Goal: Task Accomplishment & Management: Use online tool/utility

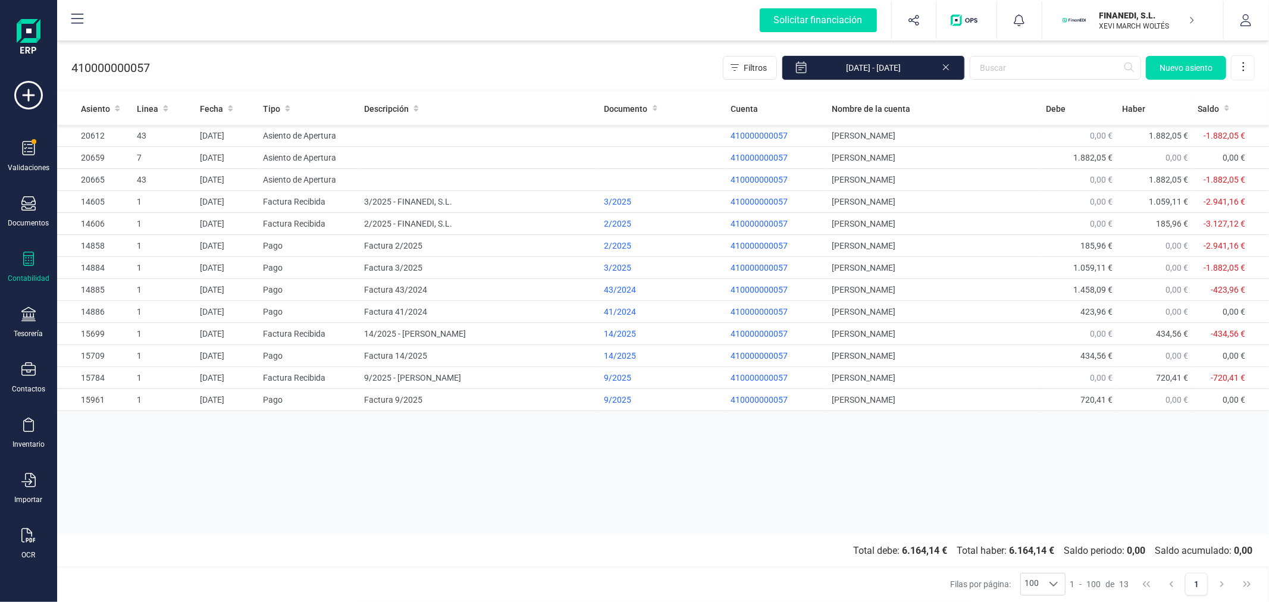
drag, startPoint x: 0, startPoint y: 0, endPoint x: 409, endPoint y: 533, distance: 672.2
click at [409, 533] on div "Asiento Linea Fecha Tipo Descripción Documento Cuenta Nombre de la cuenta [PERS…" at bounding box center [663, 313] width 1212 height 442
click at [1125, 17] on p "FINANEDI, S.L." at bounding box center [1147, 16] width 95 height 12
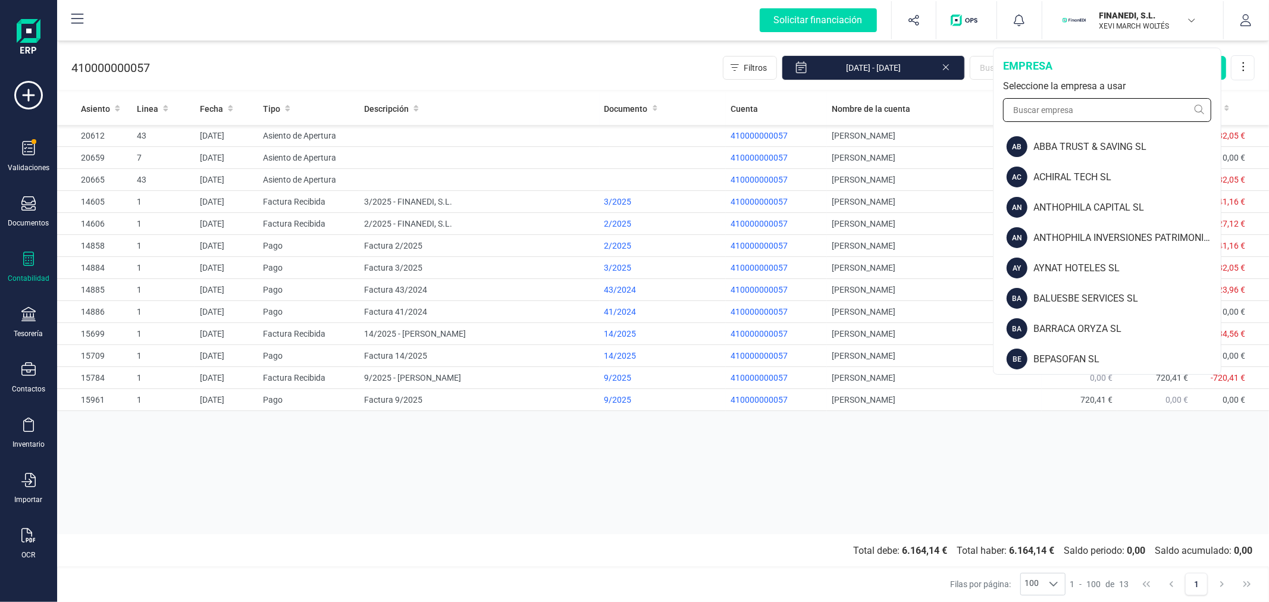
click at [1069, 106] on input "text" at bounding box center [1107, 110] width 208 height 24
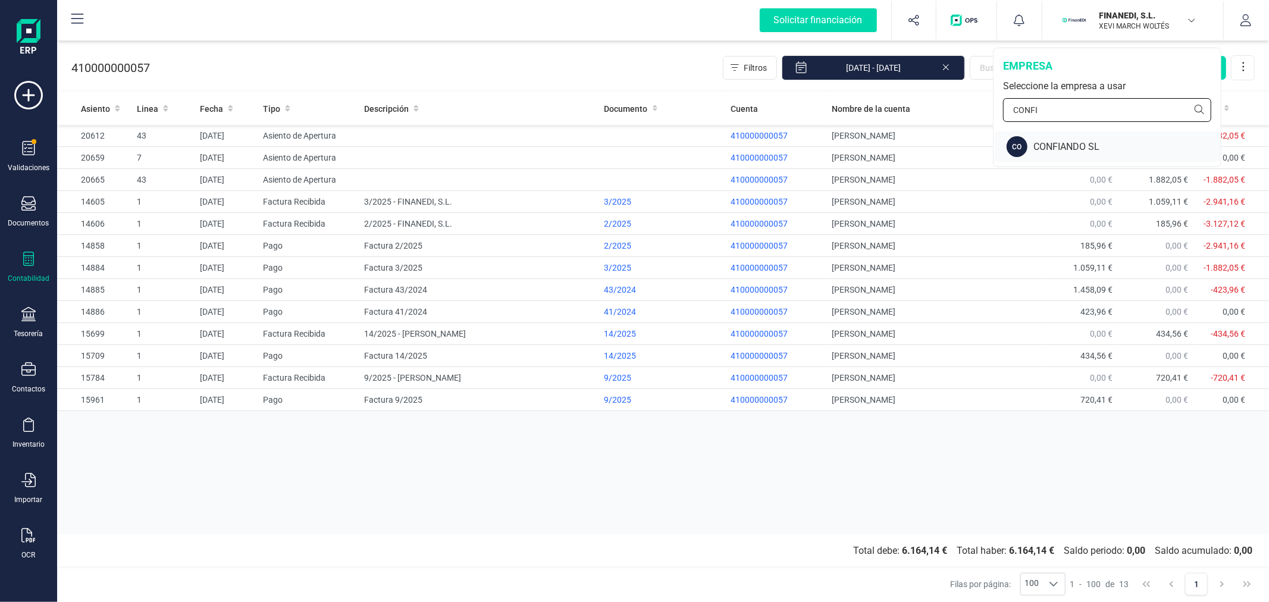
type input "CONFI"
click at [1065, 151] on div "CONFIANDO SL" at bounding box center [1127, 147] width 187 height 14
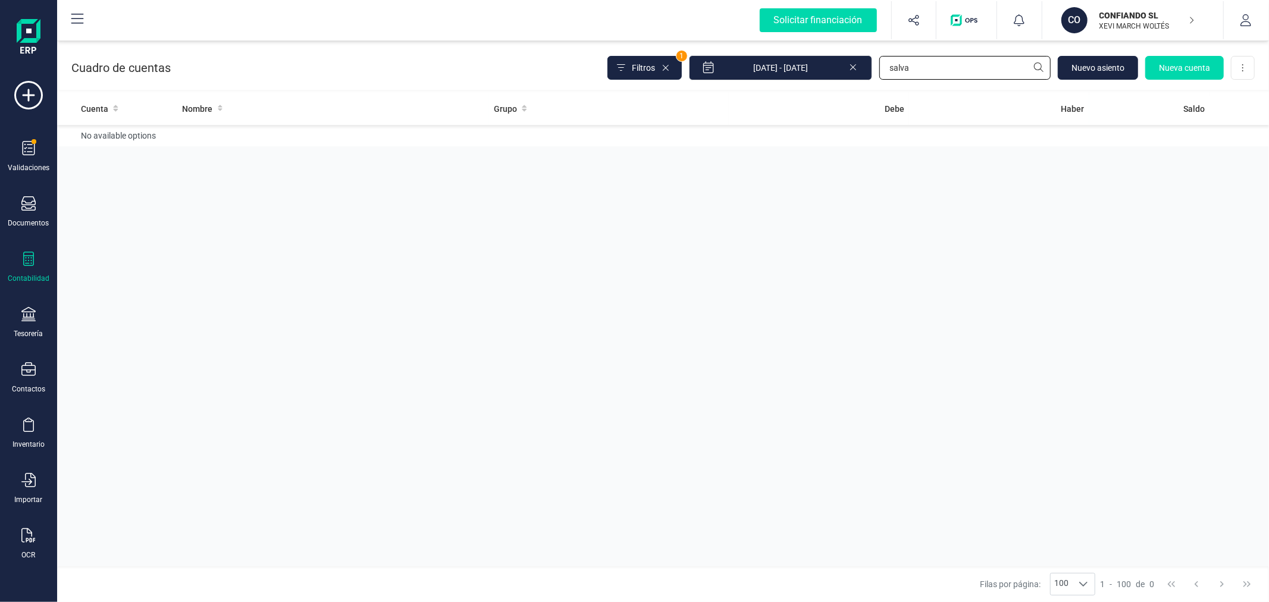
click at [966, 71] on input "salva" at bounding box center [964, 68] width 171 height 24
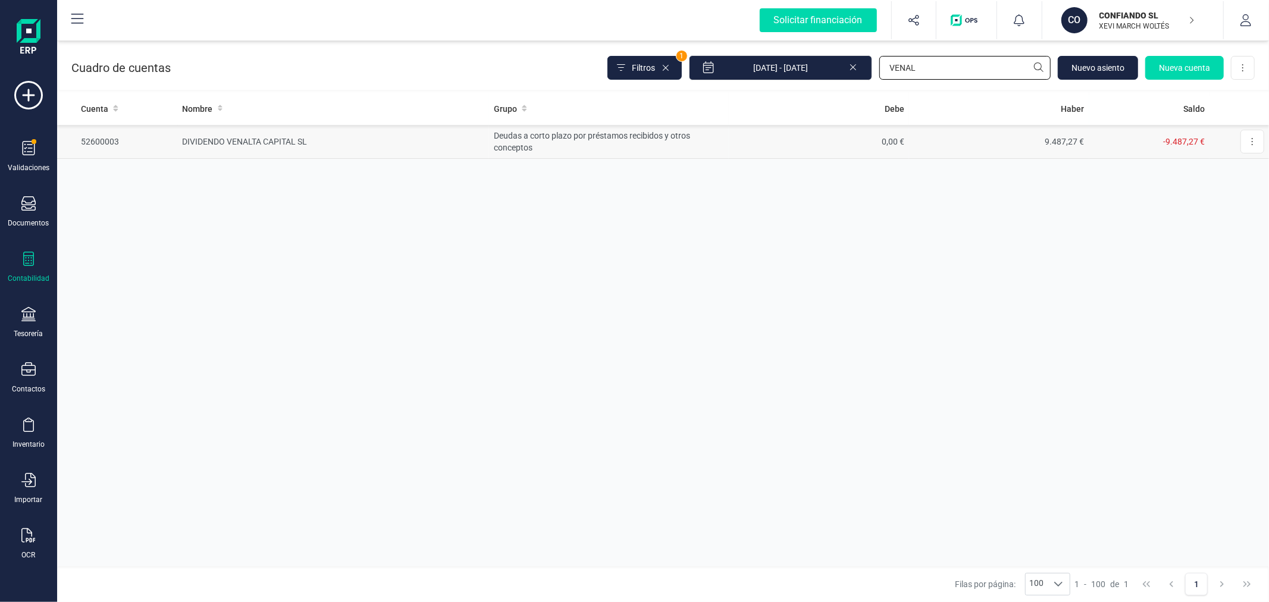
type input "VENAL"
click at [994, 141] on td "9.487,27 €" at bounding box center [999, 142] width 180 height 34
click at [353, 283] on div "Cuenta Nombre Grupo [PERSON_NAME] Saldo 52600003 DIVIDENDO VENALTA CAPITAL SL D…" at bounding box center [663, 329] width 1212 height 474
drag, startPoint x: 569, startPoint y: 283, endPoint x: 578, endPoint y: 287, distance: 10.1
click at [569, 283] on div "Cuenta Nombre Grupo [PERSON_NAME] Saldo 52600003 DIVIDENDO VENALTA CAPITAL SL D…" at bounding box center [663, 329] width 1212 height 474
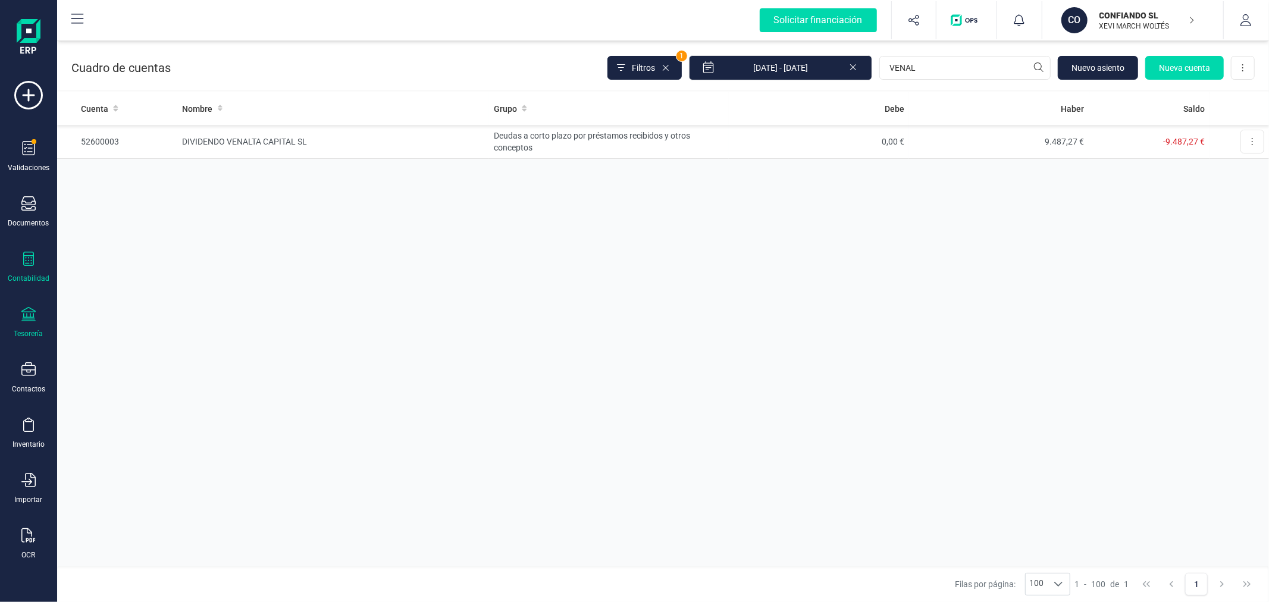
click at [28, 319] on icon at bounding box center [28, 314] width 14 height 14
click at [188, 205] on div at bounding box center [186, 203] width 21 height 5
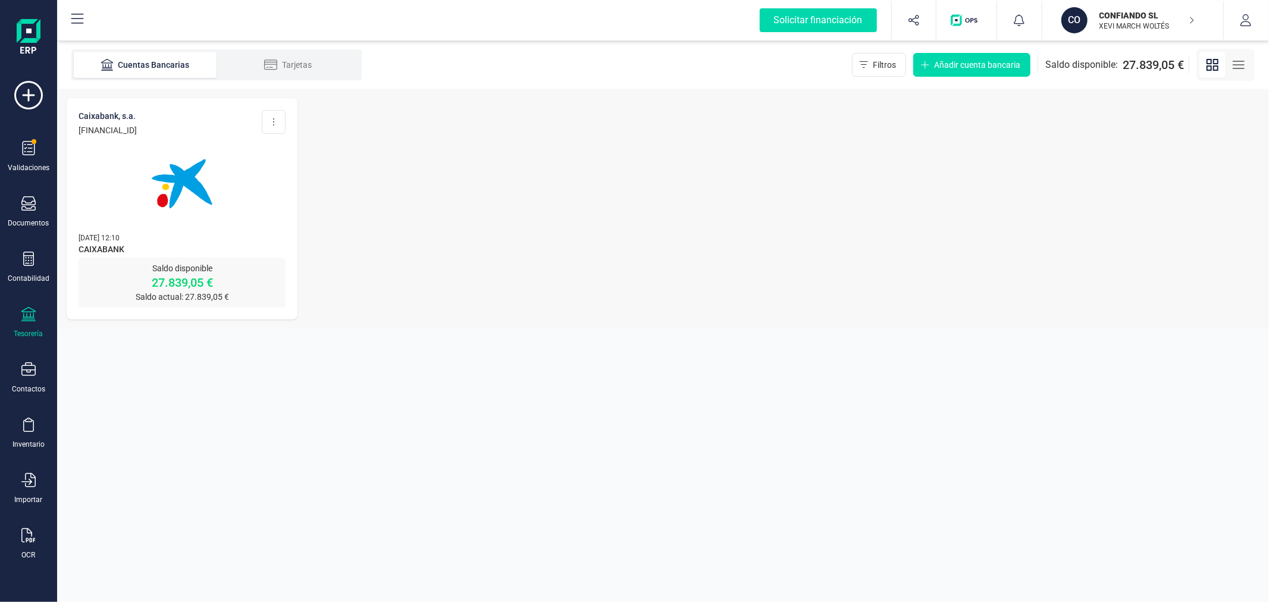
click at [202, 244] on span "CAIXABANK" at bounding box center [182, 250] width 207 height 14
click at [217, 209] on img at bounding box center [182, 184] width 100 height 100
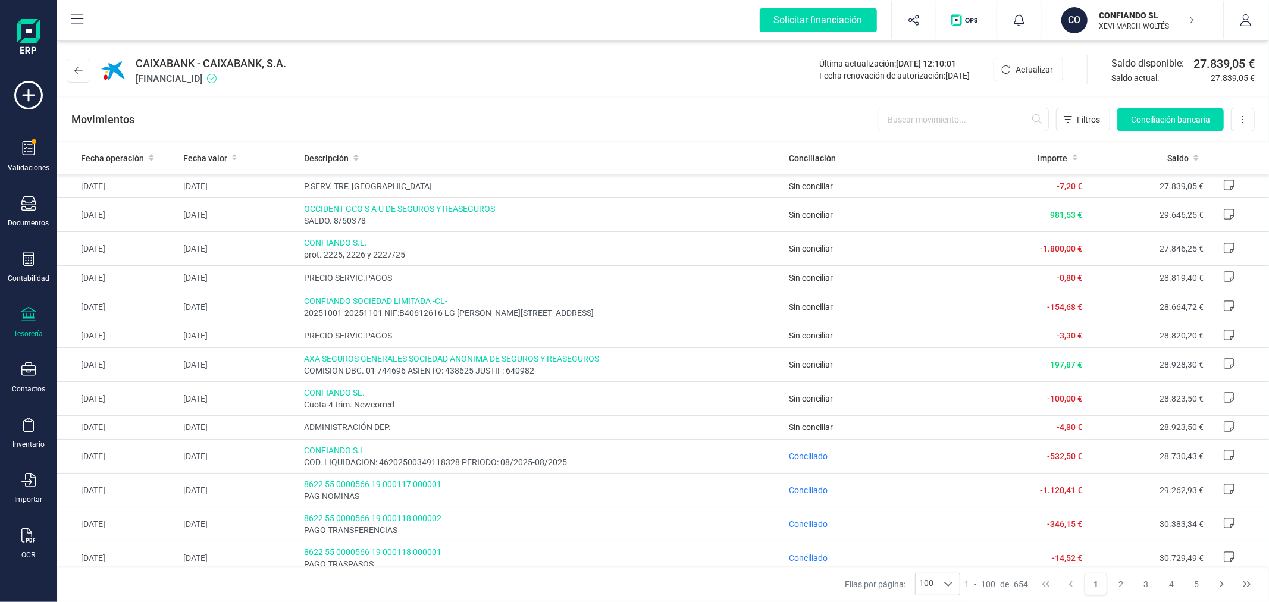
click at [1109, 30] on p "XEVI MARCH WOLTÉS" at bounding box center [1147, 26] width 95 height 10
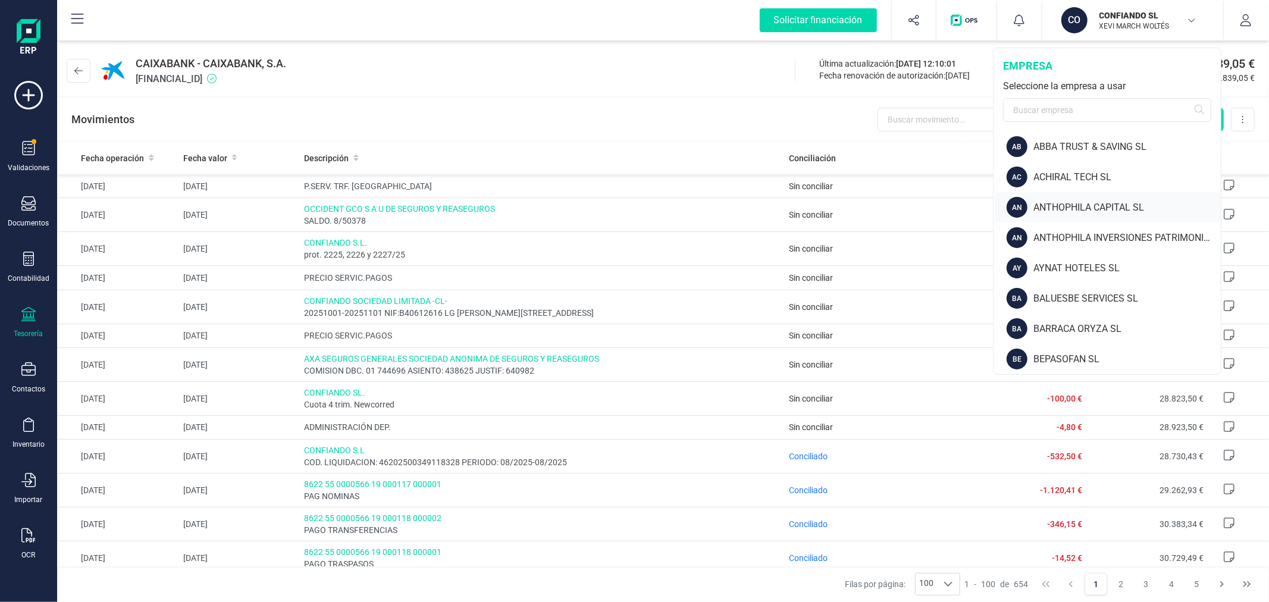
click at [1061, 204] on div "ANTHOPHILA CAPITAL SL" at bounding box center [1127, 208] width 187 height 14
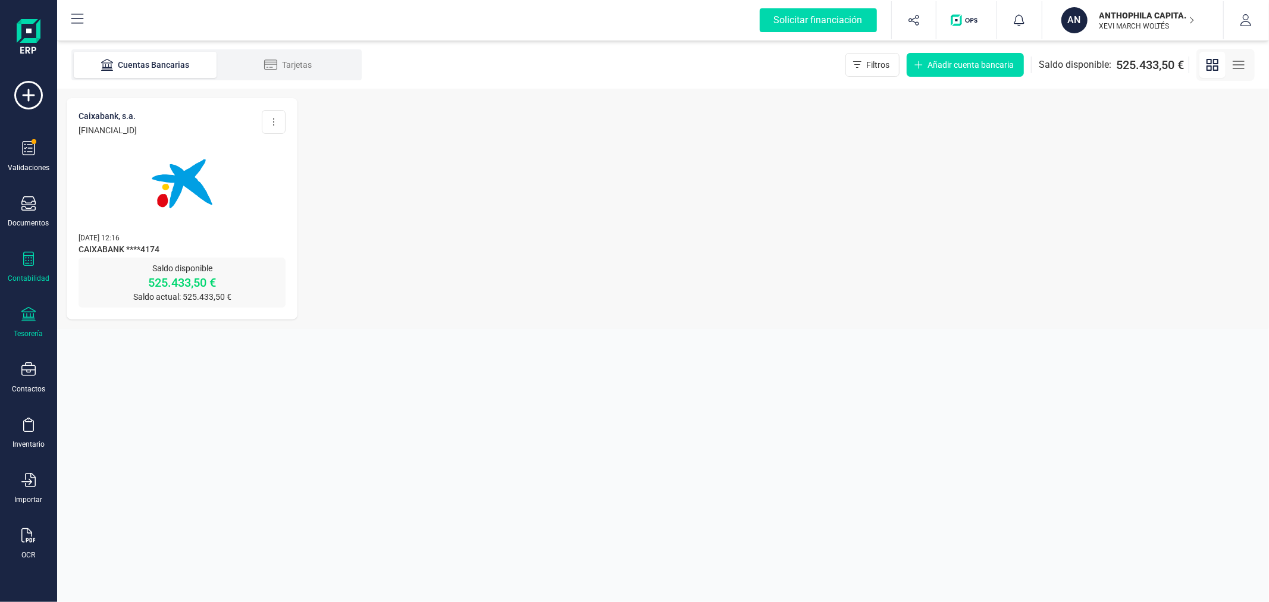
click at [39, 274] on div "Contabilidad" at bounding box center [29, 268] width 48 height 32
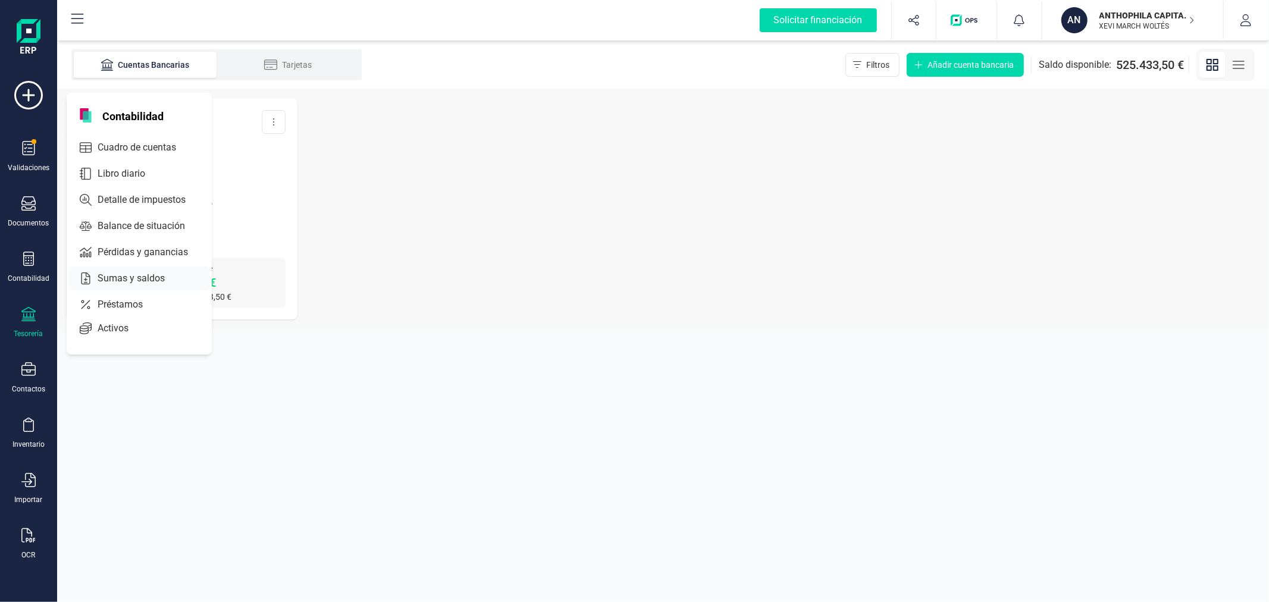
click at [114, 281] on span "Sumas y saldos" at bounding box center [139, 278] width 93 height 14
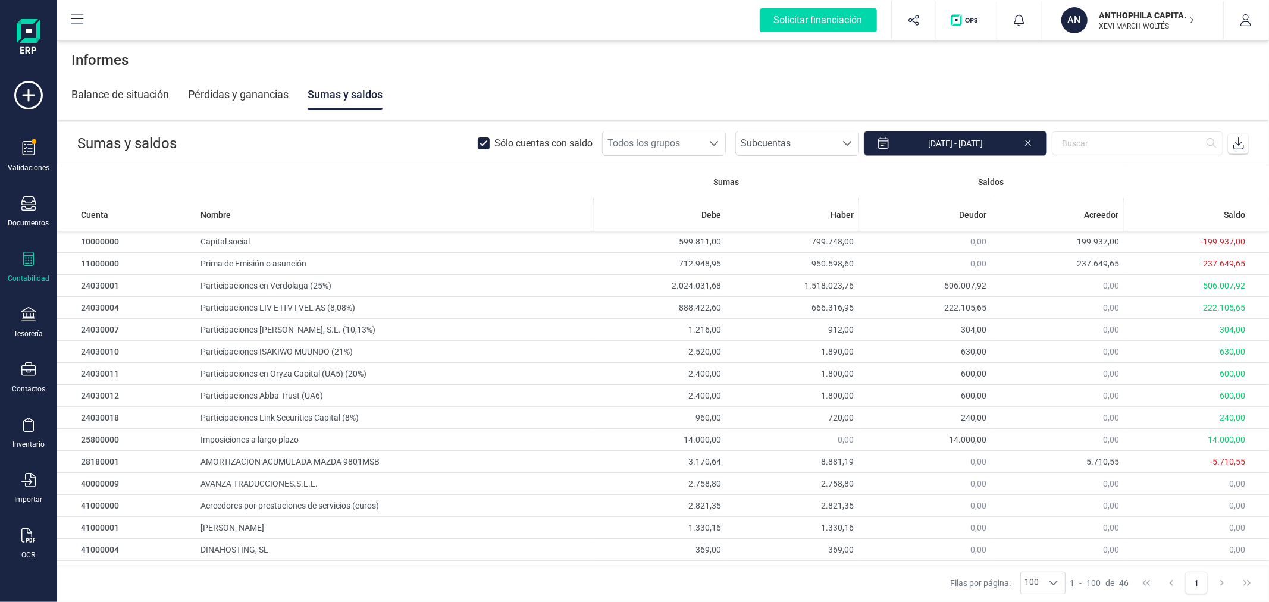
click at [988, 142] on input "[DATE] - [DATE]" at bounding box center [955, 143] width 183 height 25
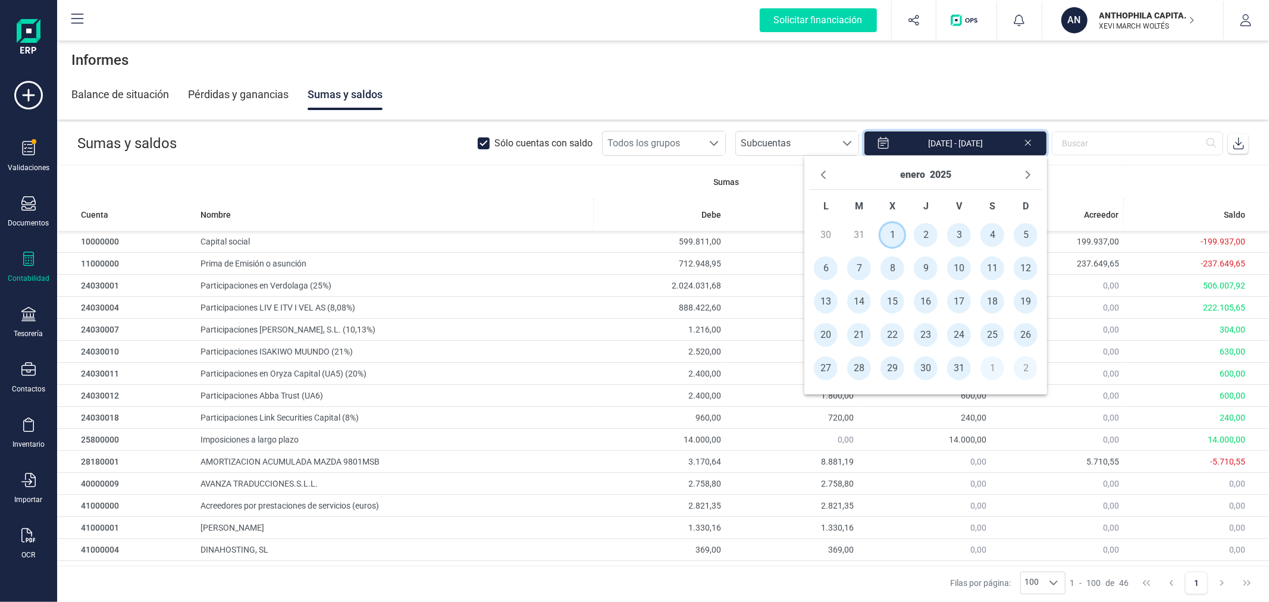
click at [888, 239] on span "1" at bounding box center [893, 235] width 24 height 24
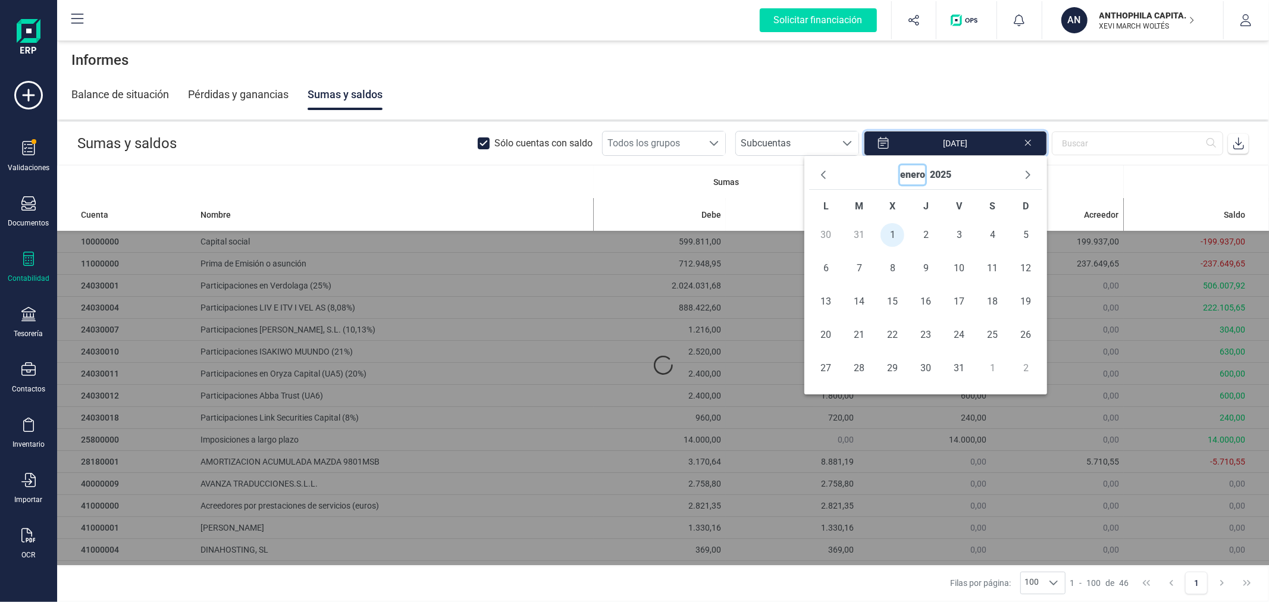
click at [909, 176] on button "enero" at bounding box center [912, 174] width 25 height 19
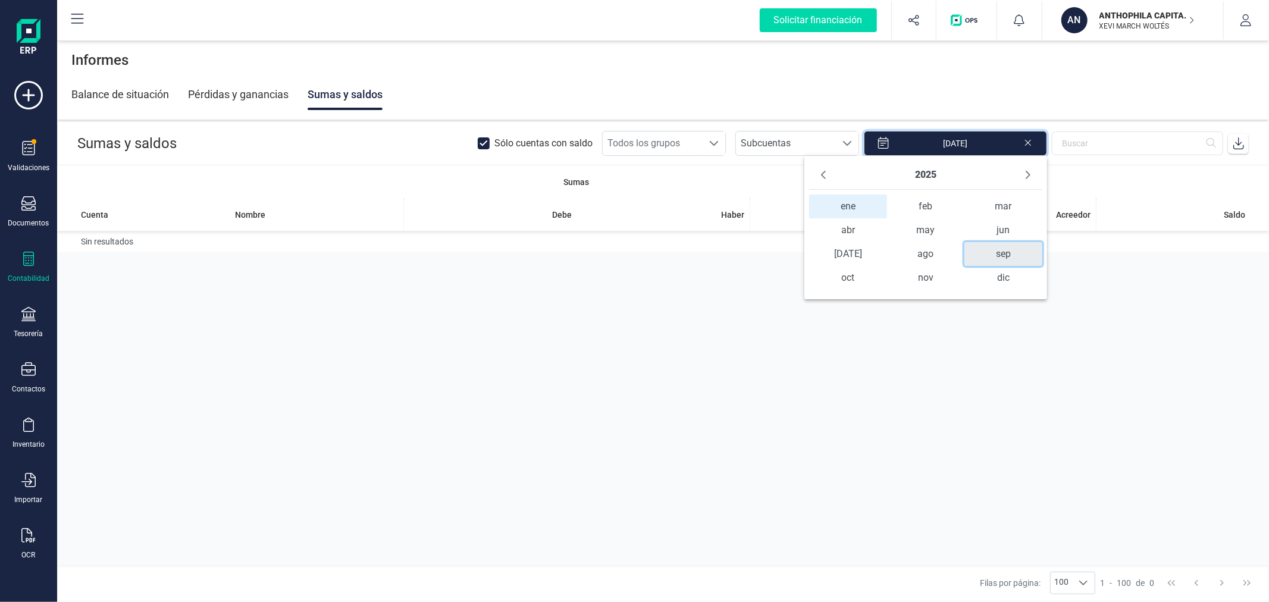
click at [988, 252] on span "sep" at bounding box center [1003, 254] width 77 height 24
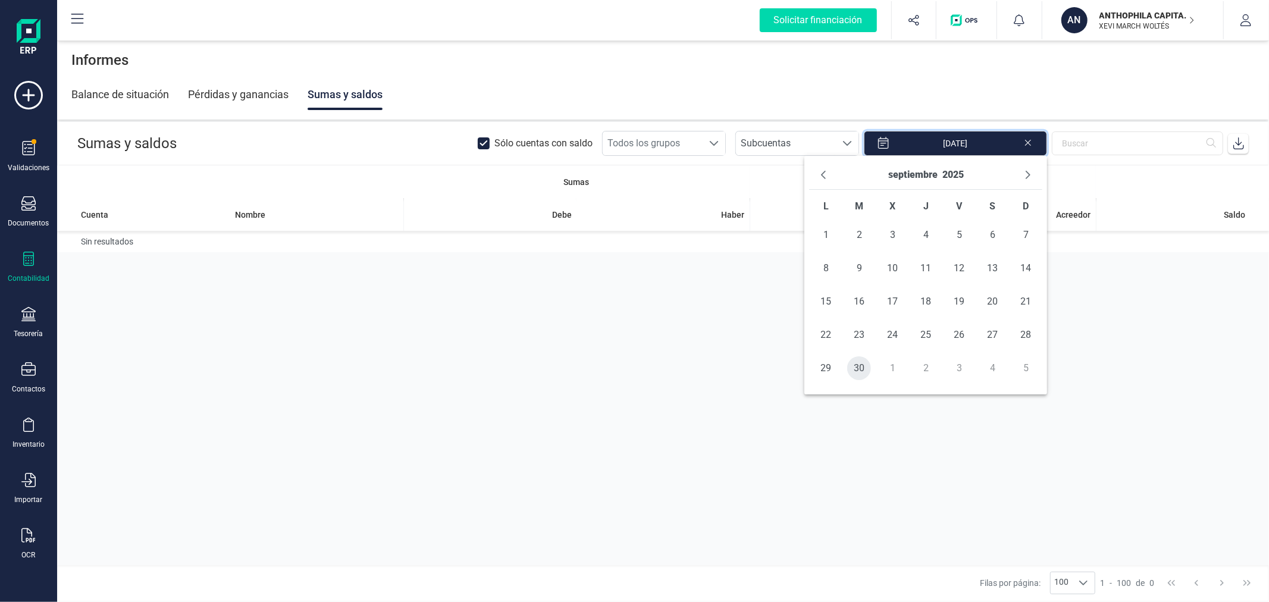
click at [856, 375] on span "30" at bounding box center [859, 368] width 24 height 24
type input "[DATE] - [DATE]"
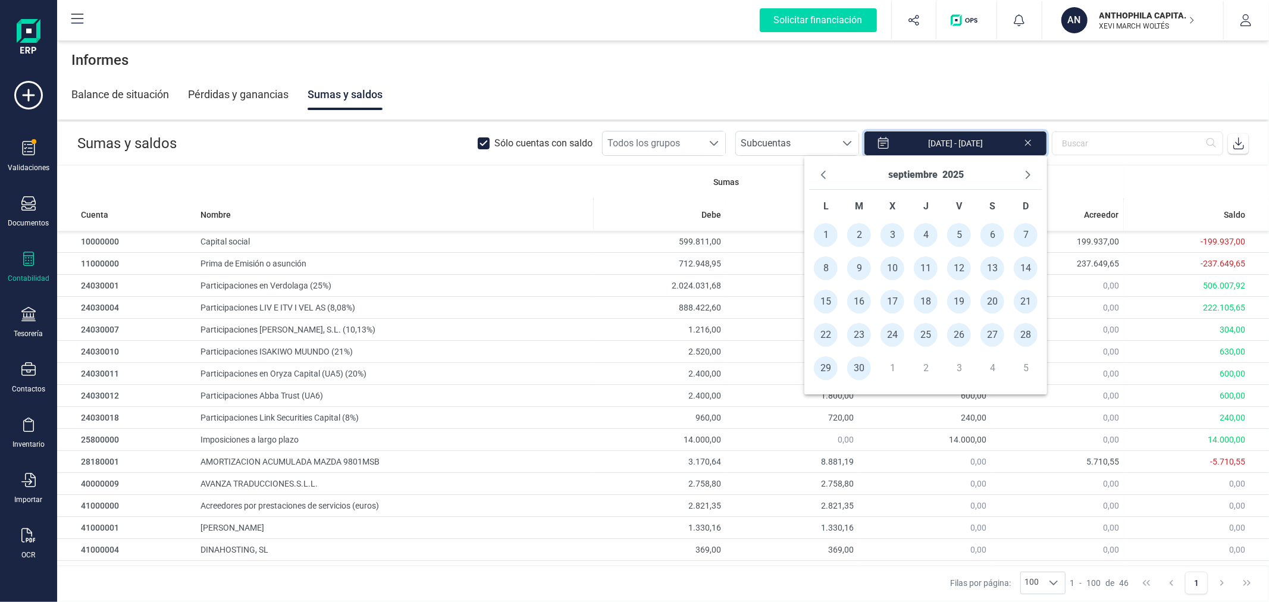
click at [1235, 150] on span at bounding box center [1239, 143] width 24 height 24
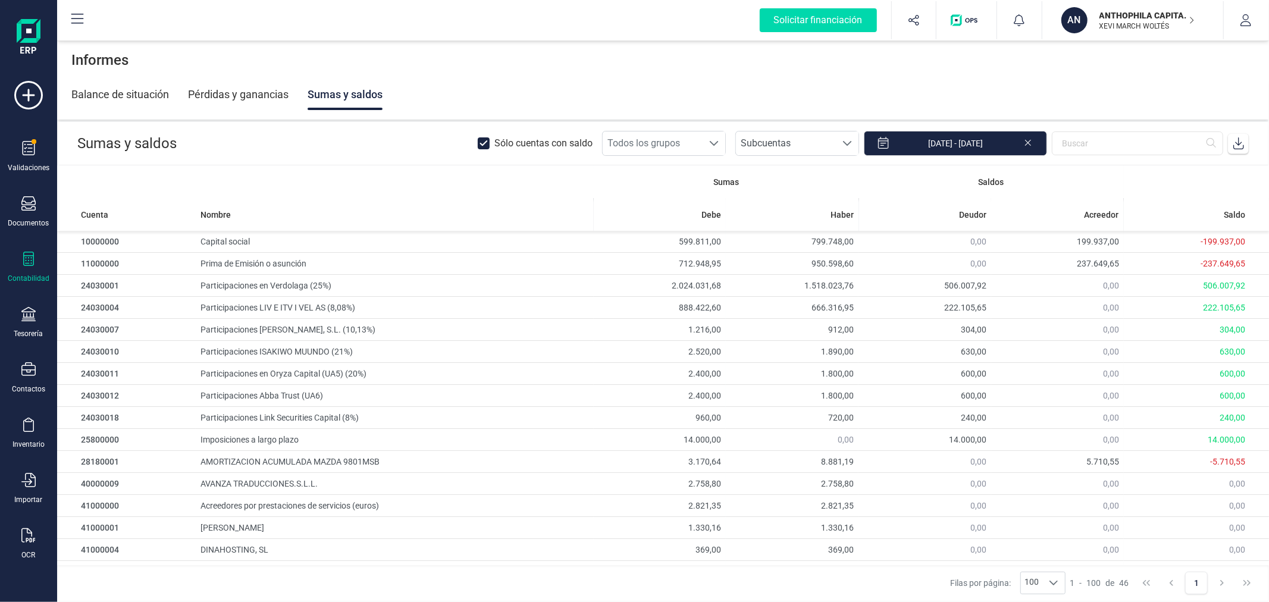
click at [36, 265] on div "Contabilidad" at bounding box center [29, 268] width 48 height 32
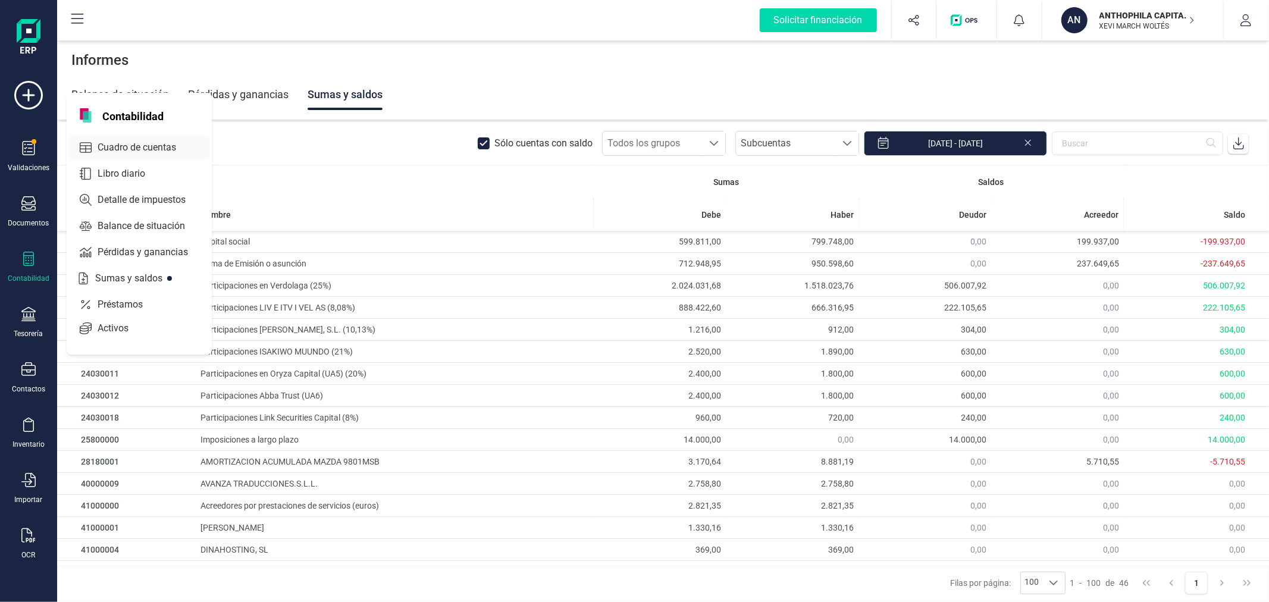
click at [158, 145] on span "Cuadro de cuentas" at bounding box center [145, 147] width 105 height 14
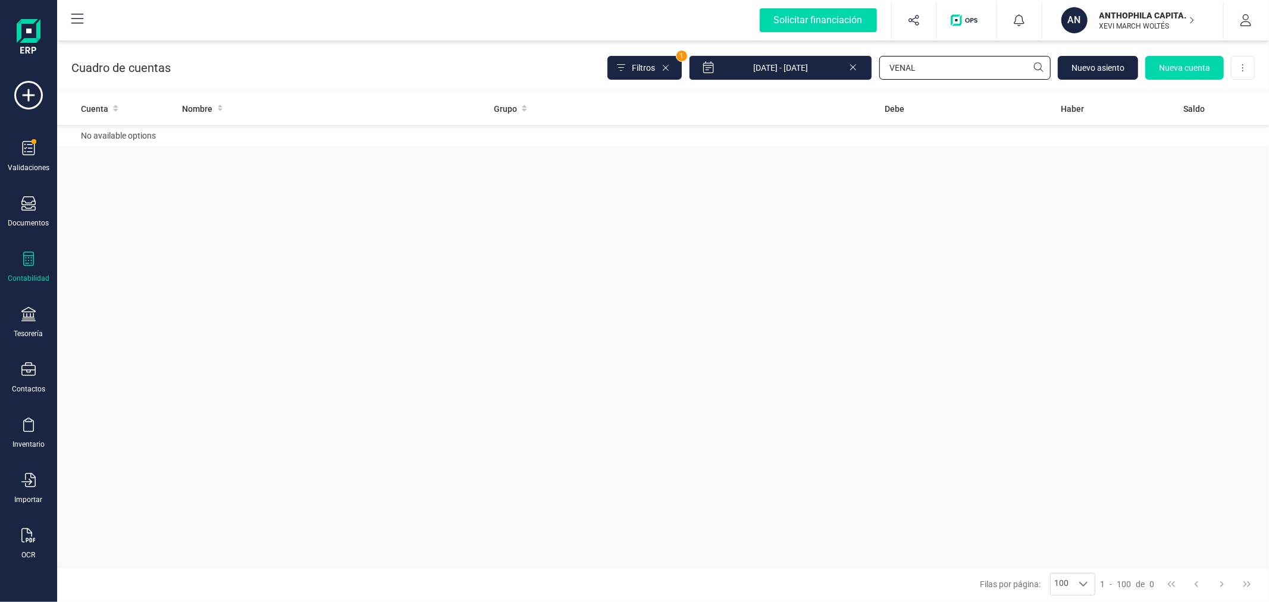
click at [927, 70] on input "VENAL" at bounding box center [964, 68] width 171 height 24
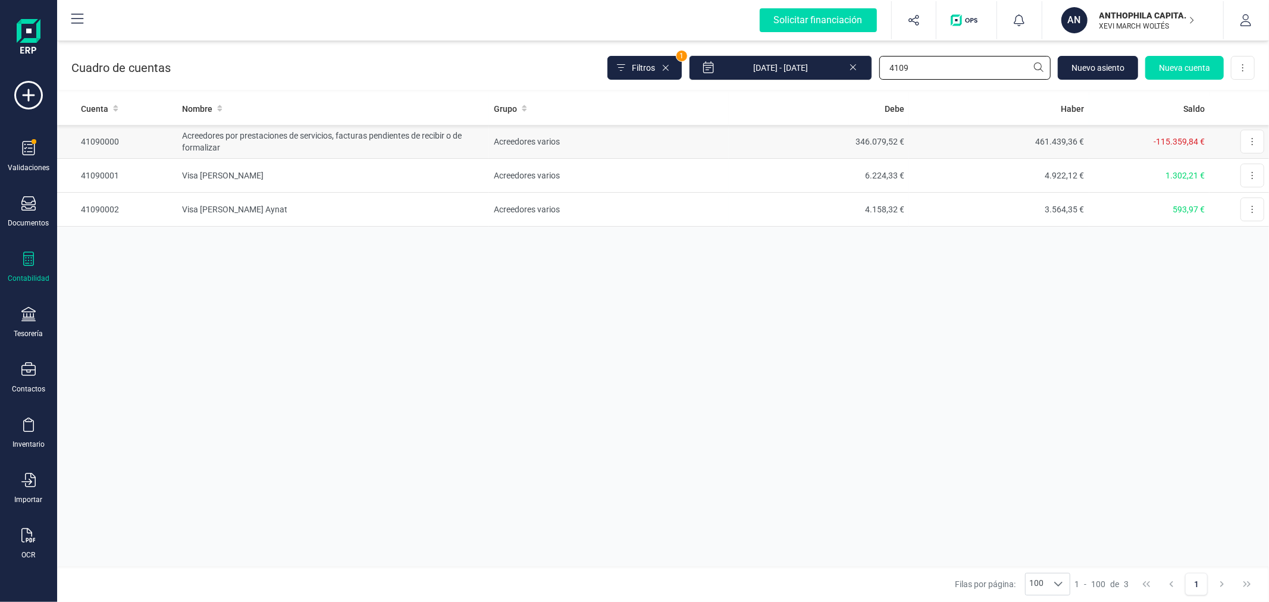
type input "4109"
click at [575, 145] on td "Acreedores varios" at bounding box center [609, 142] width 240 height 34
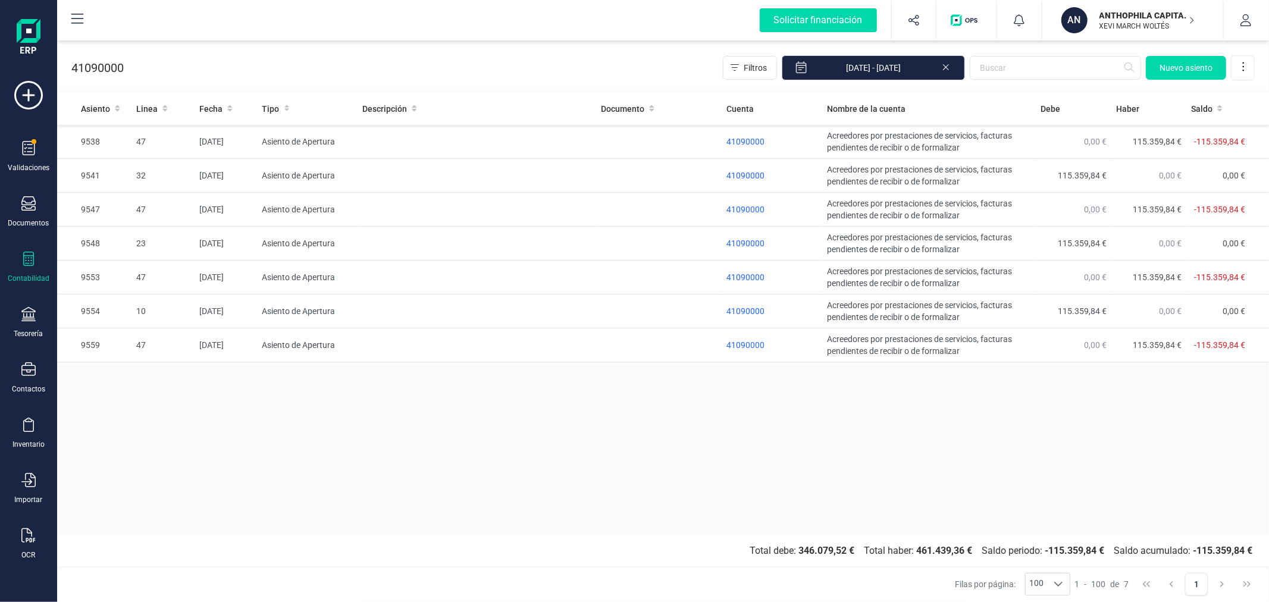
click at [343, 503] on div "Asiento Linea Fecha Tipo Descripción Documento Cuenta Nombre de la cuenta [PERS…" at bounding box center [663, 313] width 1212 height 442
click at [948, 64] on icon at bounding box center [946, 66] width 10 height 12
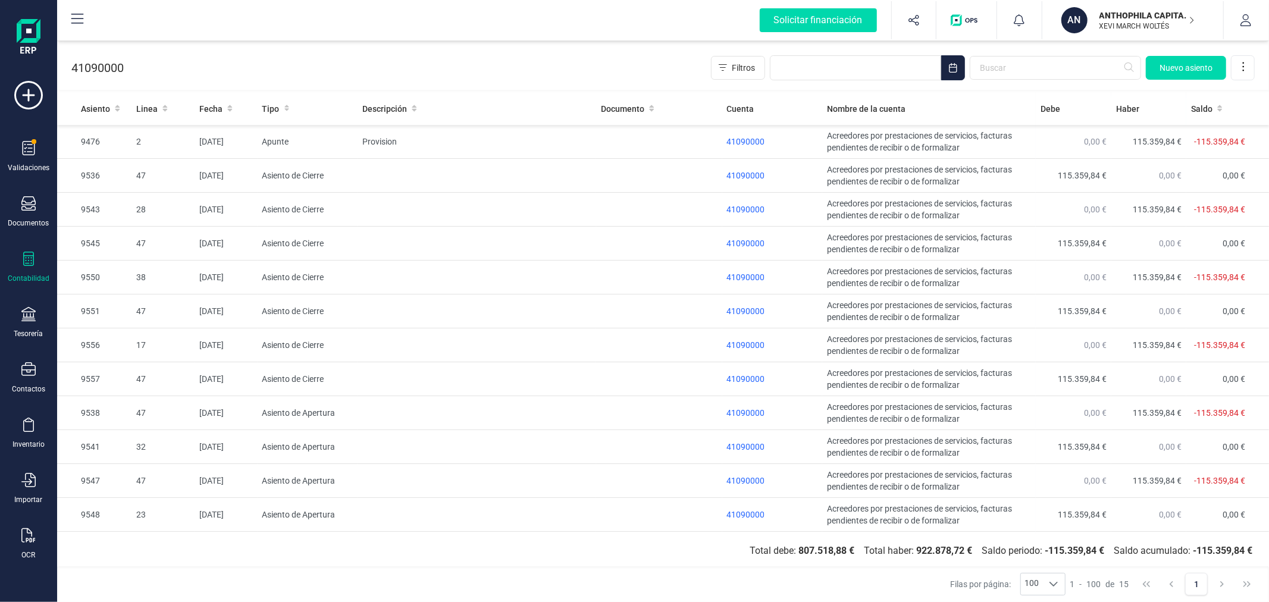
drag, startPoint x: 577, startPoint y: 24, endPoint x: 565, endPoint y: 31, distance: 13.6
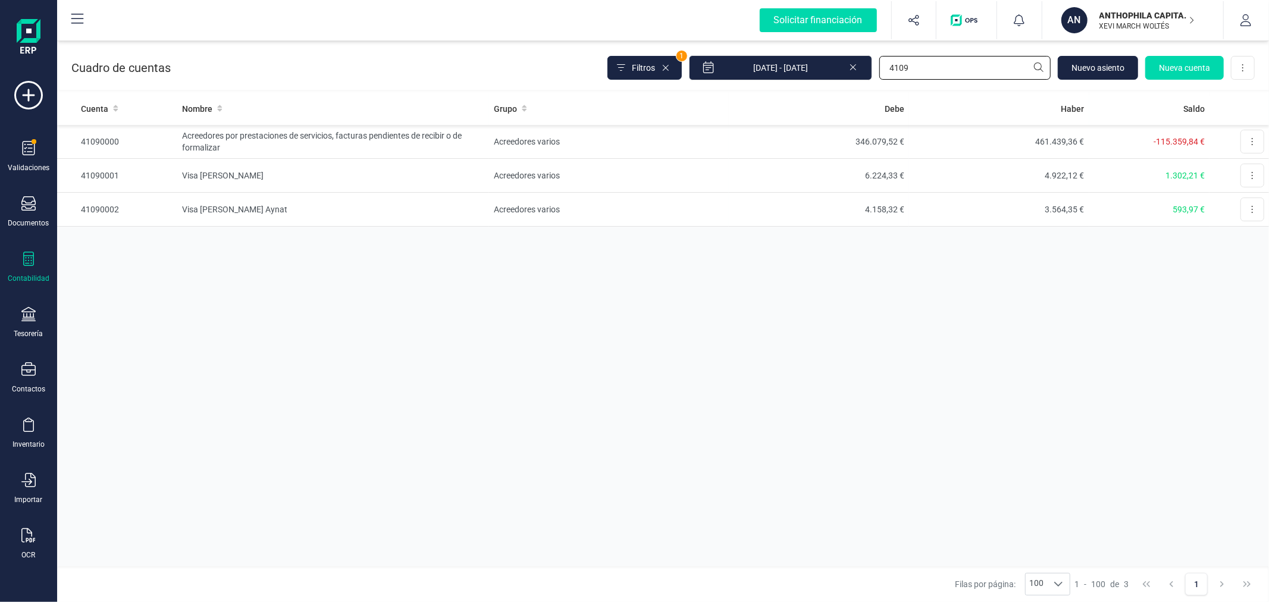
click at [942, 67] on input "4109" at bounding box center [964, 68] width 171 height 24
type input "IESE"
click at [663, 136] on td "Acreedores varios" at bounding box center [609, 142] width 240 height 34
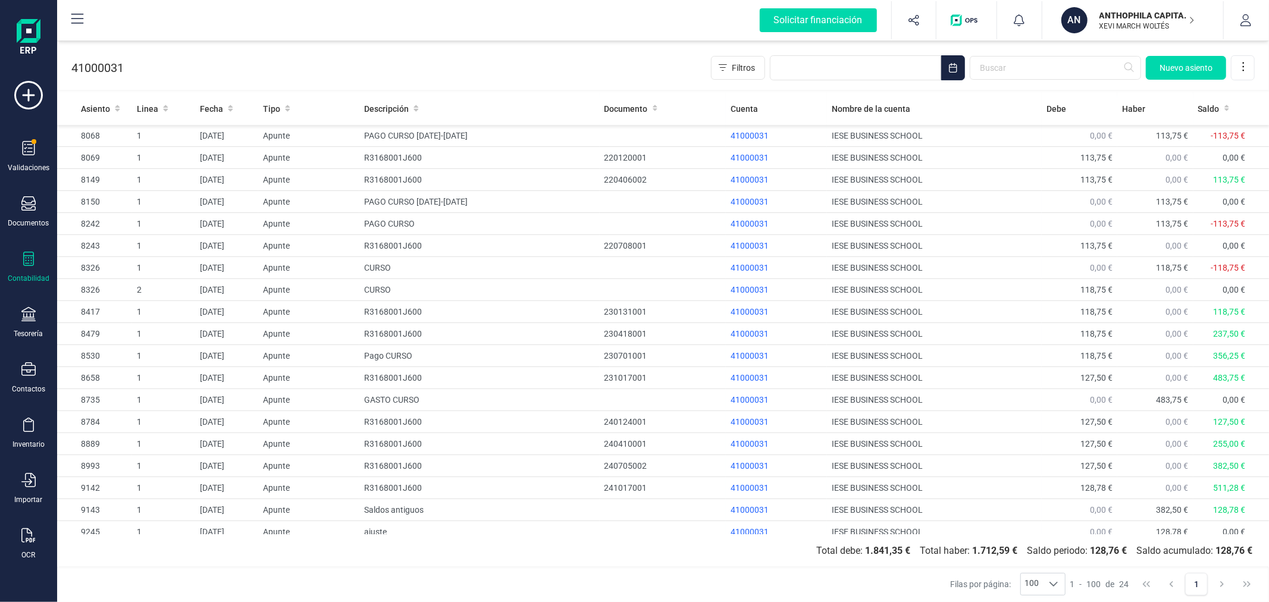
scroll to position [120, 0]
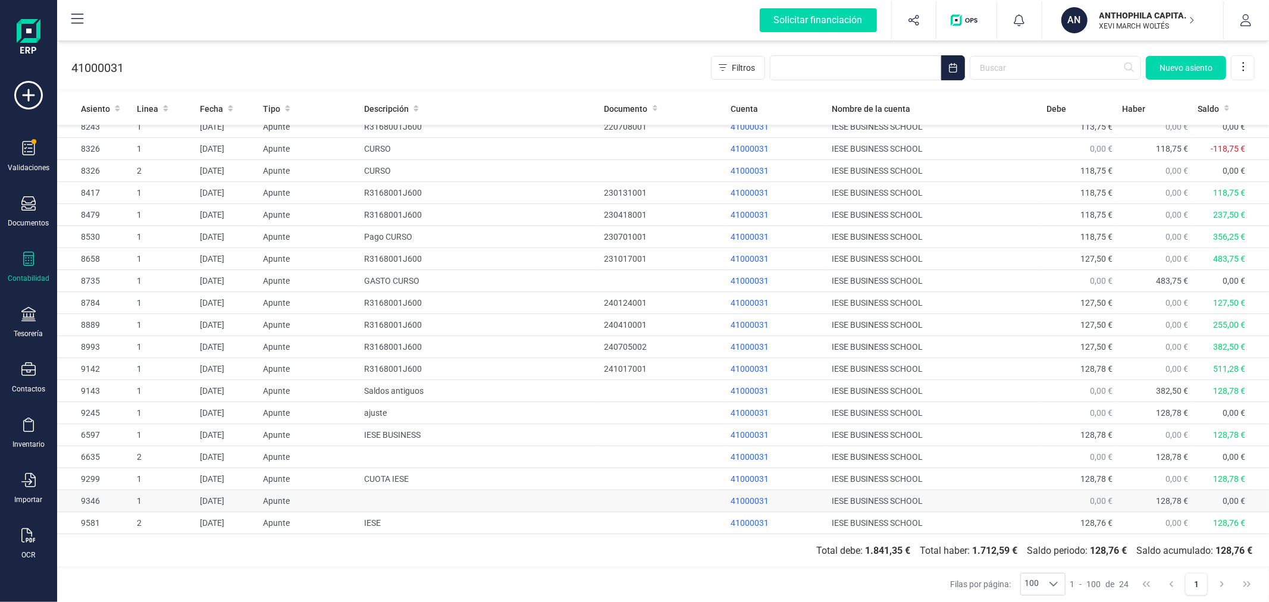
click at [378, 496] on td at bounding box center [479, 501] width 240 height 22
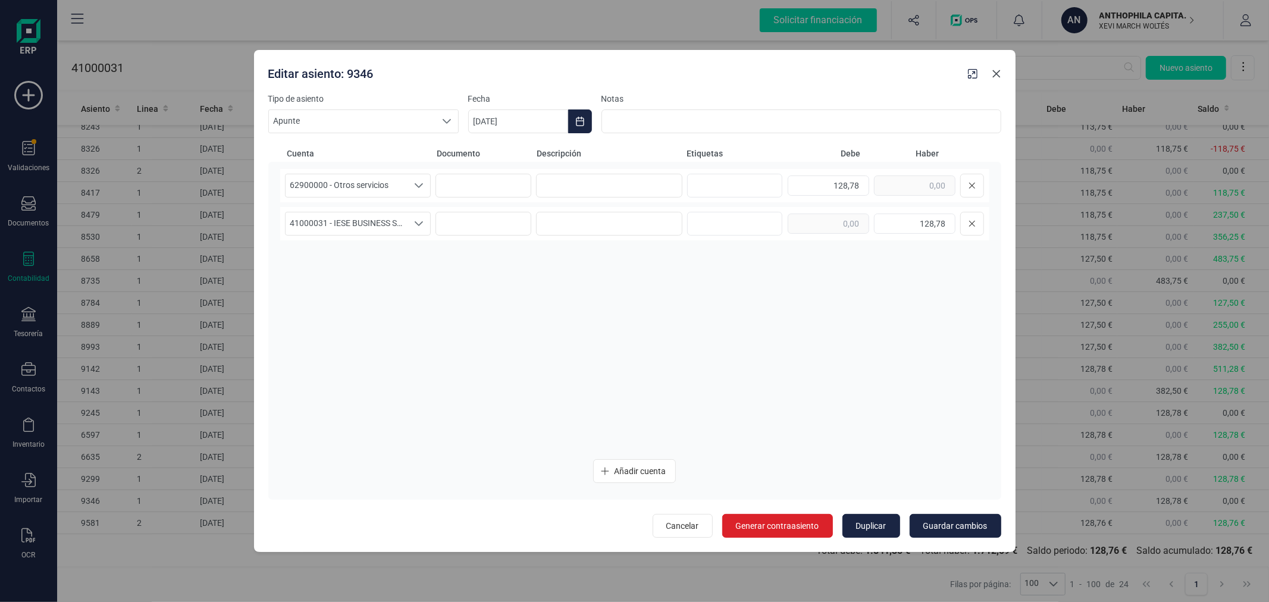
click at [994, 72] on icon "Close" at bounding box center [996, 74] width 8 height 8
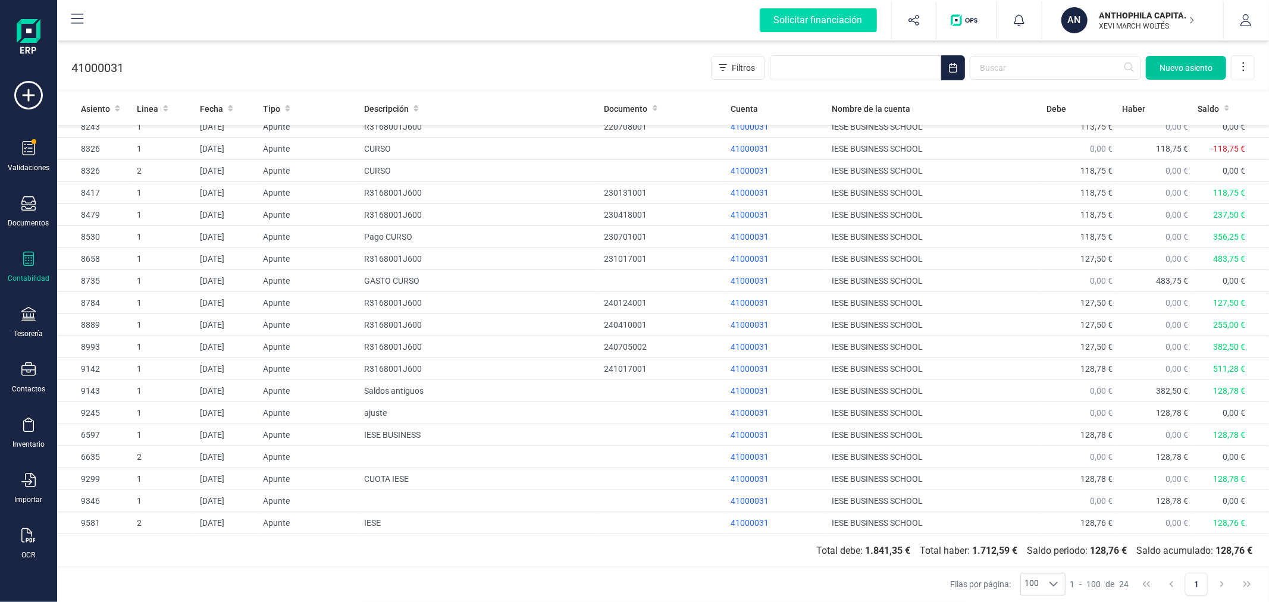
click at [1182, 62] on span "Nuevo asiento" at bounding box center [1186, 68] width 53 height 12
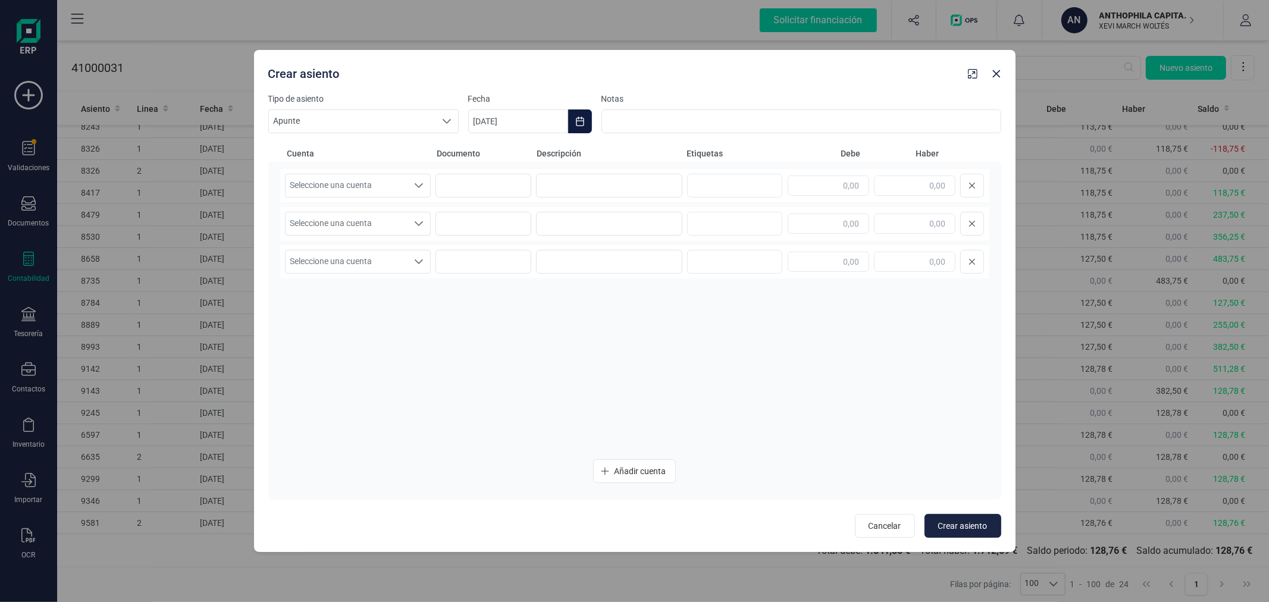
click at [581, 121] on icon "Choose Date" at bounding box center [580, 122] width 10 height 10
click at [499, 156] on button "Previous Month" at bounding box center [492, 157] width 19 height 19
click at [503, 158] on div "agosto 2025" at bounding box center [627, 157] width 298 height 29
click at [494, 158] on icon "Previous Month" at bounding box center [492, 157] width 10 height 10
click at [613, 356] on td "31" at bounding box center [626, 359] width 43 height 33
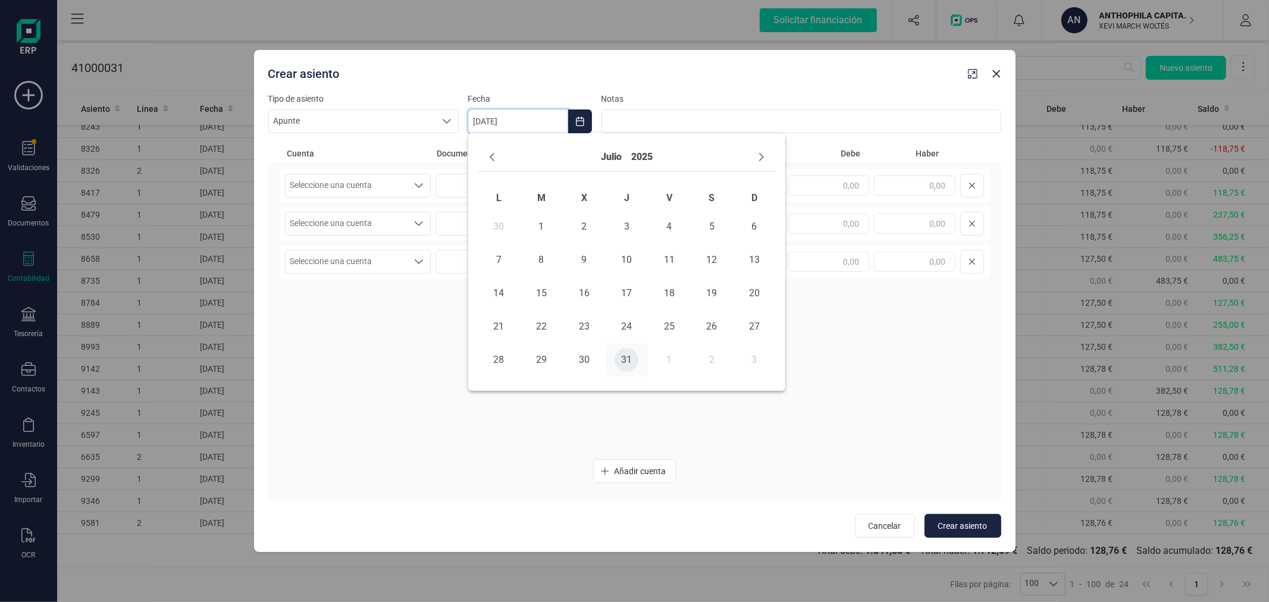
click at [628, 360] on span "31" at bounding box center [627, 360] width 24 height 24
type input "[DATE]"
click at [376, 198] on div "Seleccione una cuenta Seleccione una cuenta" at bounding box center [358, 186] width 146 height 24
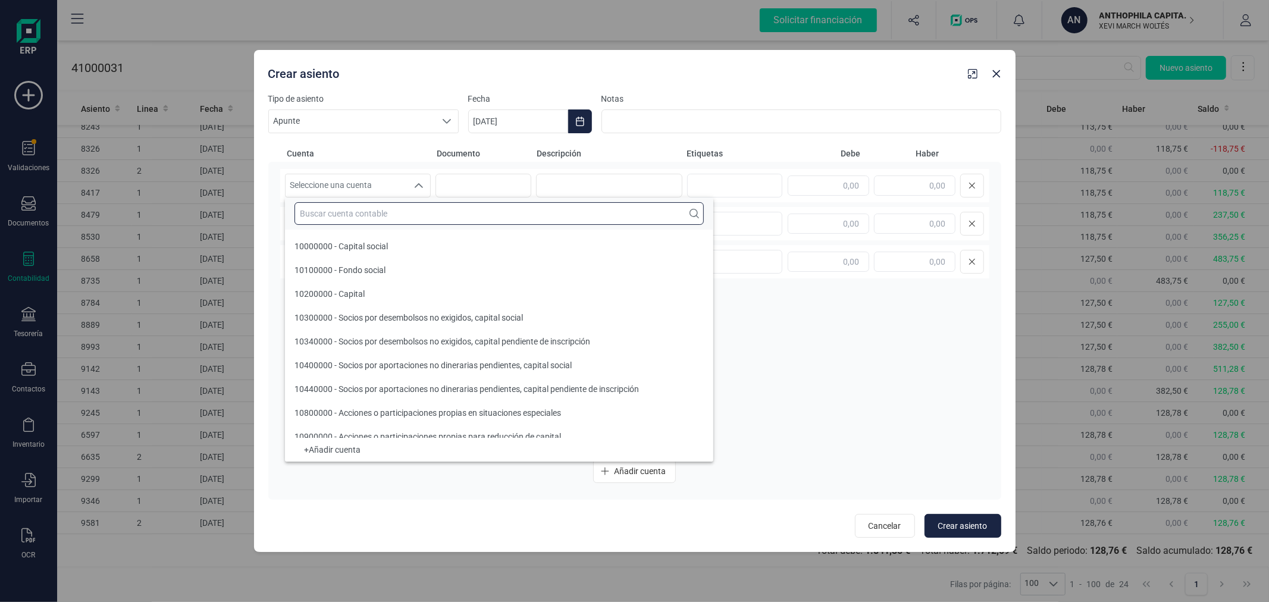
click at [387, 212] on input "text" at bounding box center [499, 213] width 409 height 23
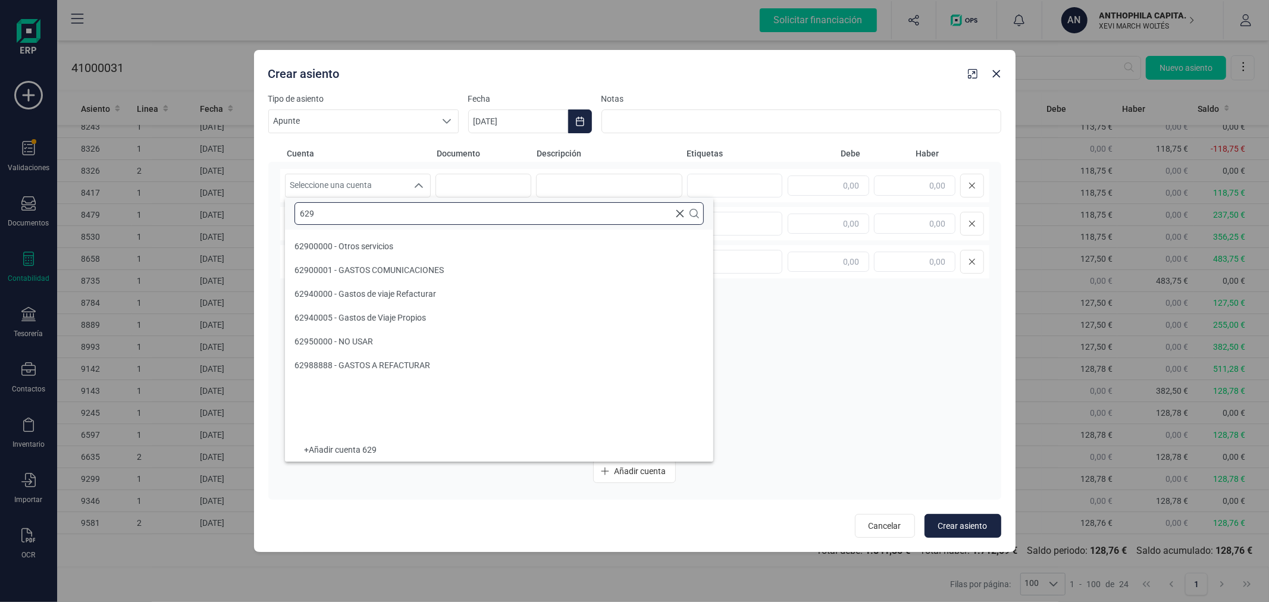
scroll to position [0, 0]
type input "629"
click at [384, 244] on span "62900000 - Otros servicios" at bounding box center [344, 247] width 99 height 10
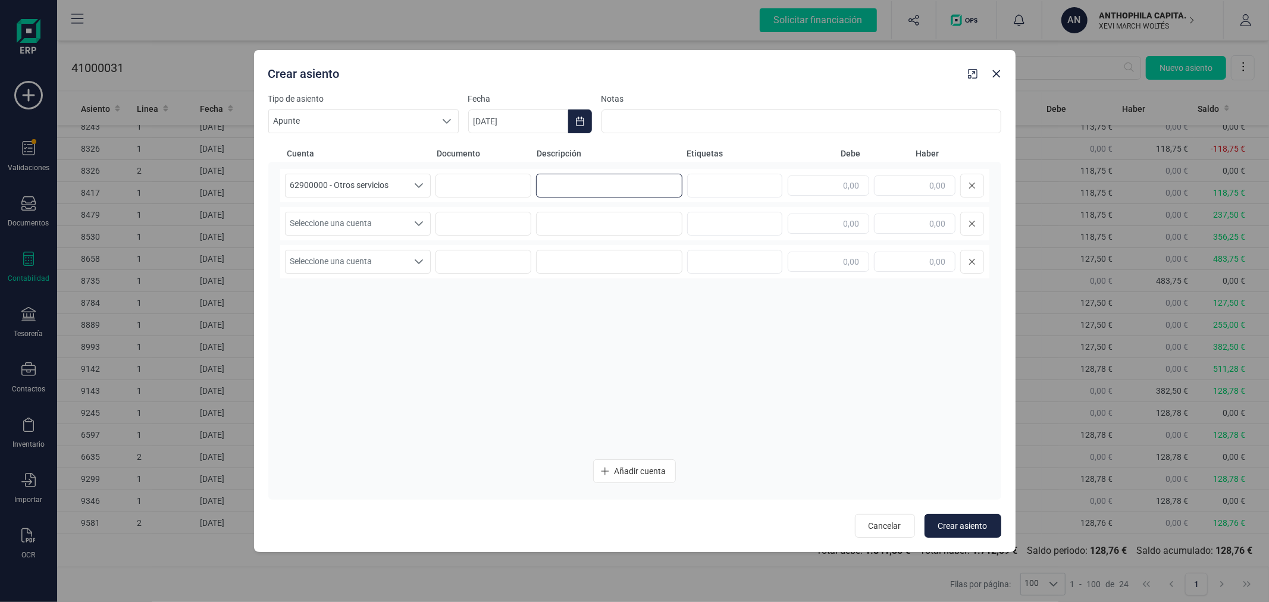
click at [627, 181] on input at bounding box center [609, 186] width 146 height 24
type input "IESE"
click at [826, 191] on input "text" at bounding box center [829, 186] width 82 height 20
type input "128,76"
click at [365, 224] on span "Seleccione una cuenta" at bounding box center [347, 223] width 123 height 23
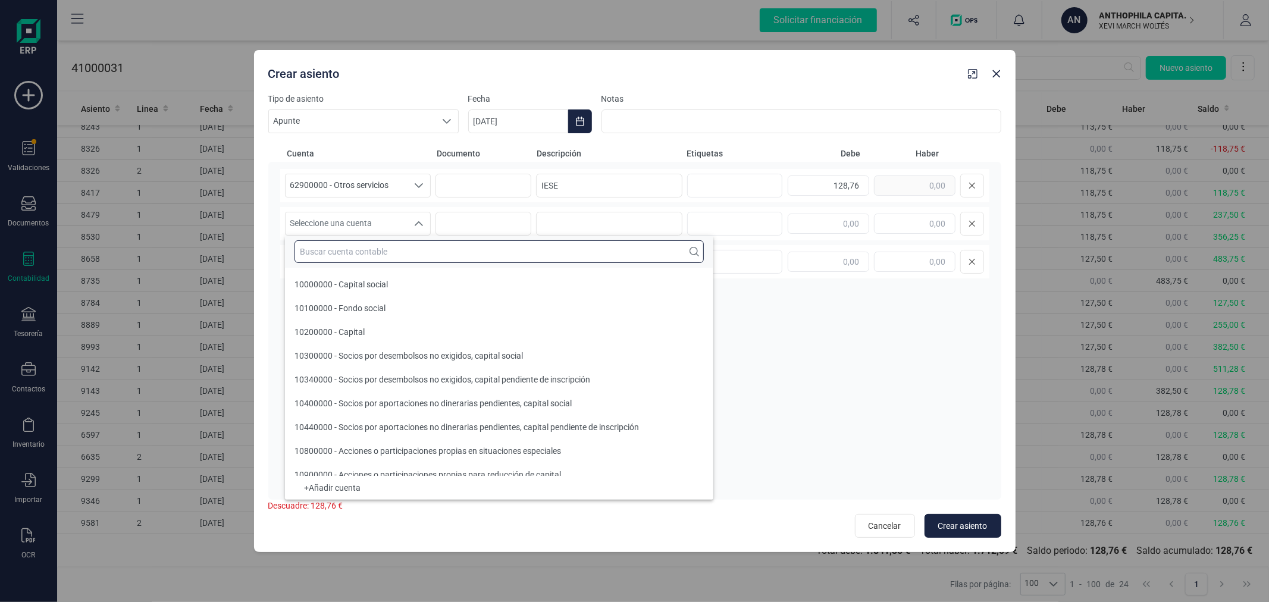
click at [377, 246] on input "text" at bounding box center [499, 251] width 409 height 23
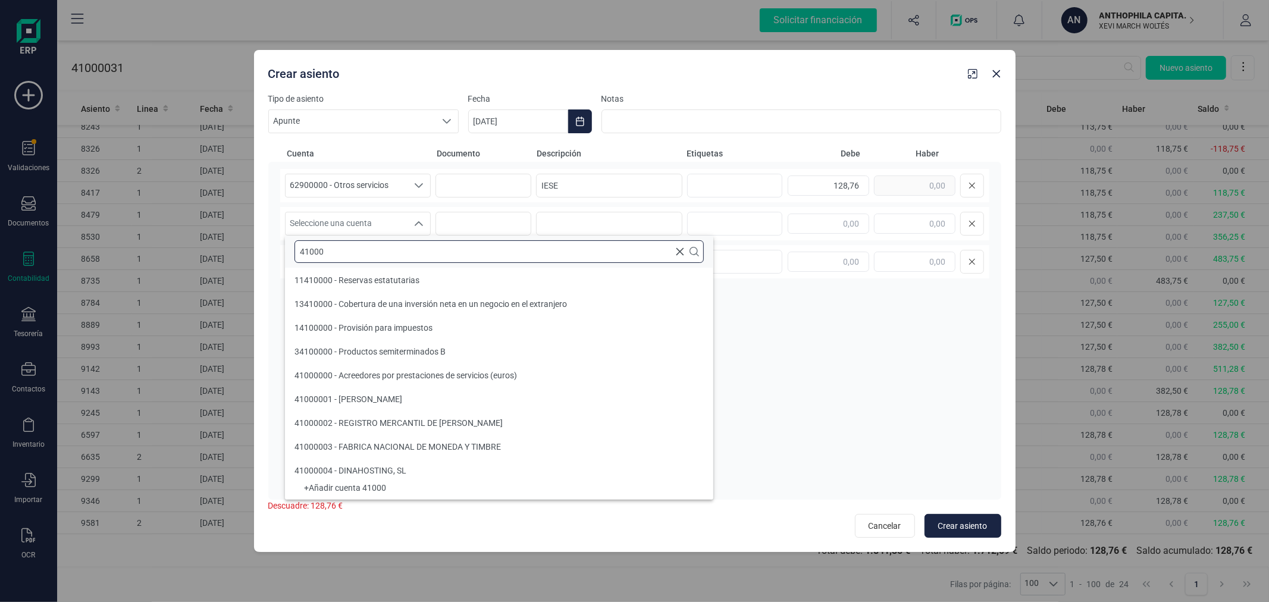
type input "410003"
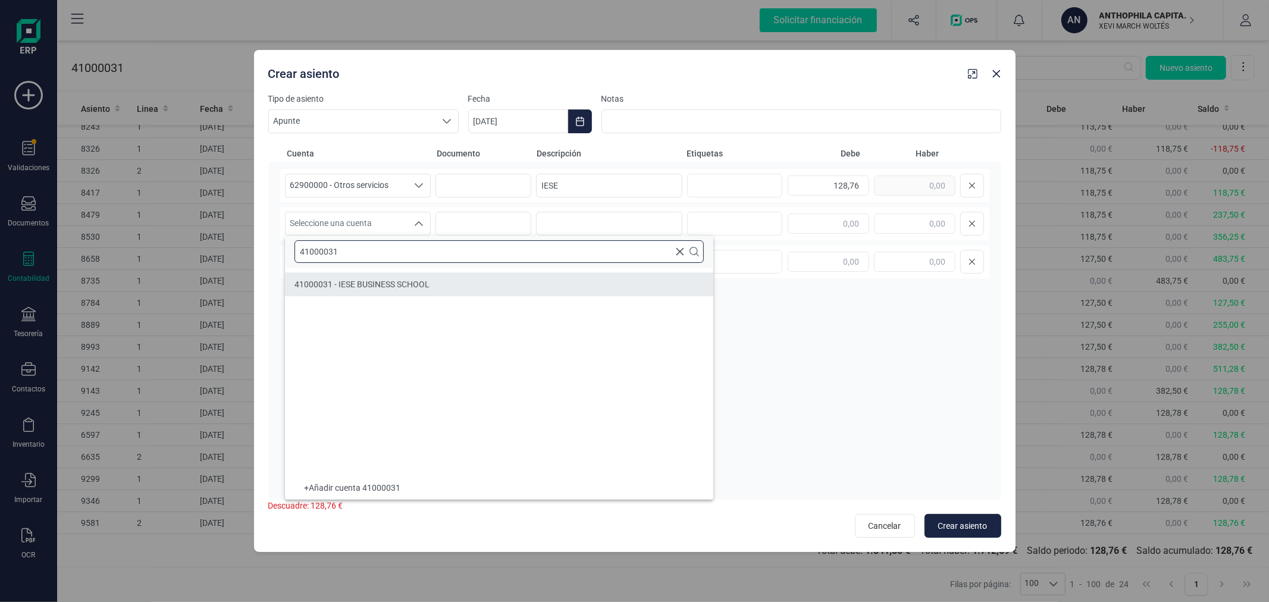
type input "41000031"
click at [423, 289] on div "41000031 - IESE BUSINESS SCHOOL" at bounding box center [362, 284] width 135 height 12
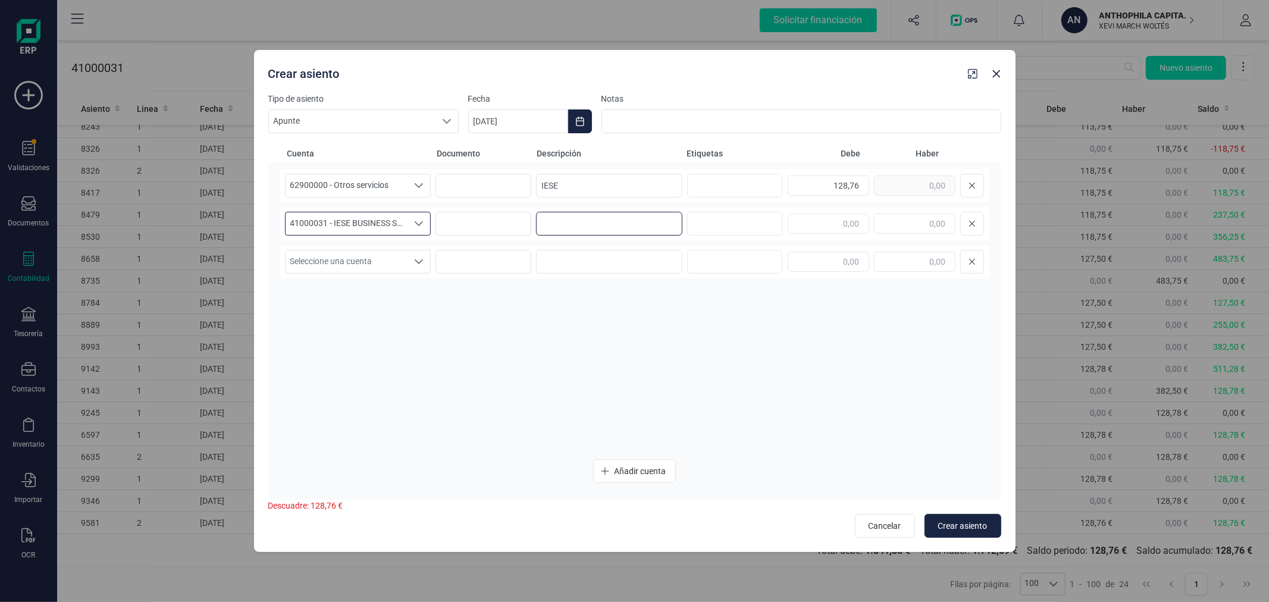
click at [591, 212] on input at bounding box center [609, 224] width 146 height 24
type input "IESE"
type input "128,76"
click at [951, 522] on span "Crear asiento" at bounding box center [962, 526] width 49 height 12
type input "[DATE]"
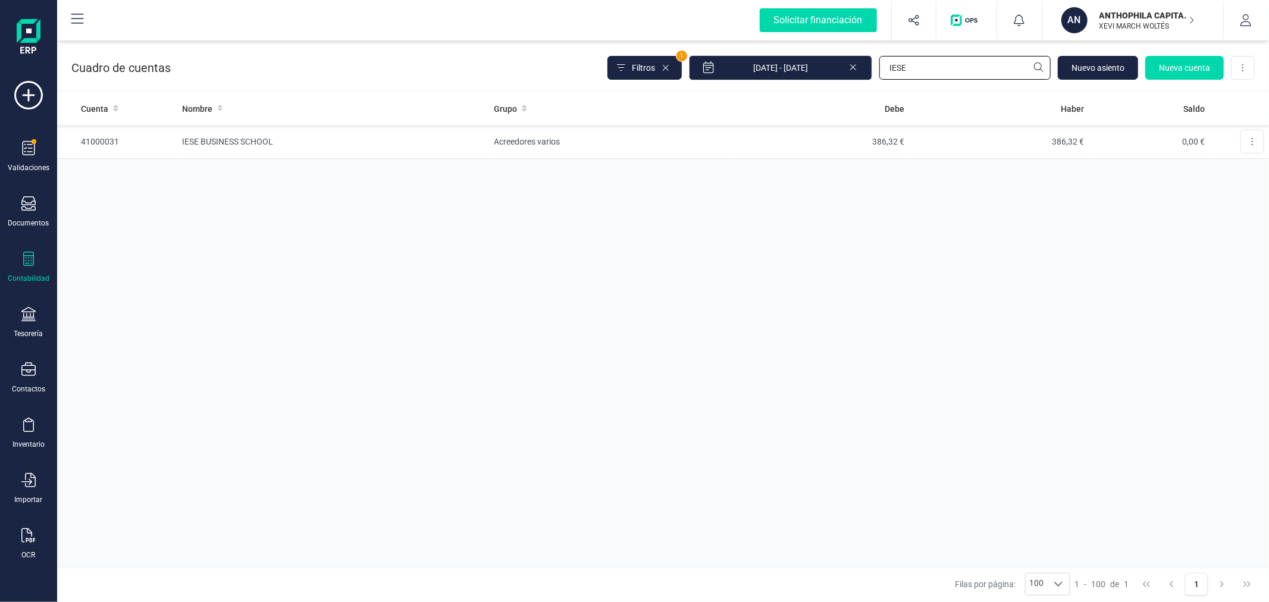
click at [903, 65] on input "IESE" at bounding box center [964, 68] width 171 height 24
click at [905, 65] on input "IESE" at bounding box center [964, 68] width 171 height 24
type input "SICH"
click at [482, 137] on td "SICH CARS SL" at bounding box center [334, 142] width 312 height 34
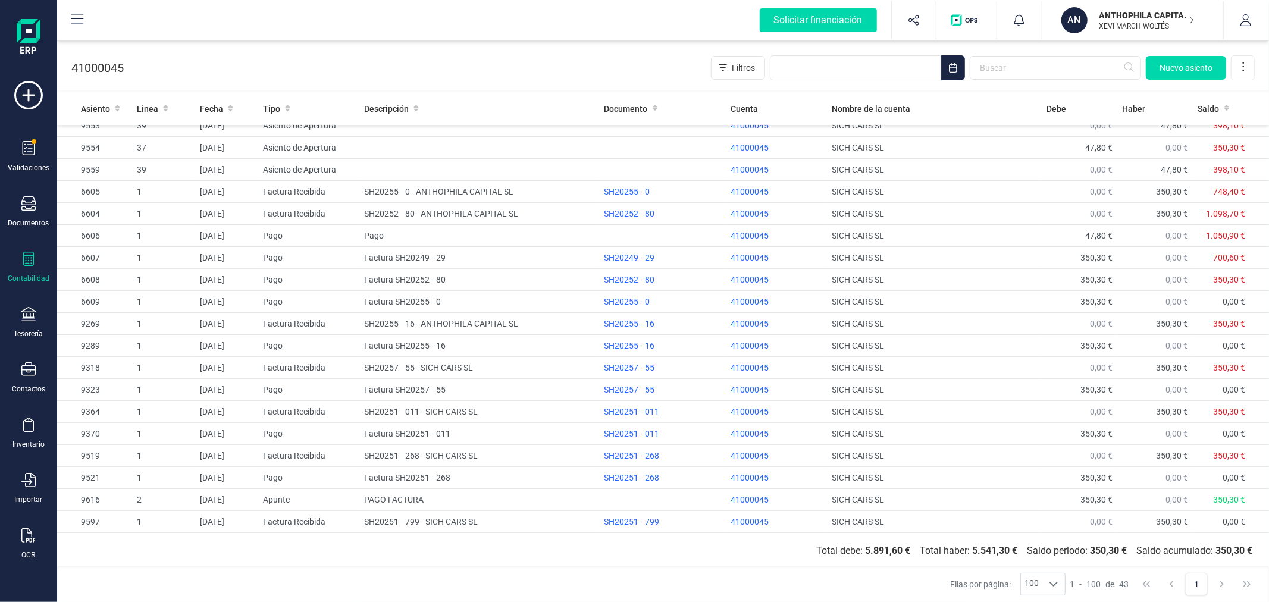
scroll to position [538, 0]
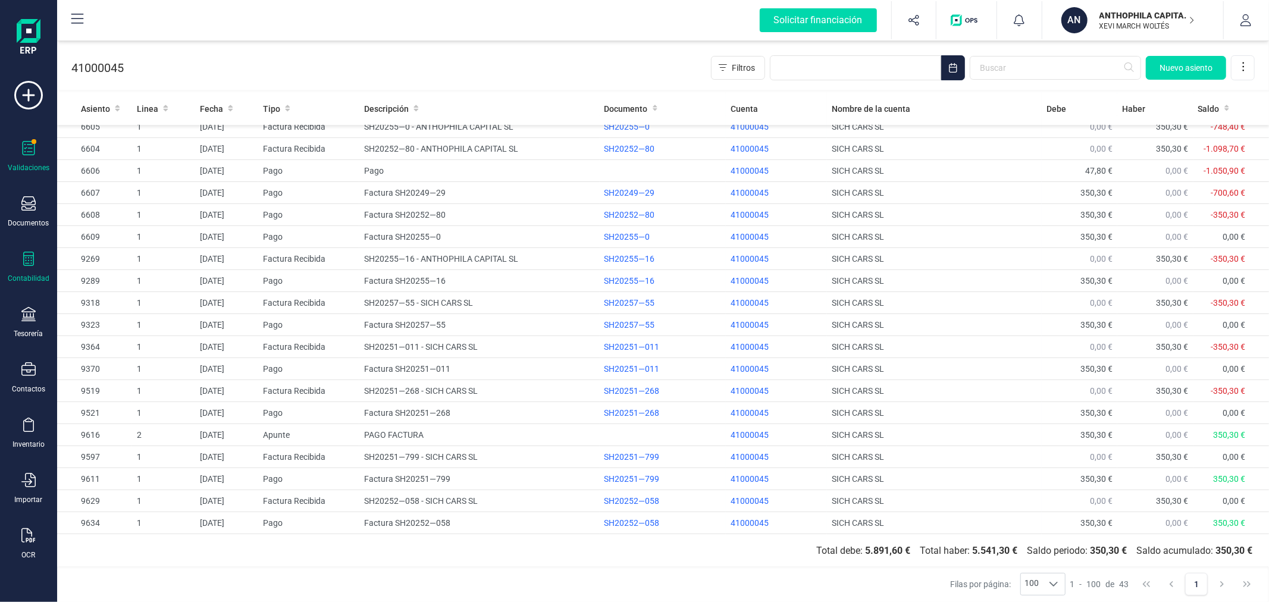
click at [21, 145] on icon at bounding box center [28, 148] width 14 height 14
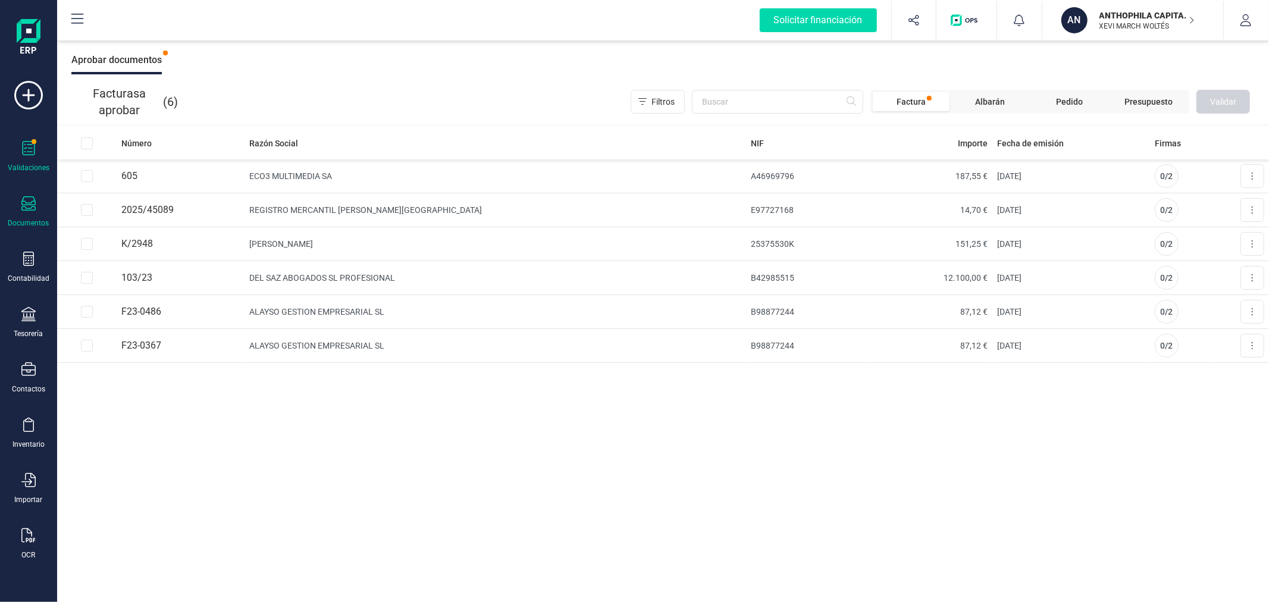
click at [27, 206] on icon at bounding box center [28, 203] width 14 height 14
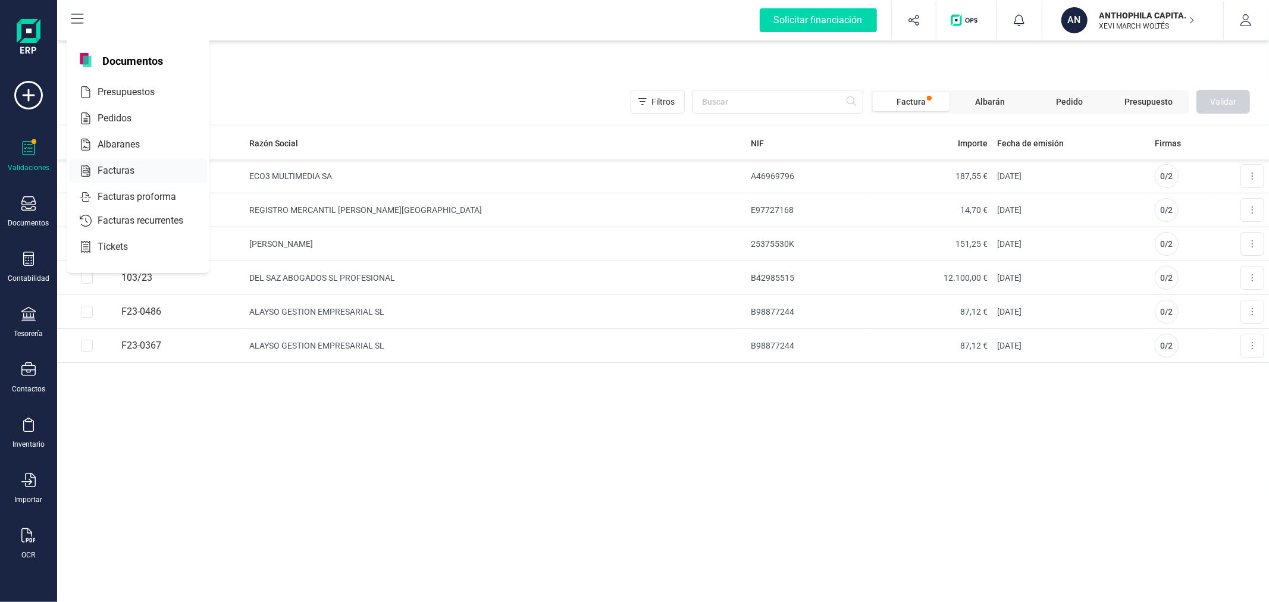
click at [144, 171] on div at bounding box center [144, 171] width 21 height 14
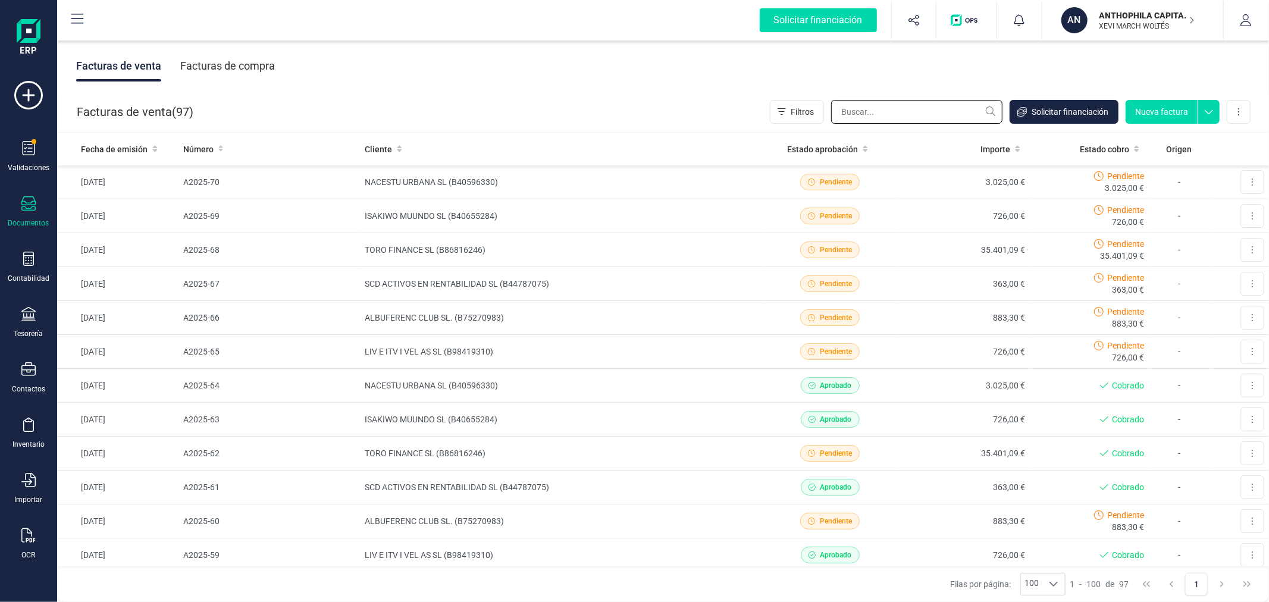
click at [867, 113] on input "text" at bounding box center [916, 112] width 171 height 24
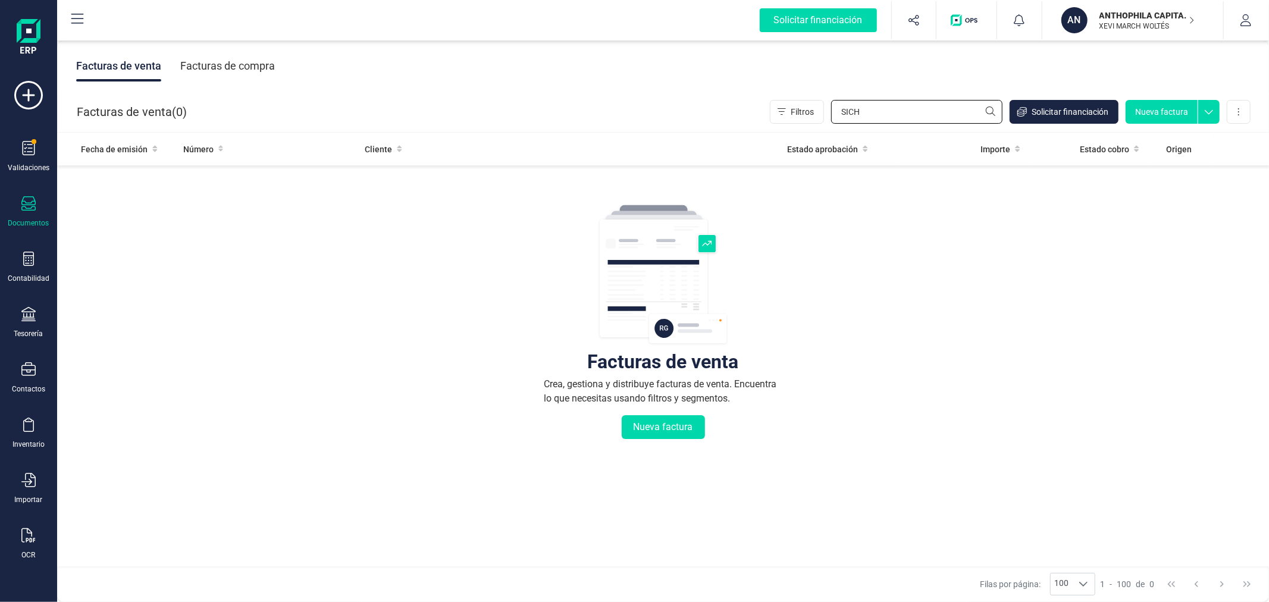
type input "SICH"
click at [254, 54] on div "Facturas de compra" at bounding box center [227, 66] width 95 height 31
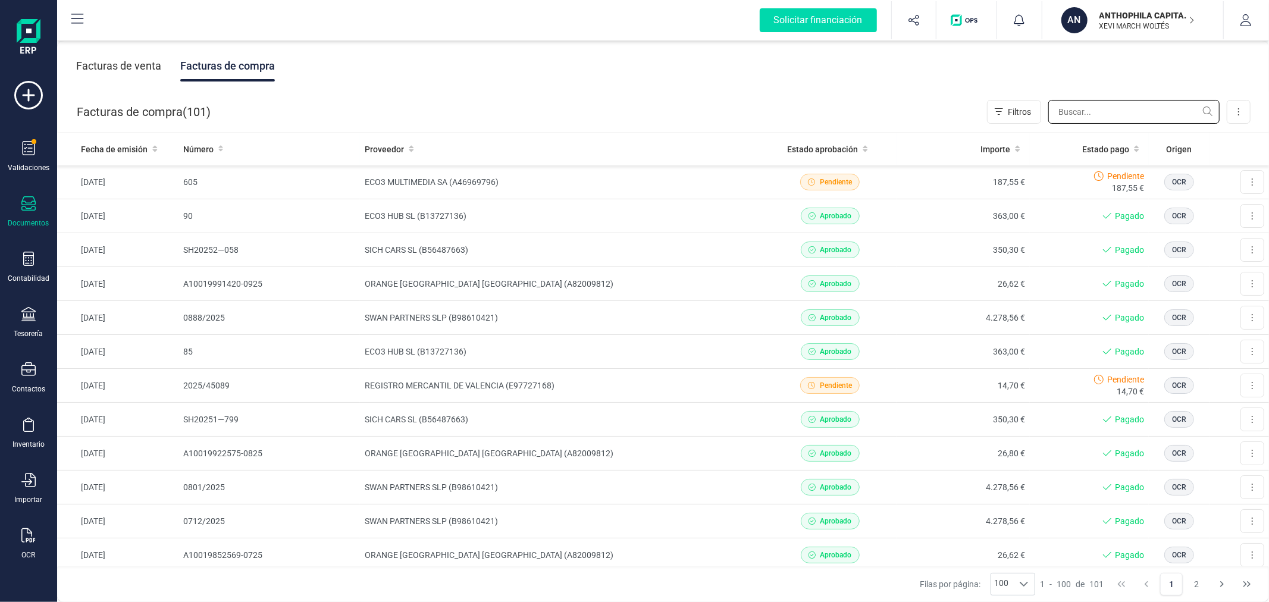
click at [1107, 116] on input "text" at bounding box center [1133, 112] width 171 height 24
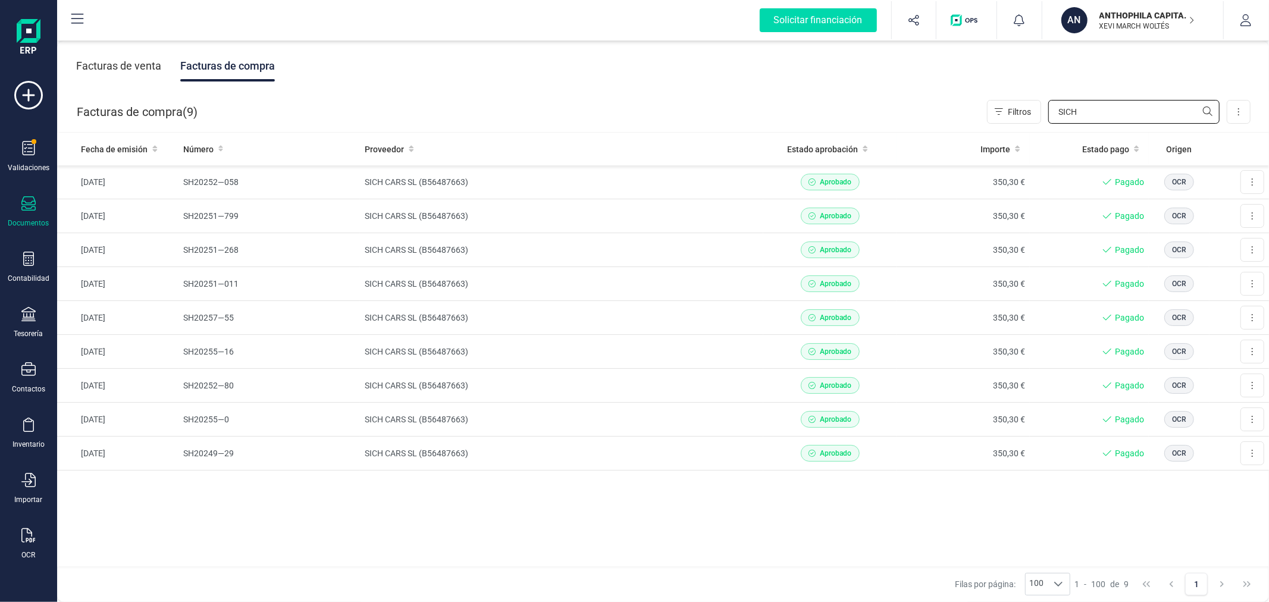
type input "SICH"
click at [26, 538] on icon at bounding box center [28, 535] width 14 height 14
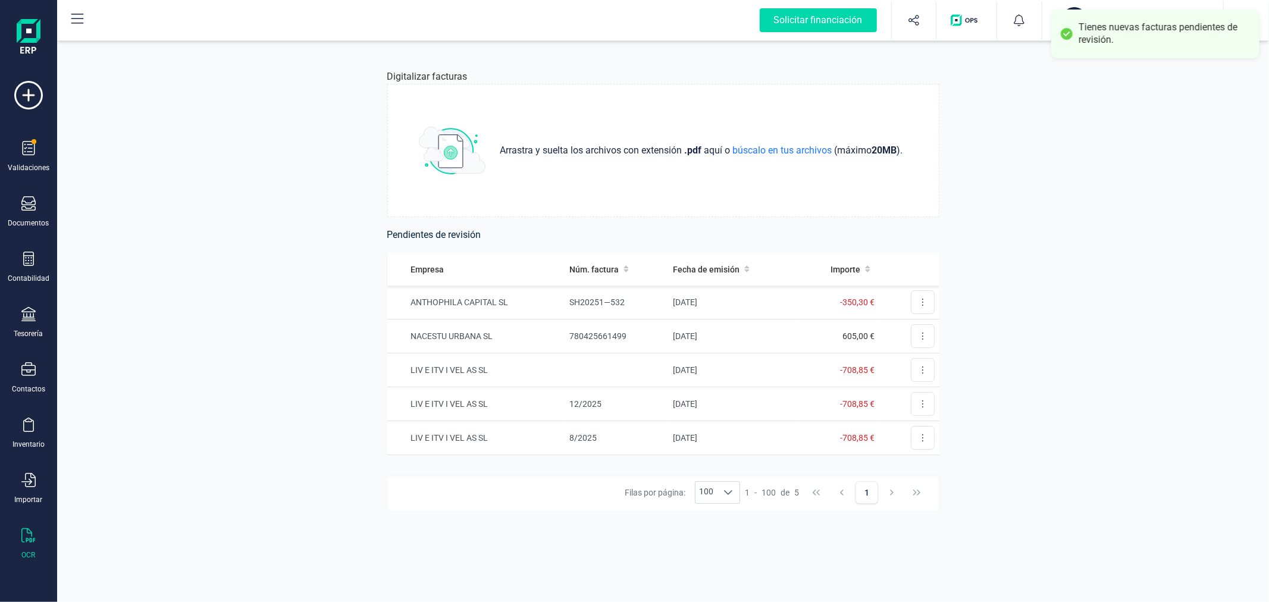
click at [638, 299] on td "SH20251—532" at bounding box center [617, 303] width 104 height 34
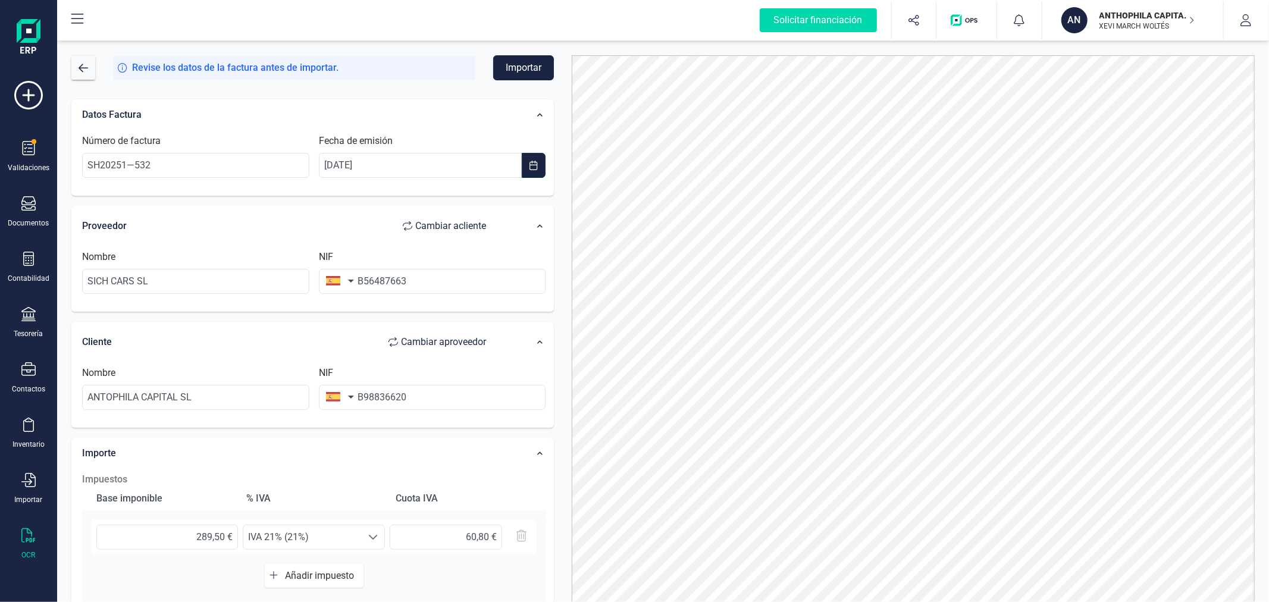
click at [527, 66] on button "Importar" at bounding box center [523, 67] width 61 height 25
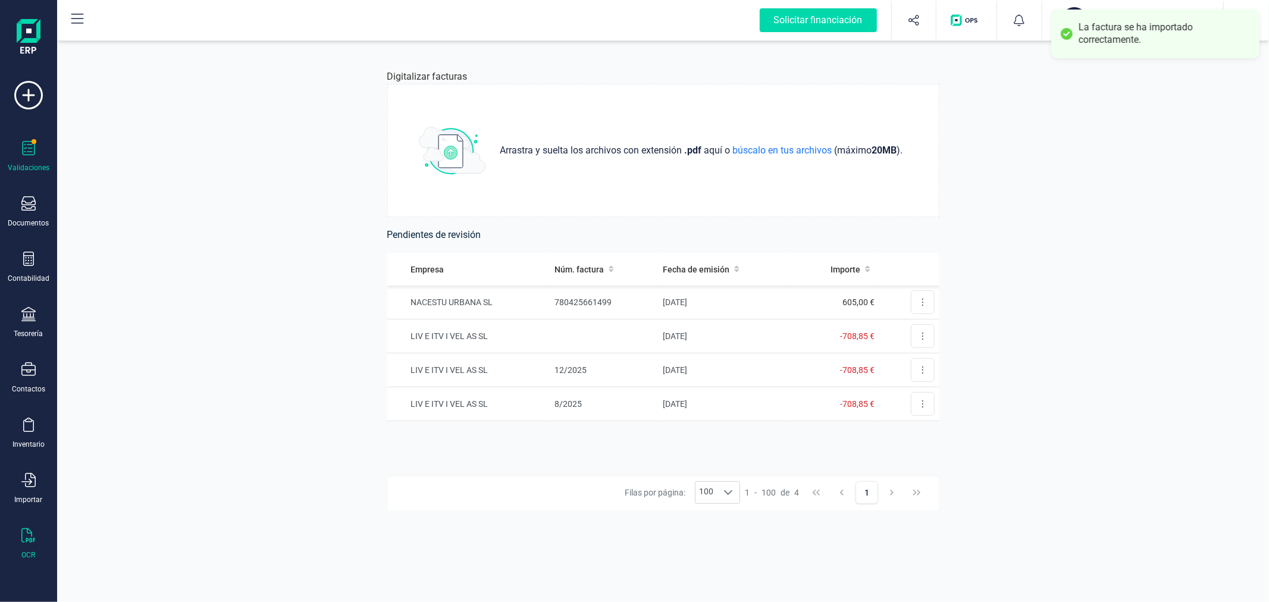
click at [35, 155] on icon at bounding box center [28, 148] width 14 height 14
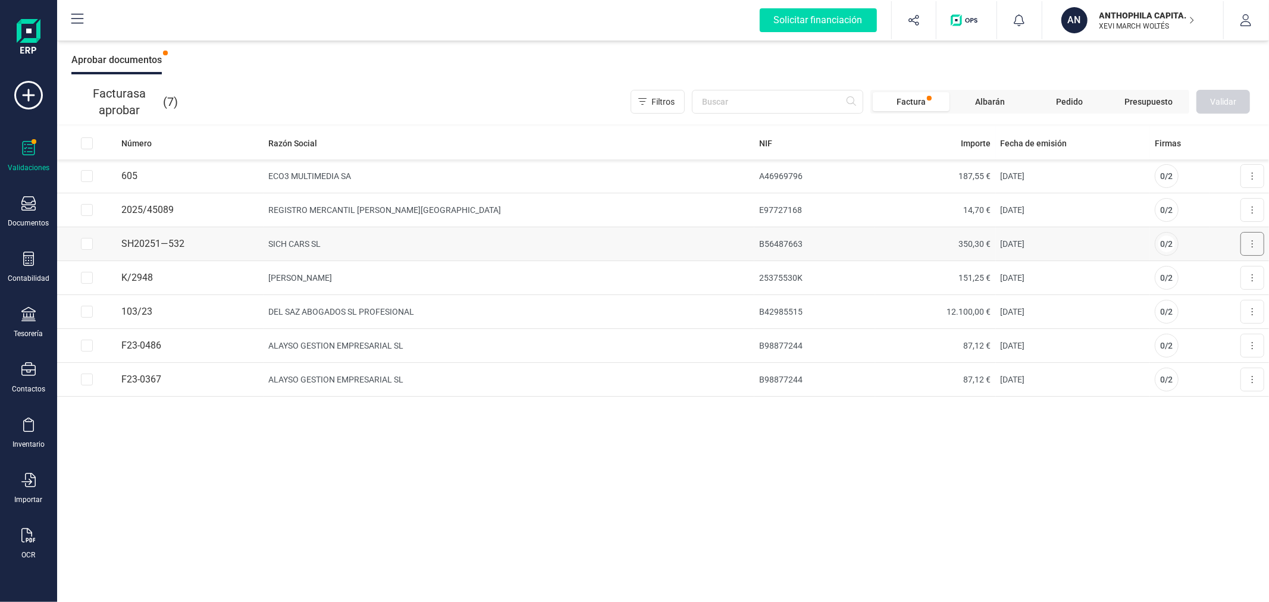
click at [1253, 245] on icon at bounding box center [1252, 244] width 2 height 10
click at [1213, 274] on span "Aprobar factura" at bounding box center [1225, 273] width 60 height 12
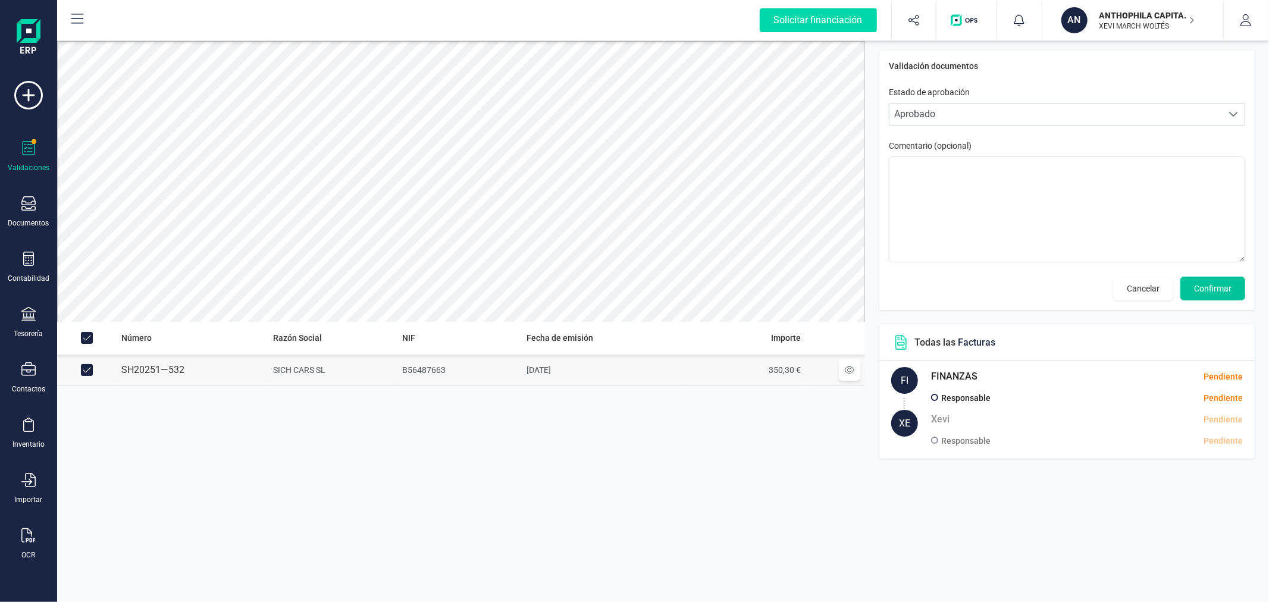
click at [1222, 289] on span "Confirmar" at bounding box center [1212, 289] width 37 height 12
click at [1221, 289] on span "Confirmar" at bounding box center [1212, 289] width 37 height 12
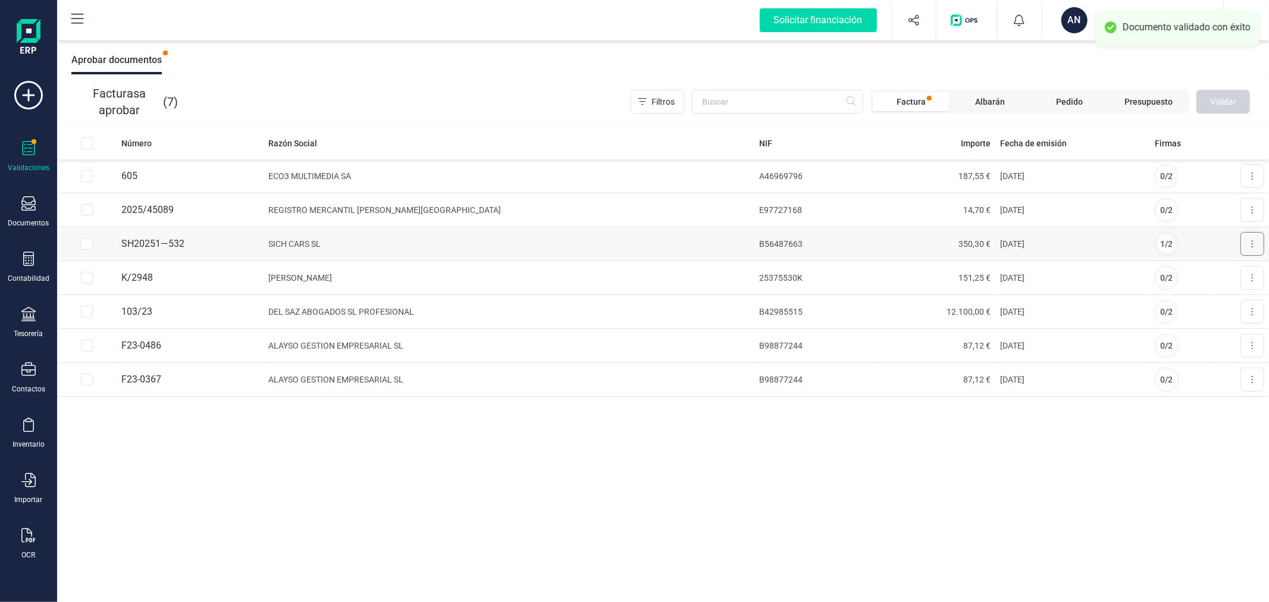
click at [1260, 241] on button at bounding box center [1253, 244] width 24 height 24
click at [1203, 274] on span "Aprobar factura" at bounding box center [1225, 273] width 60 height 12
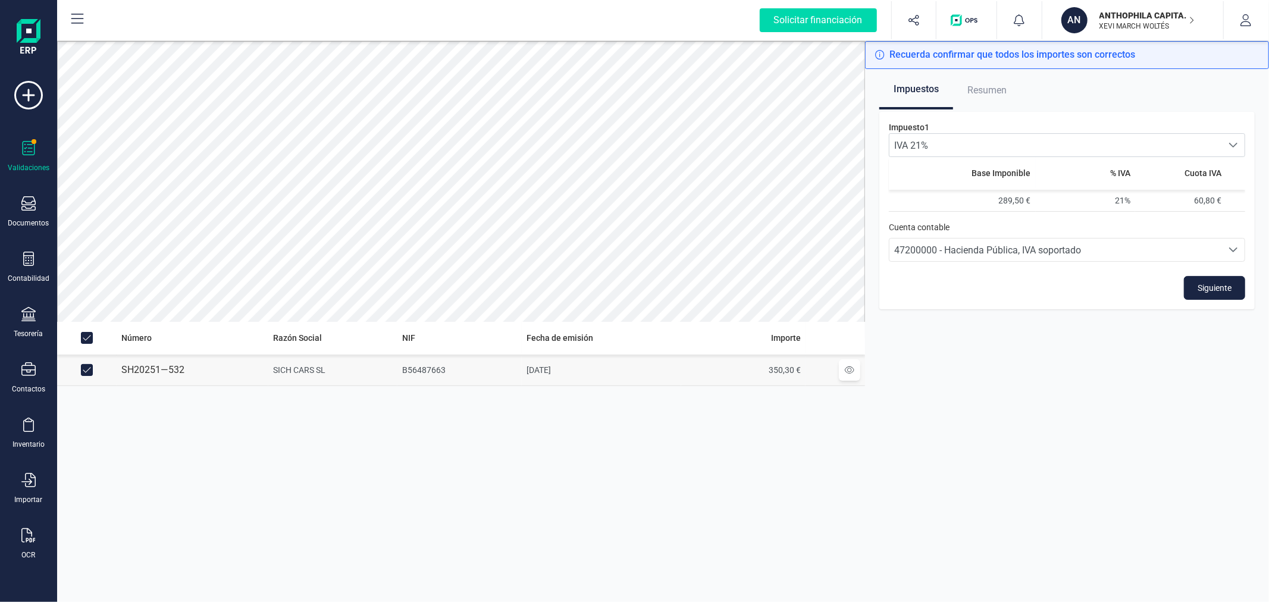
click at [1178, 284] on div "Siguiente" at bounding box center [1067, 288] width 356 height 24
click at [1194, 284] on button "Siguiente" at bounding box center [1214, 288] width 61 height 24
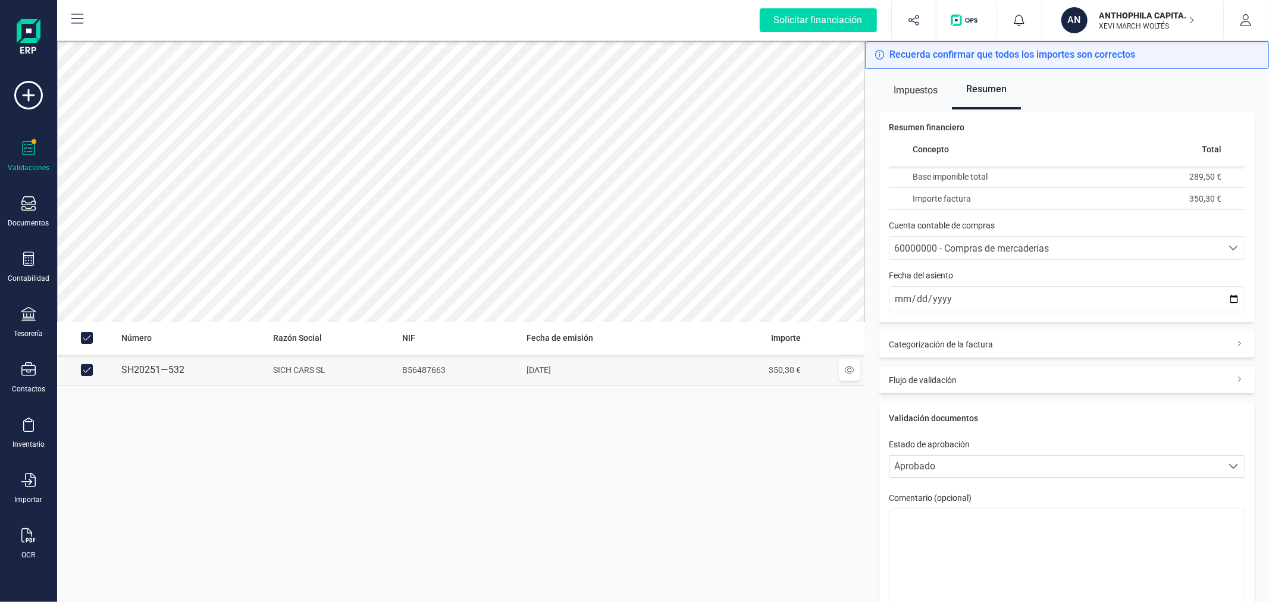
click at [1095, 245] on div "60000000 - Compras de mercaderías" at bounding box center [1055, 249] width 323 height 14
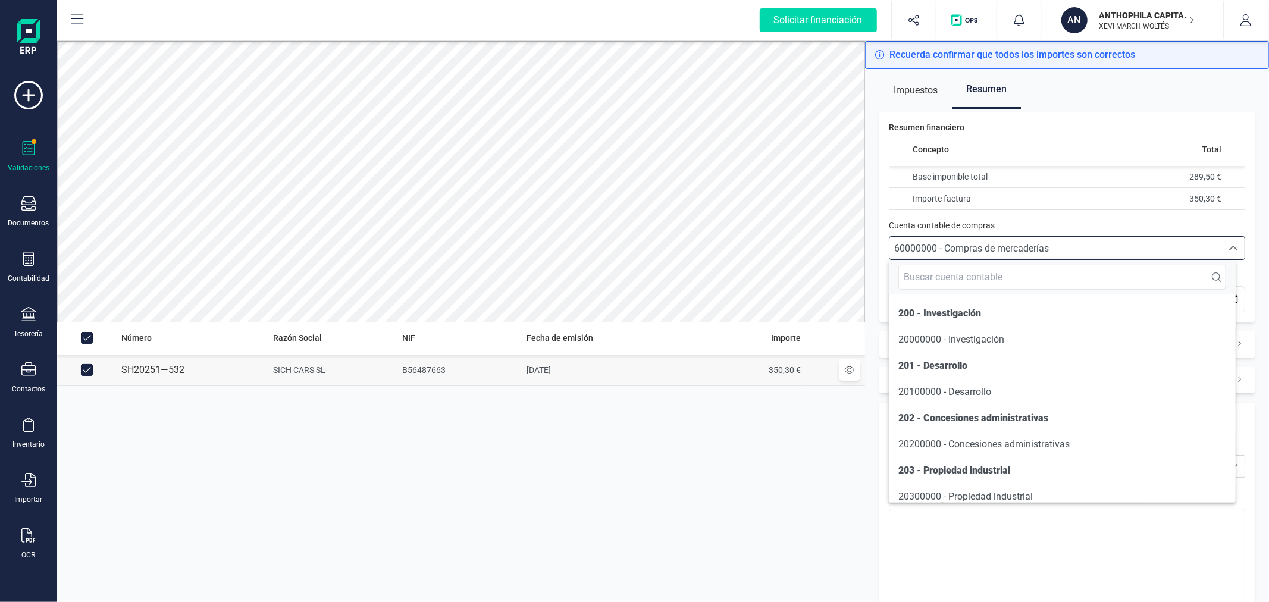
scroll to position [6164, 0]
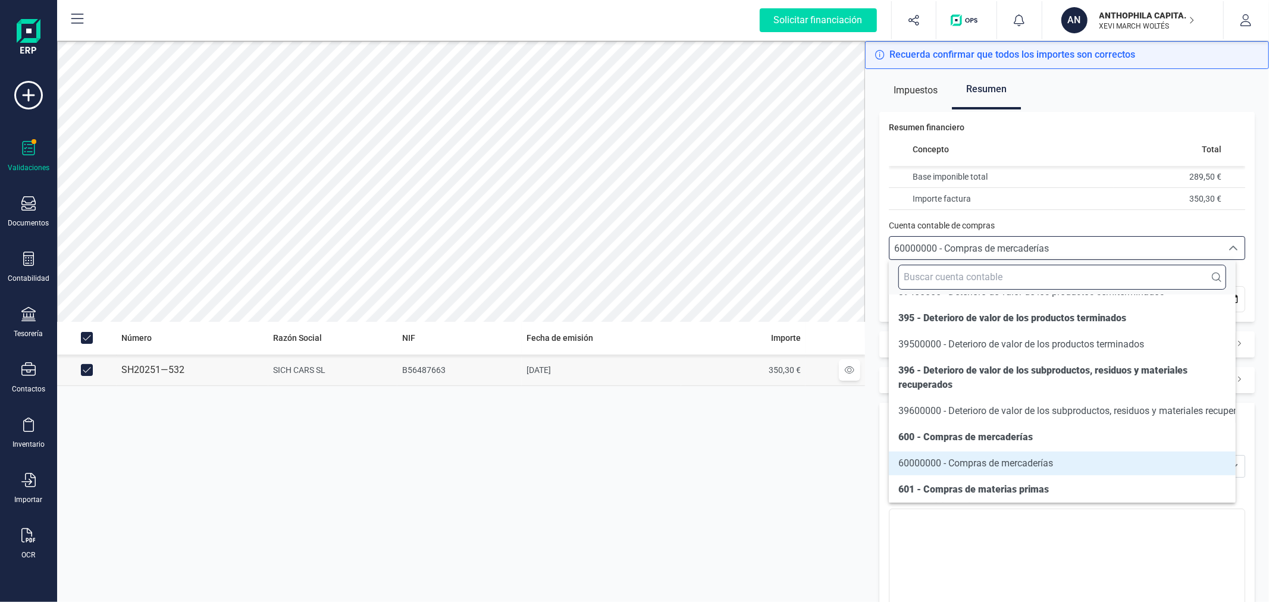
click at [1069, 271] on input "text" at bounding box center [1061, 277] width 327 height 25
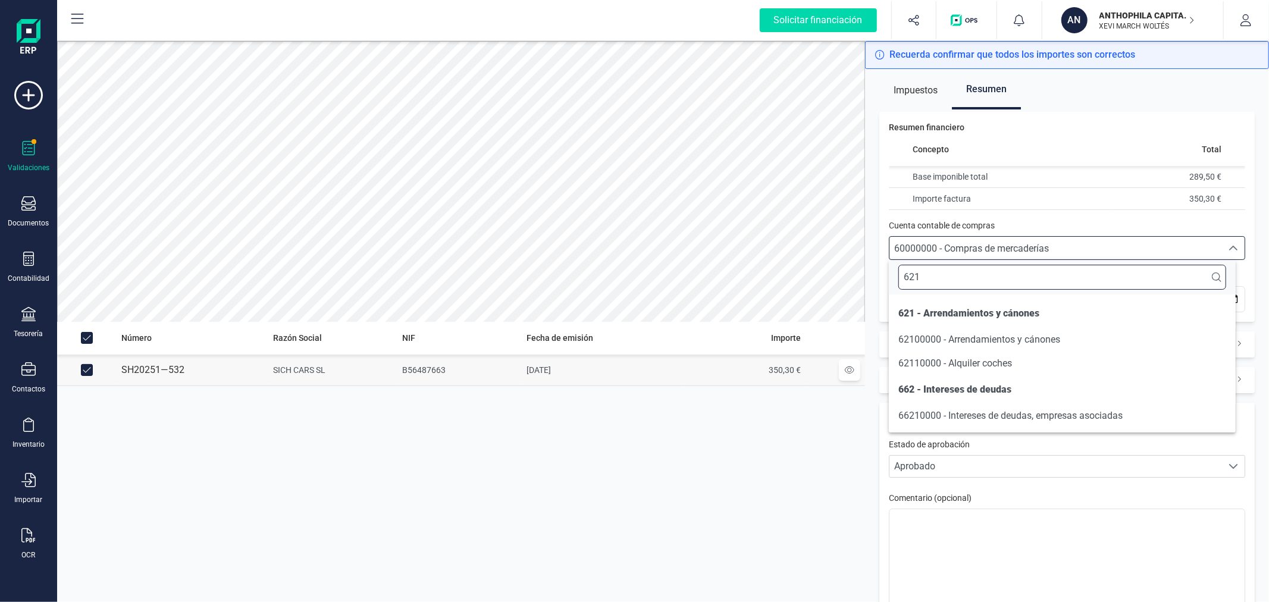
scroll to position [0, 0]
type input "621"
click at [1048, 369] on li "62110000 - Alquiler coches" at bounding box center [1062, 364] width 346 height 24
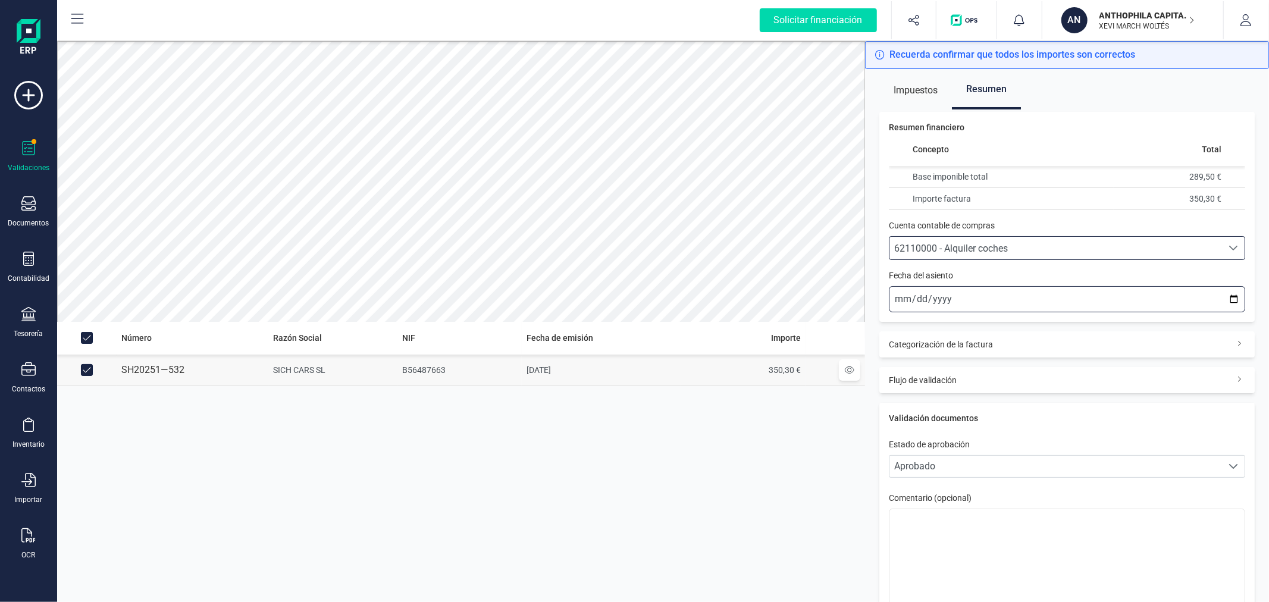
click at [1226, 298] on input "[DATE]" at bounding box center [1067, 299] width 356 height 26
type input "[DATE]"
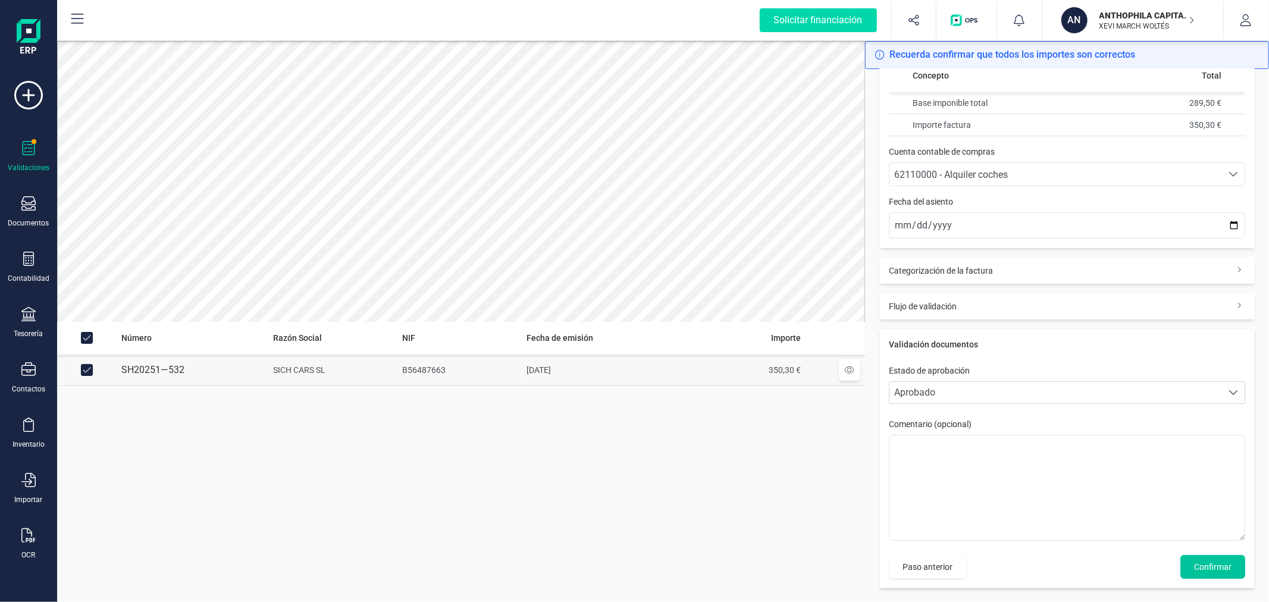
click at [1200, 566] on span "Confirmar" at bounding box center [1212, 567] width 37 height 12
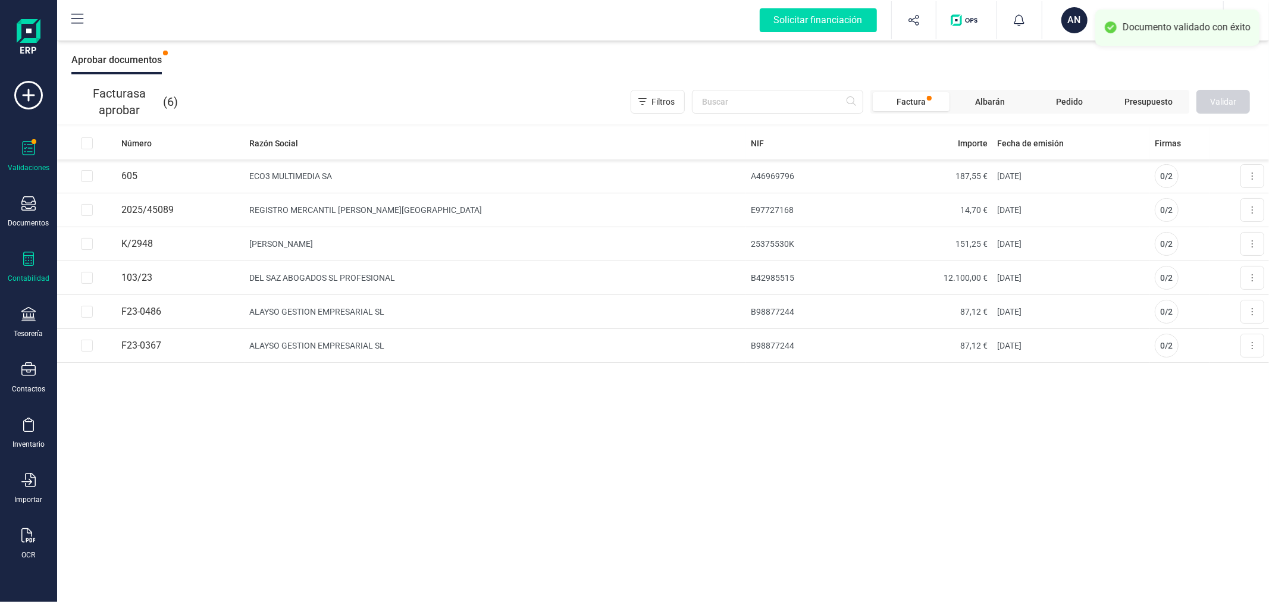
click at [24, 275] on div "Contabilidad" at bounding box center [29, 279] width 42 height 10
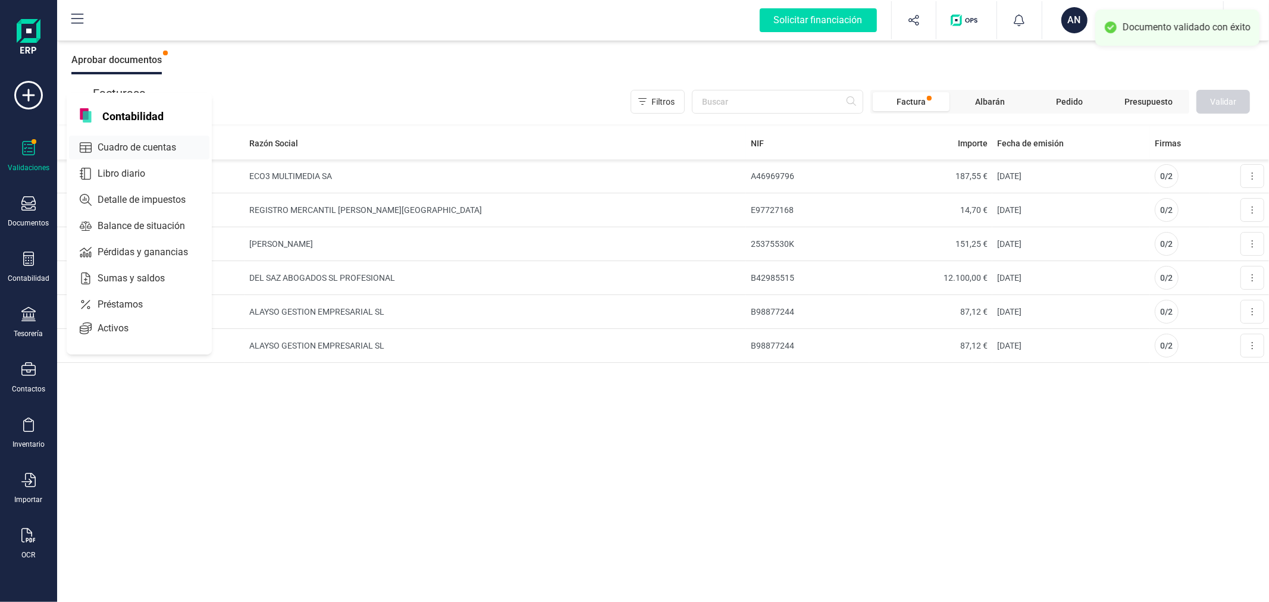
click at [122, 152] on span "Cuadro de cuentas" at bounding box center [145, 147] width 105 height 14
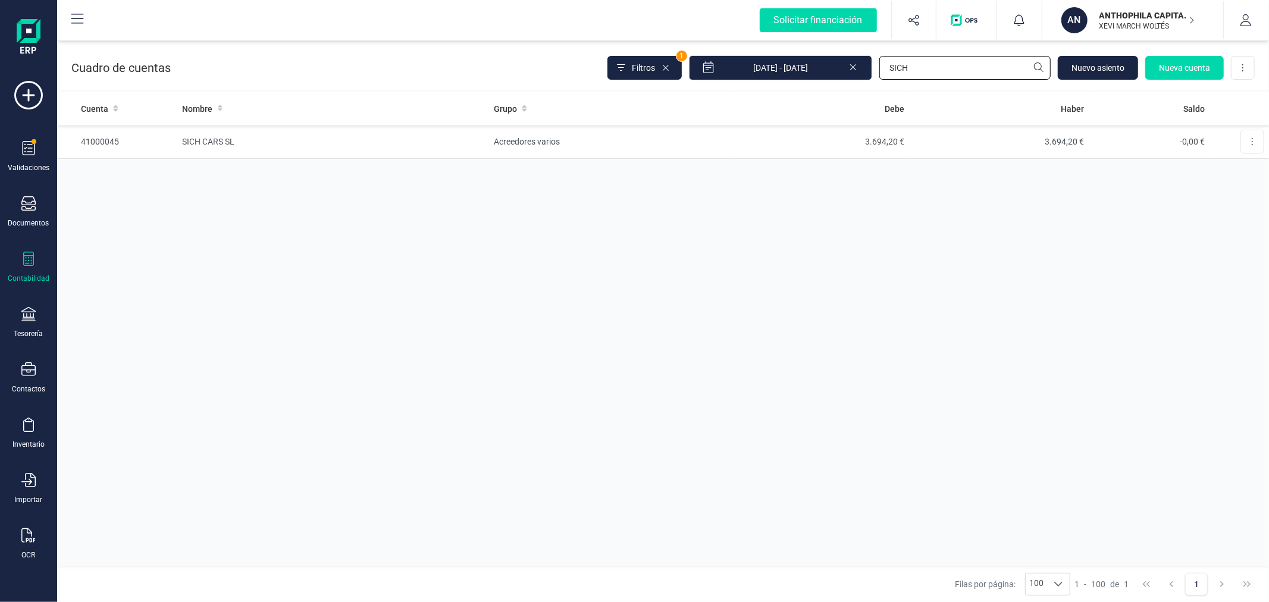
click at [945, 68] on input "SICH" at bounding box center [964, 68] width 171 height 24
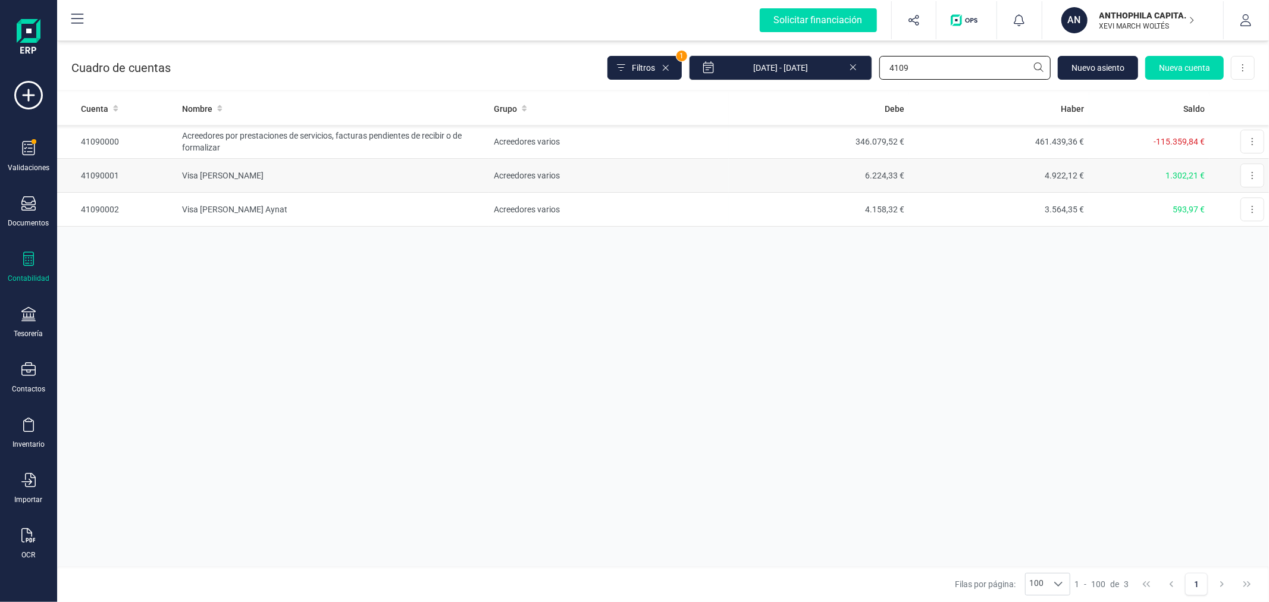
type input "4109"
click at [652, 176] on td "Acreedores varios" at bounding box center [609, 176] width 240 height 34
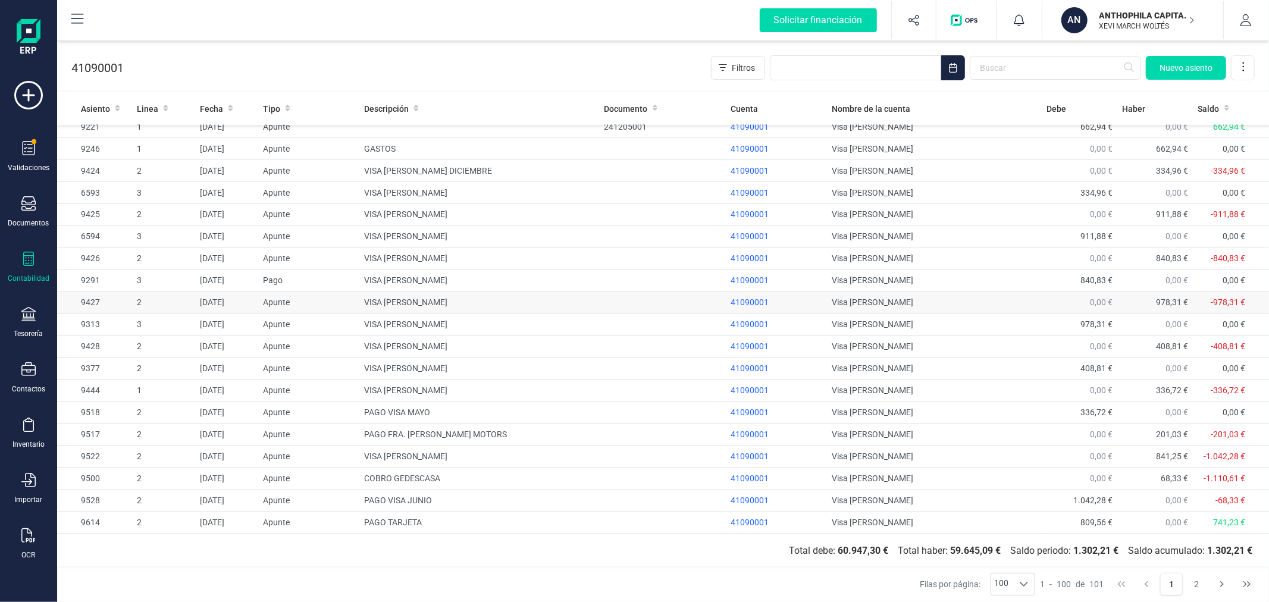
scroll to position [1797, 0]
click at [1172, 63] on span "Nuevo asiento" at bounding box center [1186, 68] width 53 height 12
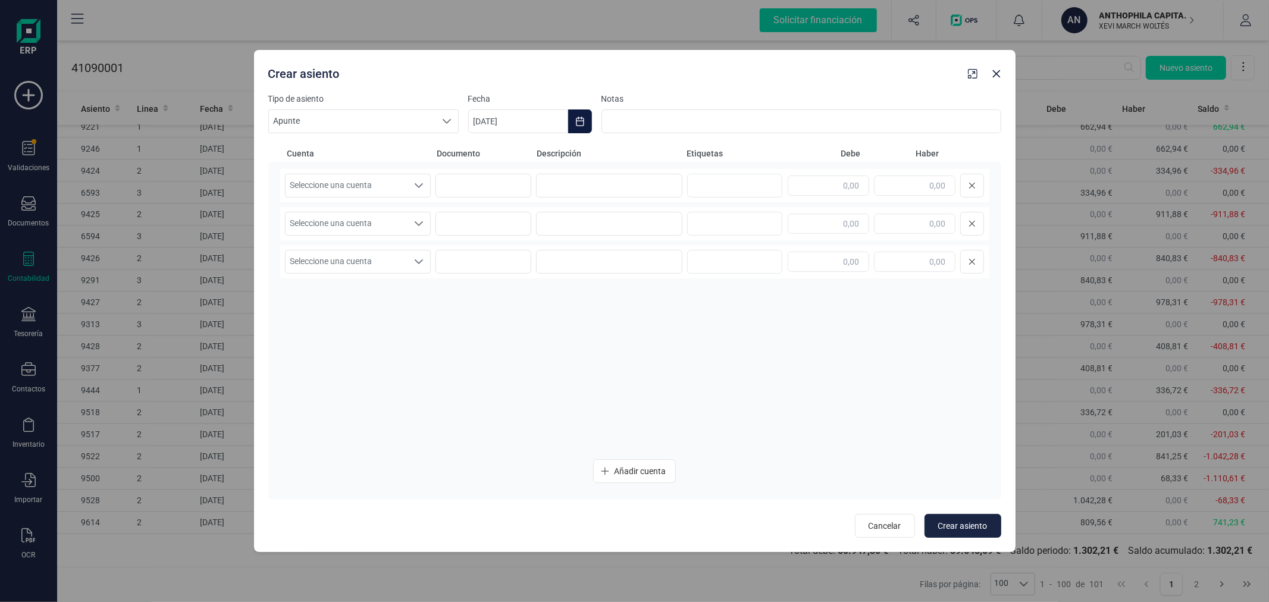
click at [582, 123] on icon "Choose Date" at bounding box center [580, 122] width 10 height 10
click at [490, 155] on icon "Previous Month" at bounding box center [492, 157] width 10 height 10
click at [746, 359] on span "31" at bounding box center [755, 360] width 24 height 24
type input "[DATE]"
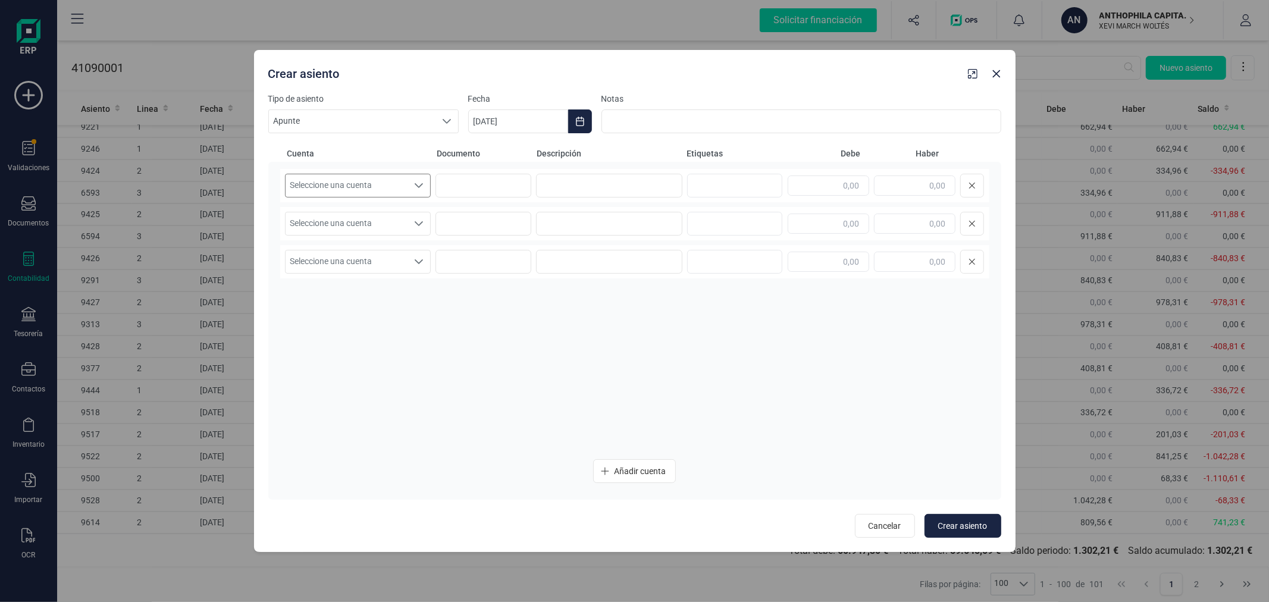
click at [397, 183] on span "Seleccione una cuenta" at bounding box center [347, 185] width 123 height 23
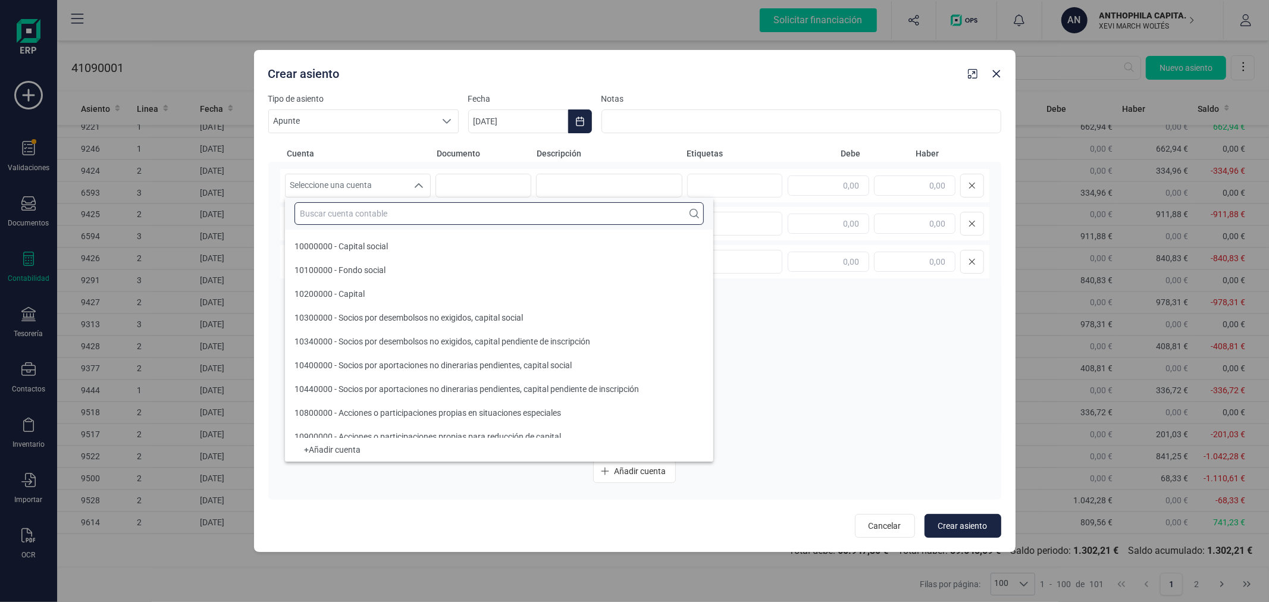
click at [402, 221] on input "text" at bounding box center [499, 213] width 409 height 23
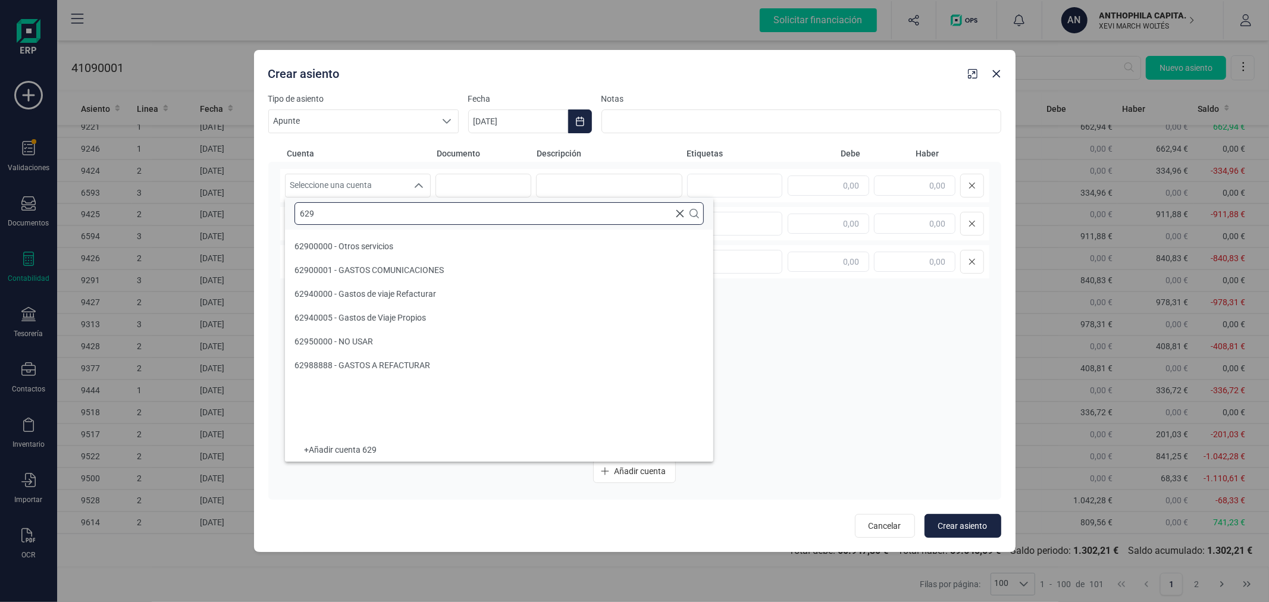
scroll to position [0, 0]
type input "629"
click at [432, 308] on li "62940005 - Gastos de Viaje Propios" at bounding box center [499, 318] width 428 height 24
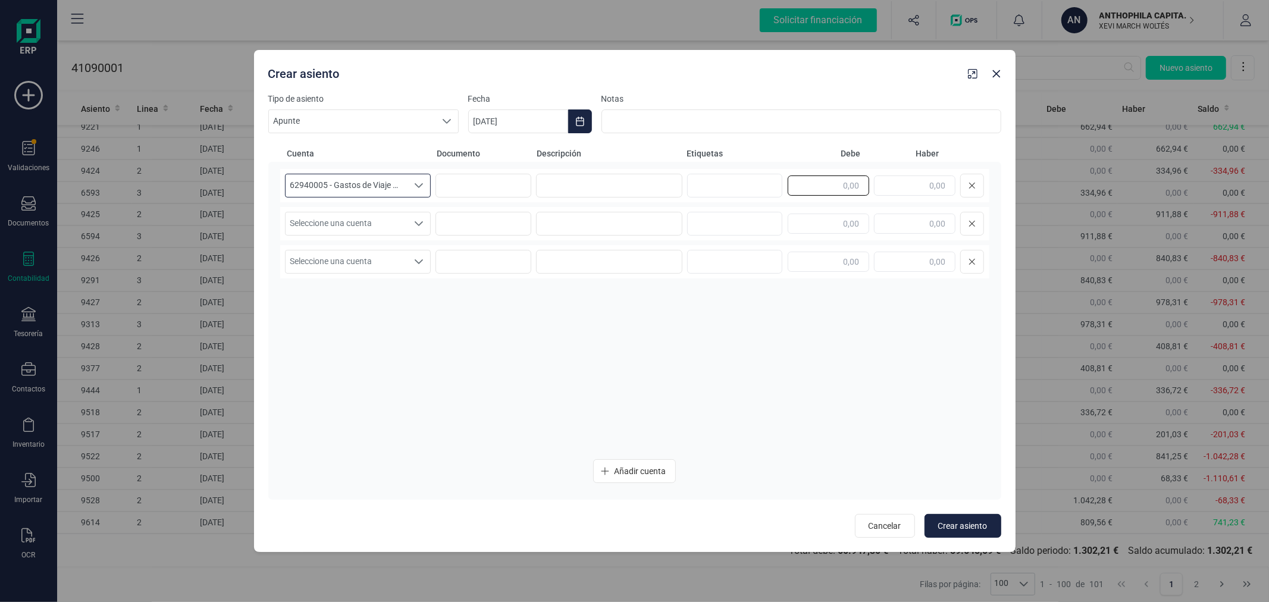
click at [813, 190] on input "text" at bounding box center [829, 186] width 82 height 20
type input "809,56"
click at [334, 216] on span "Seleccione una cuenta" at bounding box center [347, 223] width 123 height 23
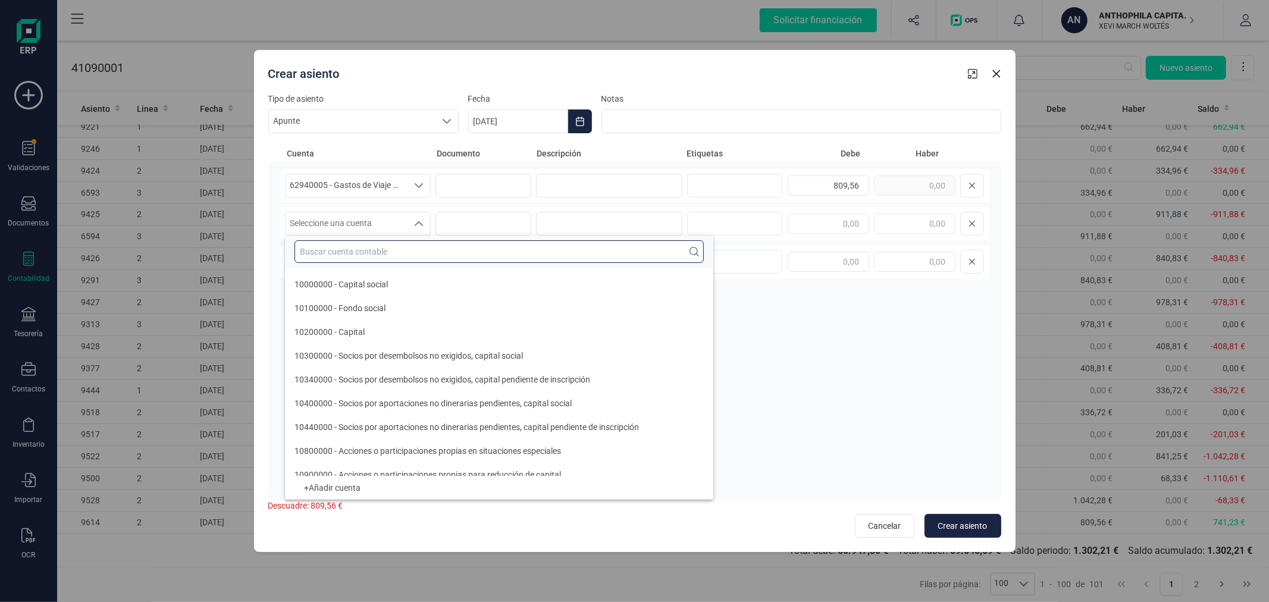
click at [372, 259] on input "text" at bounding box center [499, 251] width 409 height 23
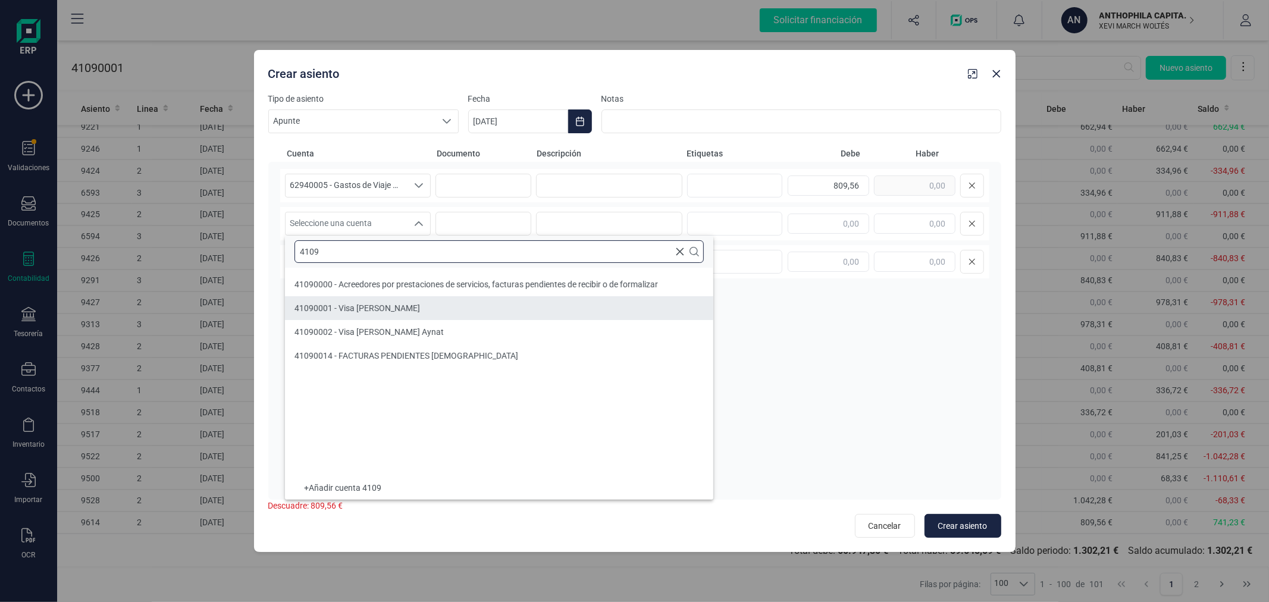
type input "4109"
click at [382, 312] on span "41090001 - Visa [PERSON_NAME]" at bounding box center [358, 308] width 126 height 10
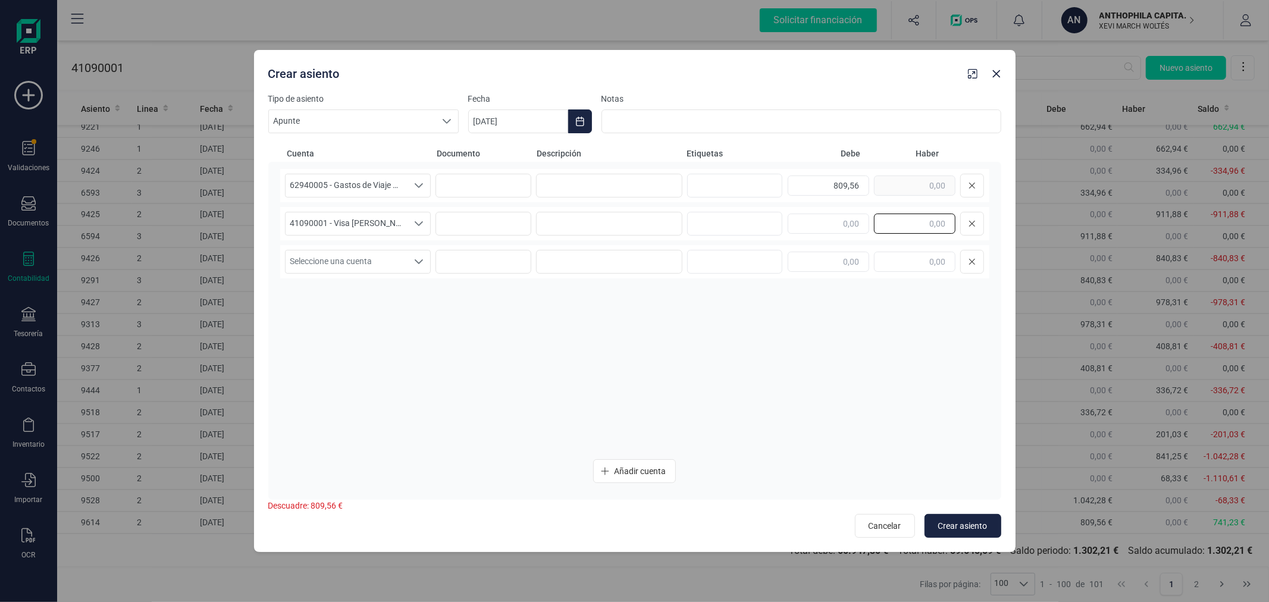
click at [901, 220] on input "text" at bounding box center [915, 224] width 82 height 20
type input "809,56"
click at [969, 520] on span "Crear asiento" at bounding box center [962, 526] width 49 height 12
type input "[DATE]"
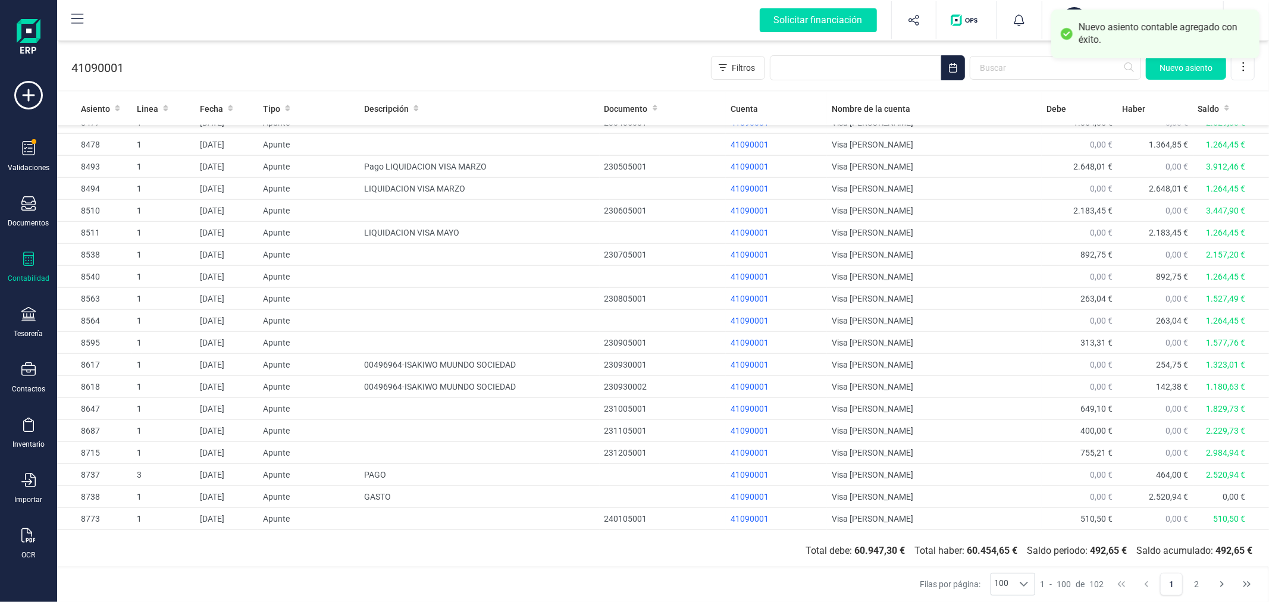
scroll to position [1797, 0]
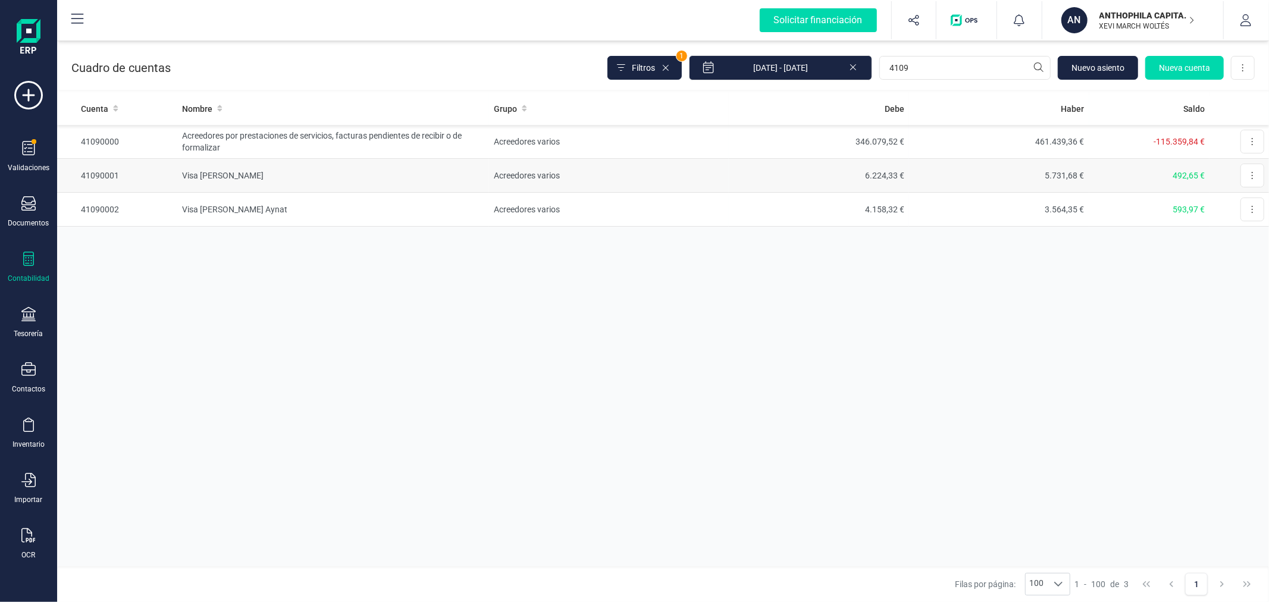
click at [585, 168] on td "Acreedores varios" at bounding box center [609, 176] width 240 height 34
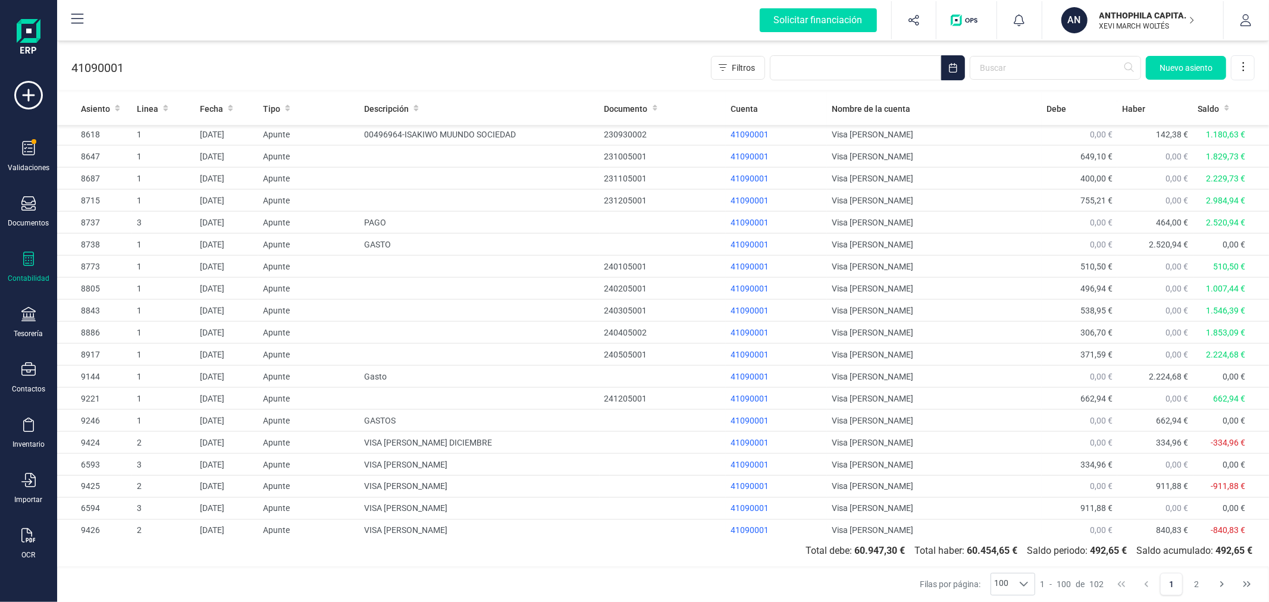
scroll to position [1797, 0]
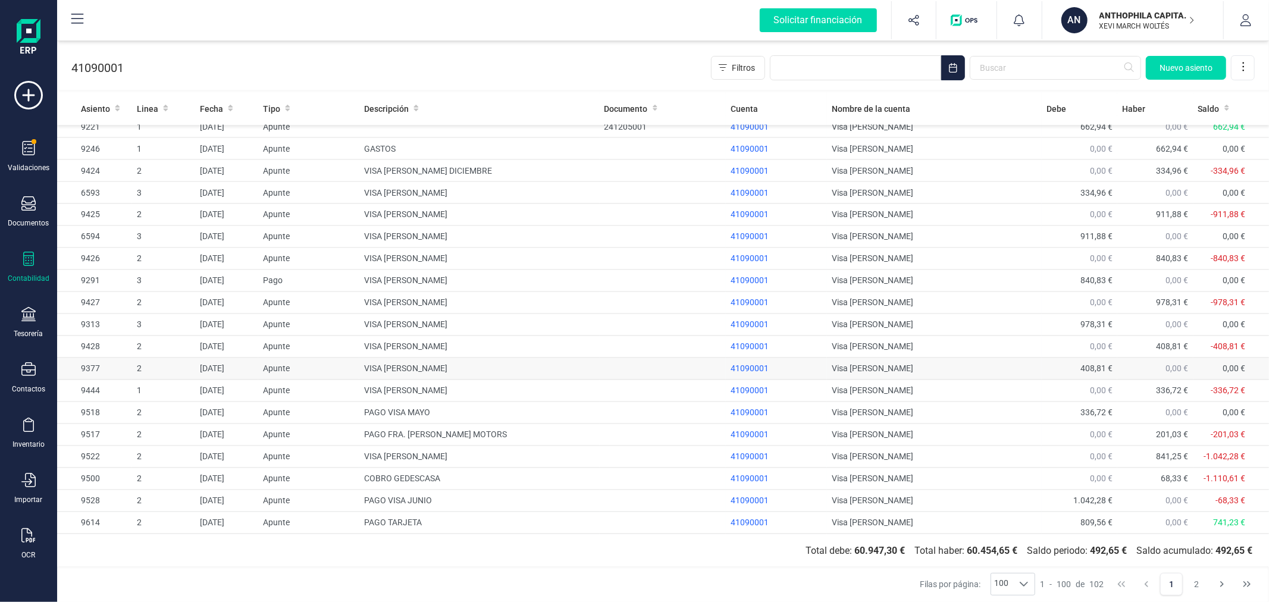
drag, startPoint x: 357, startPoint y: 381, endPoint x: 383, endPoint y: 368, distance: 29.5
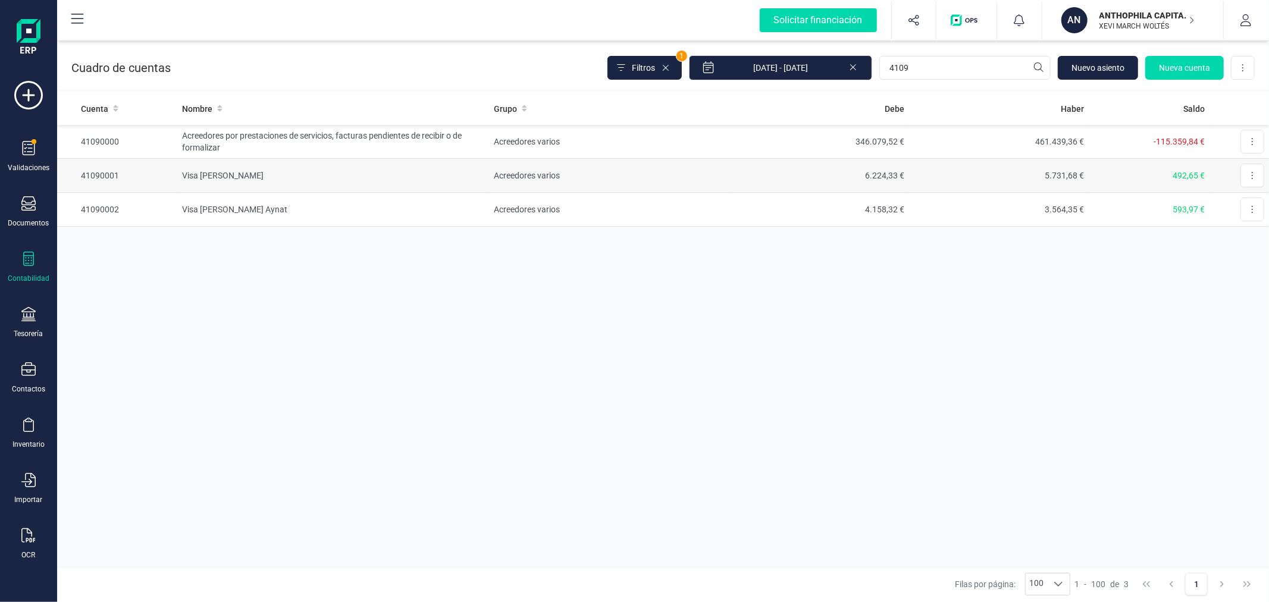
click at [591, 182] on td "Acreedores varios" at bounding box center [609, 176] width 240 height 34
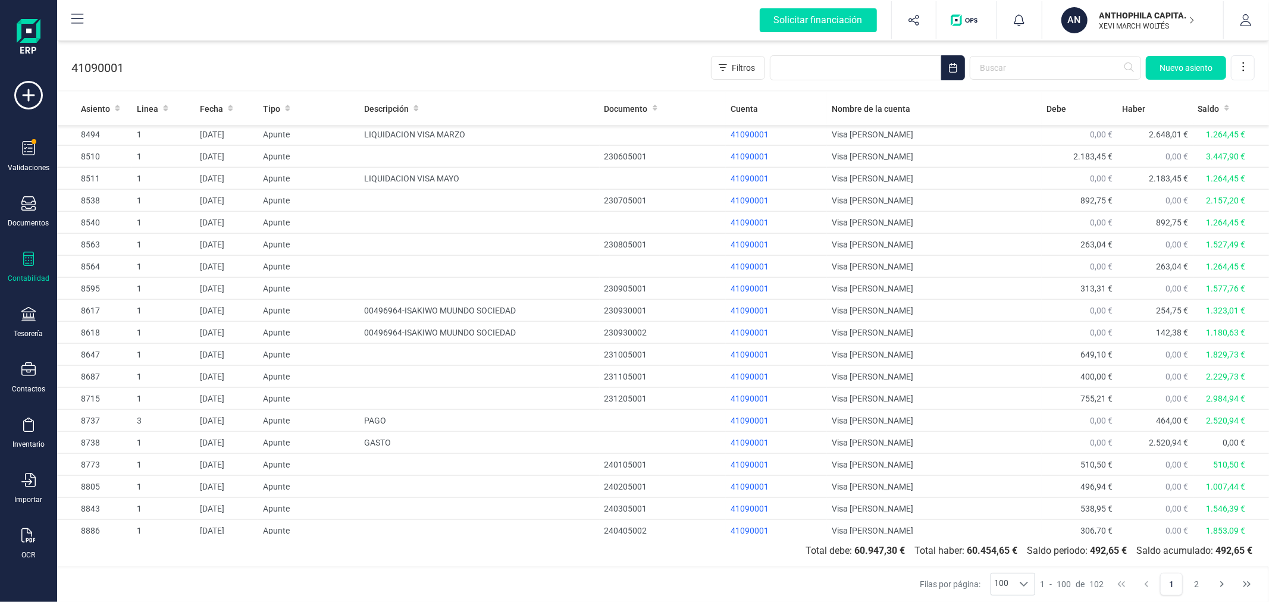
scroll to position [1797, 0]
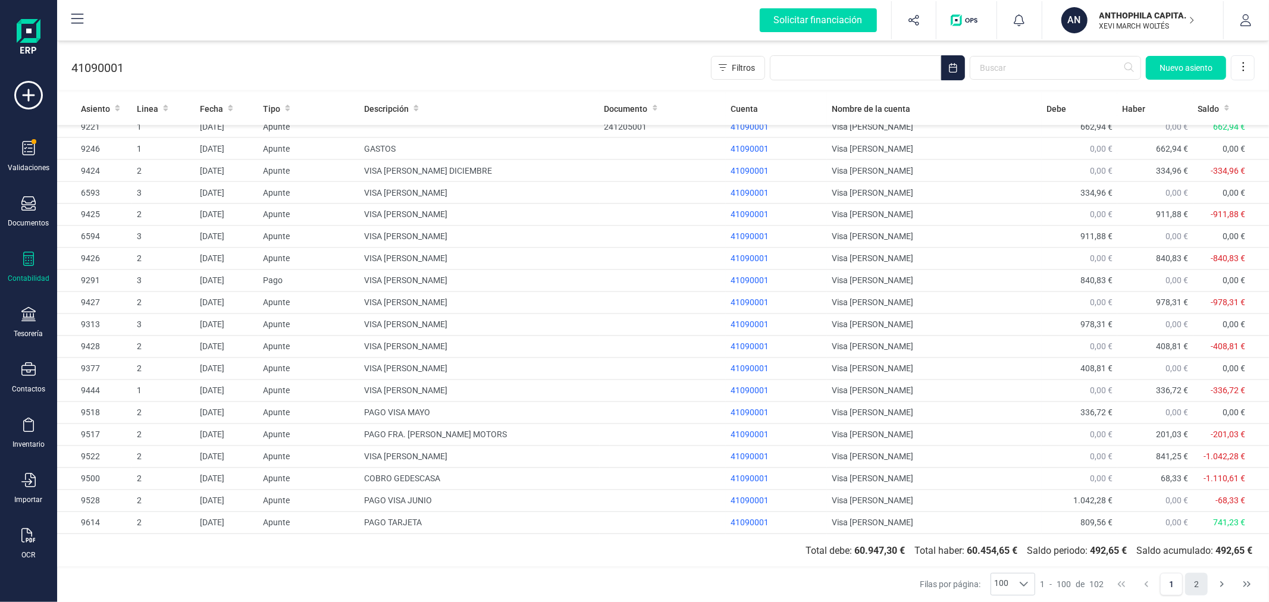
click at [1197, 587] on button "2" at bounding box center [1196, 584] width 23 height 23
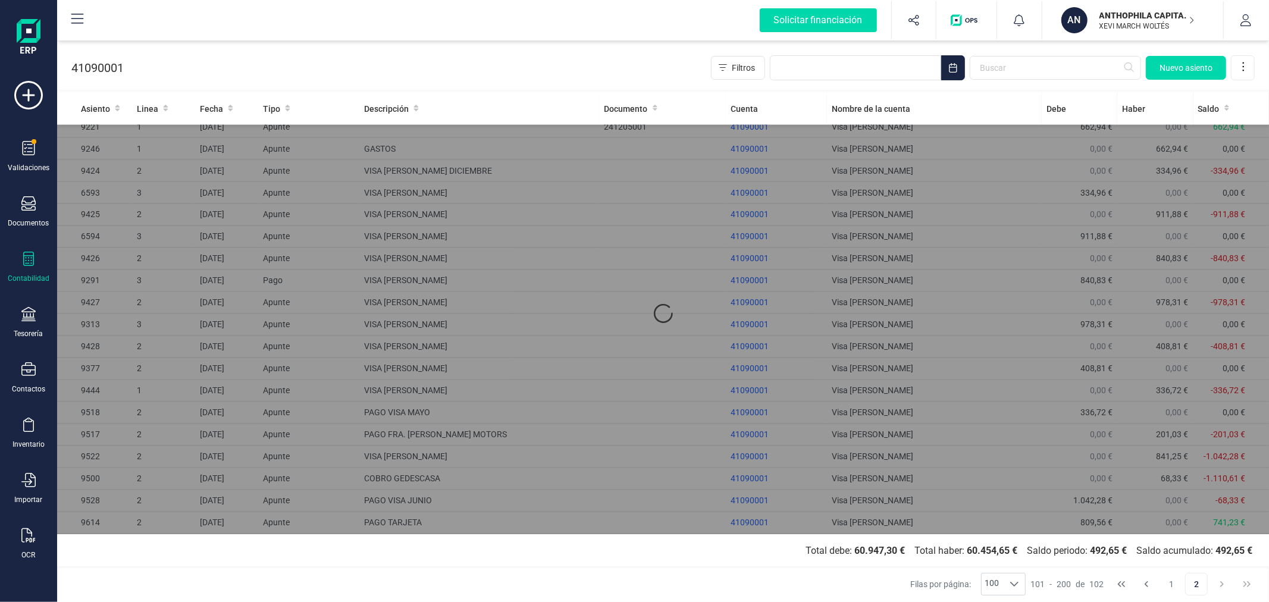
scroll to position [0, 0]
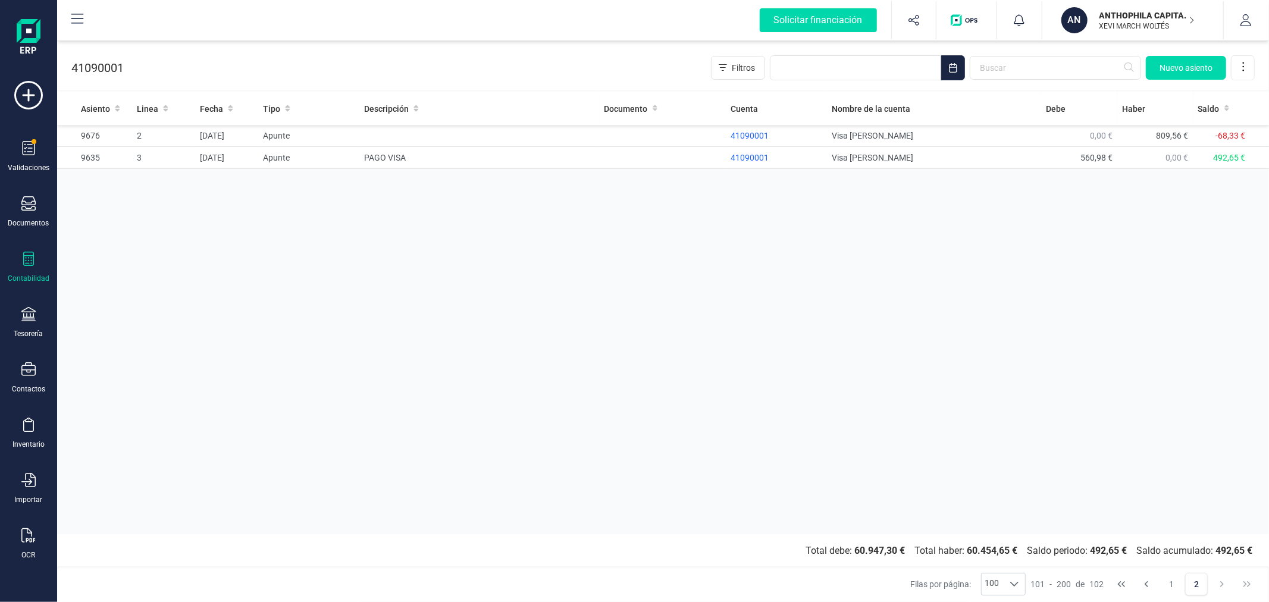
drag, startPoint x: 789, startPoint y: 201, endPoint x: 799, endPoint y: 205, distance: 10.4
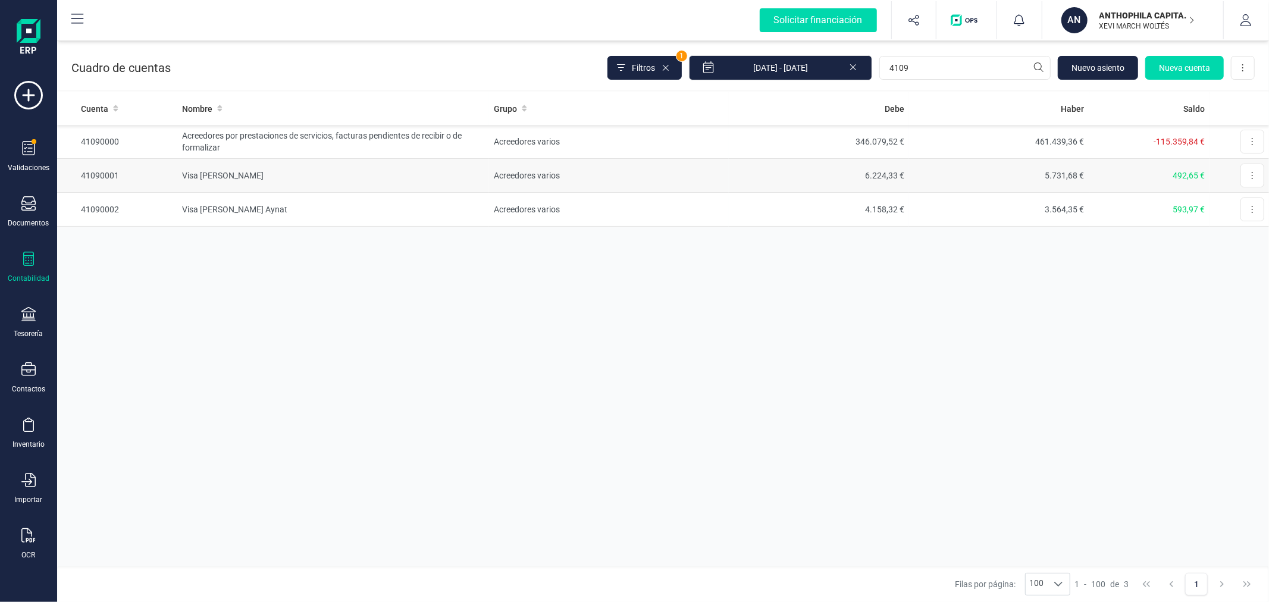
click at [1020, 168] on td "5.731,68 €" at bounding box center [999, 176] width 180 height 34
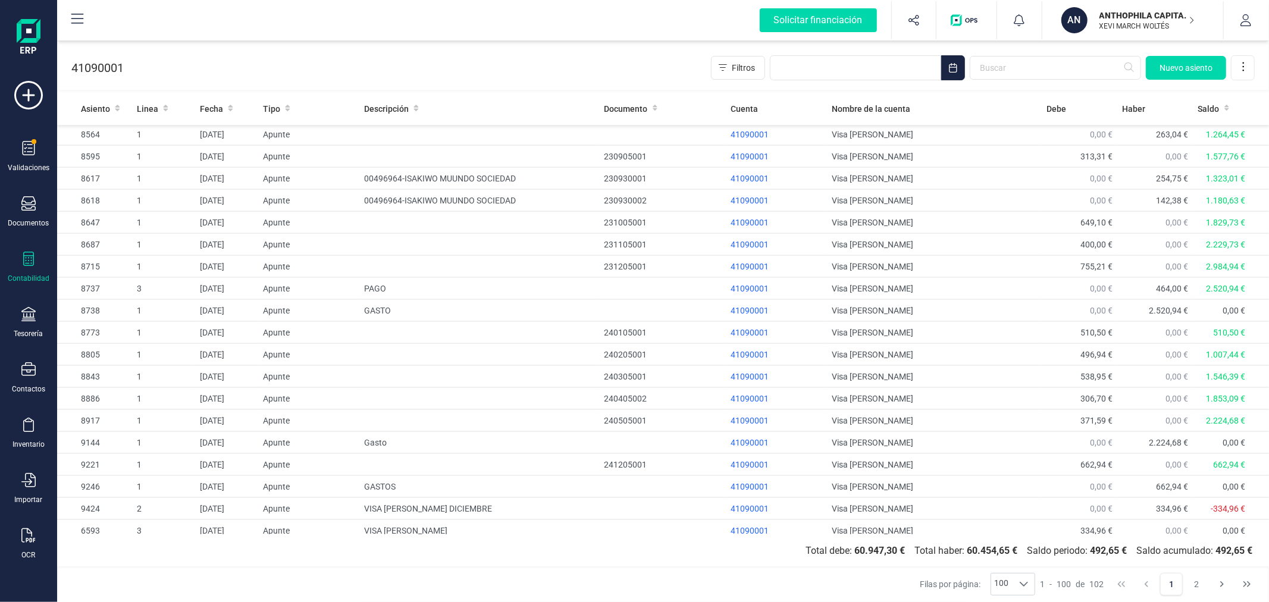
scroll to position [1797, 0]
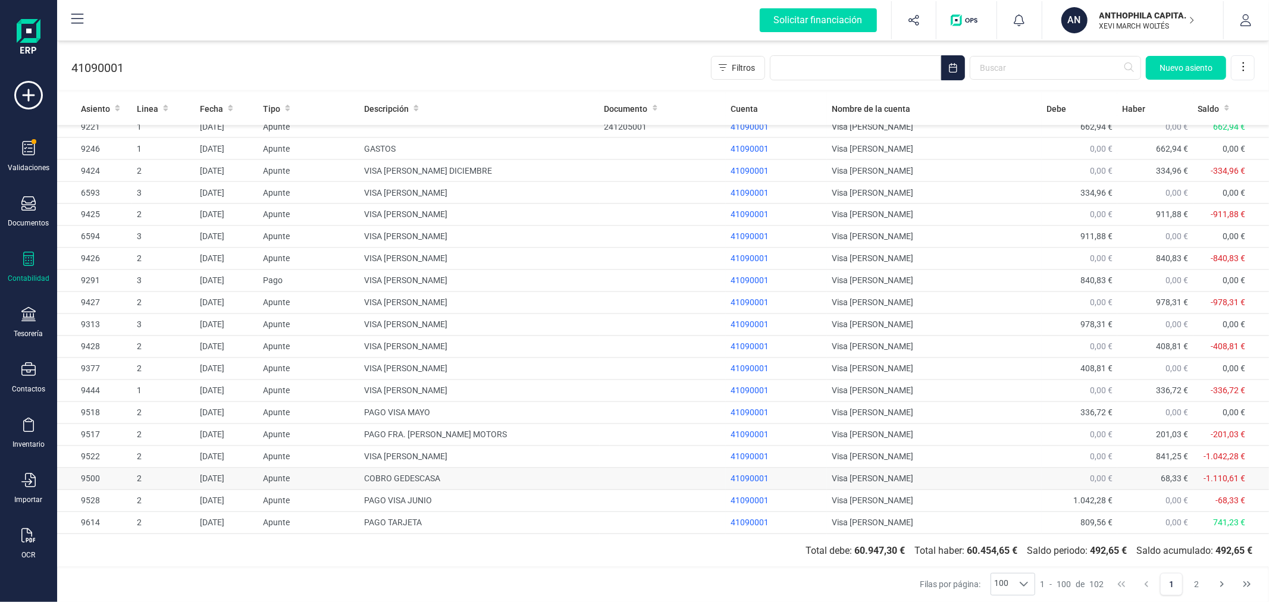
click at [465, 483] on td "COBRO GEDESCASA" at bounding box center [479, 479] width 240 height 22
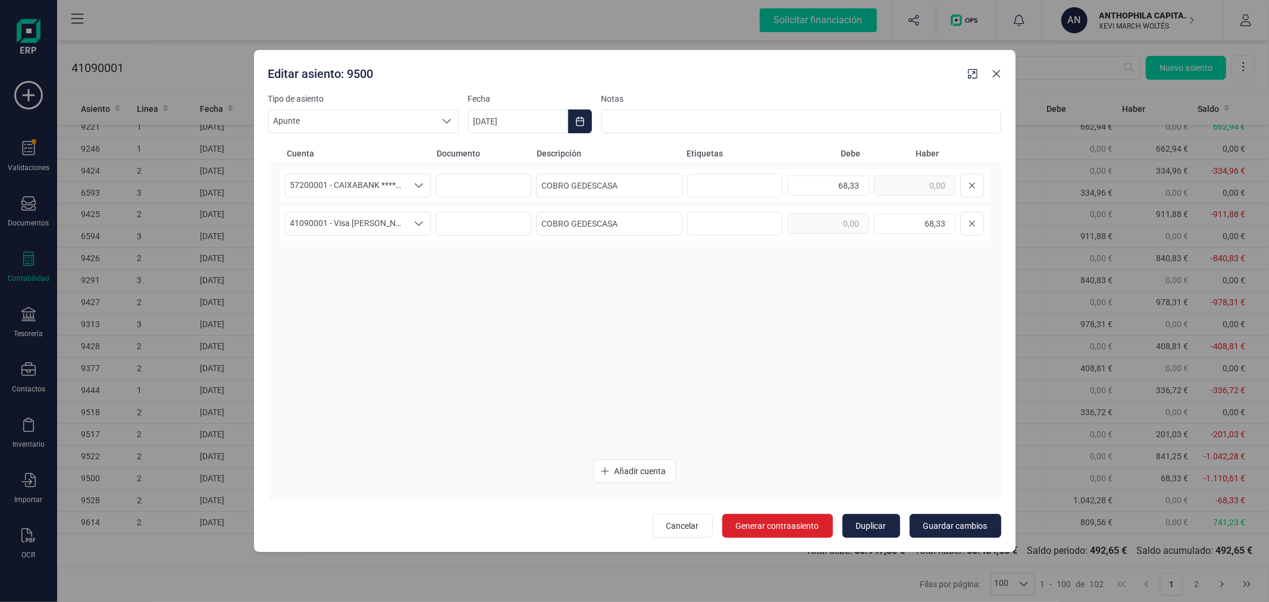
click at [990, 75] on button "Close" at bounding box center [996, 73] width 19 height 19
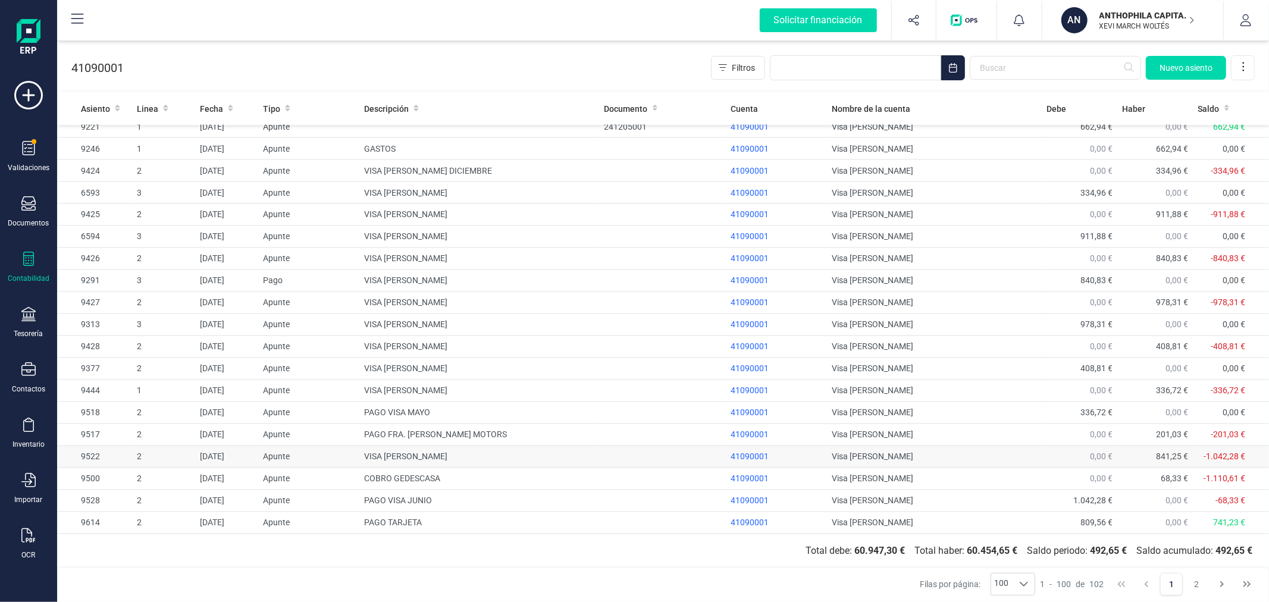
click at [513, 460] on td "VISA [PERSON_NAME]" at bounding box center [479, 457] width 240 height 22
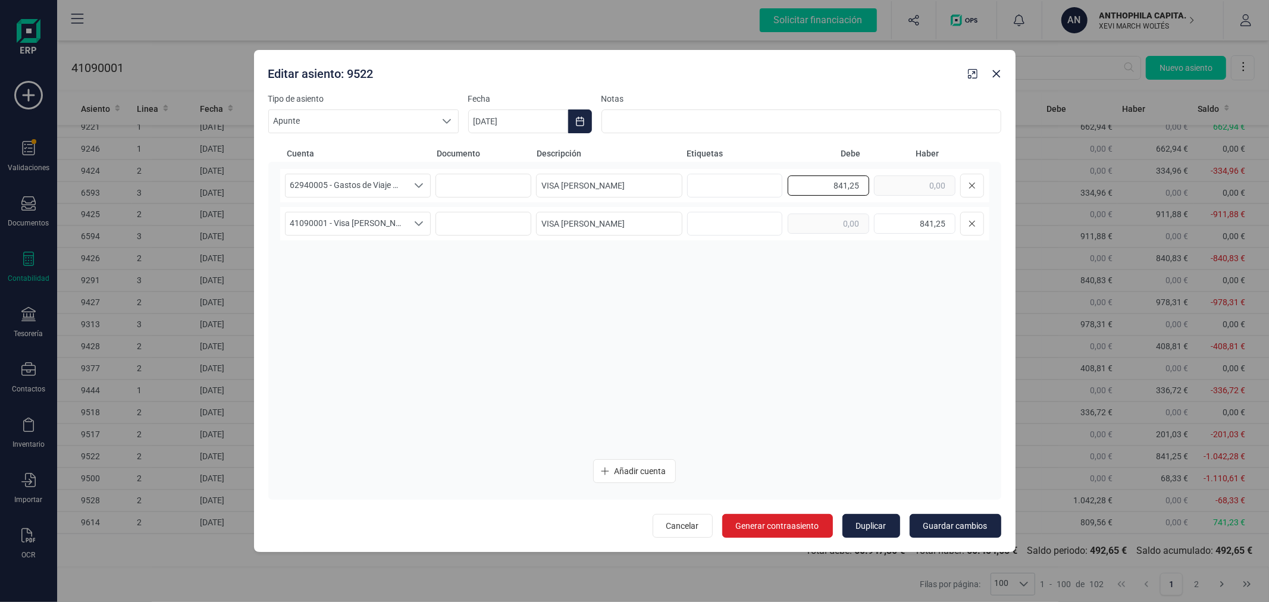
click at [896, 189] on div "841,25" at bounding box center [886, 186] width 196 height 24
type input "772,92"
click at [898, 223] on input "841,25" at bounding box center [915, 224] width 82 height 20
type input "772,92"
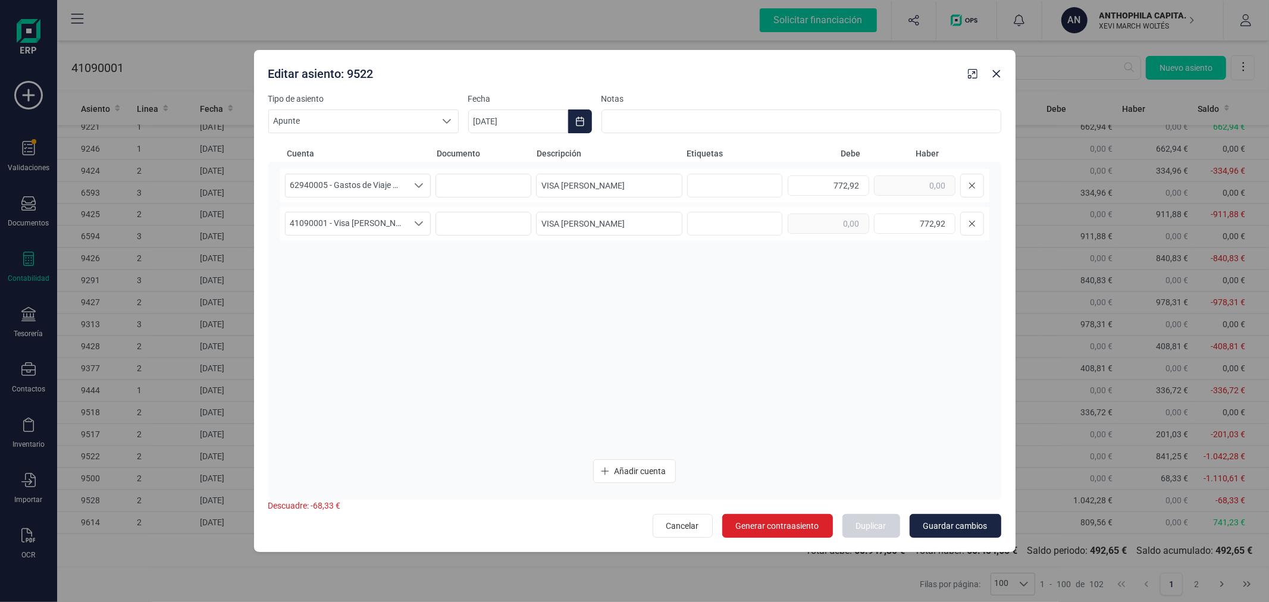
click at [888, 274] on div "62940005 - Gastos de Viaje Propios 62940005 - Gastos de Viaje Propios 62940005 …" at bounding box center [634, 309] width 709 height 280
click at [945, 524] on span "Guardar cambios" at bounding box center [955, 526] width 64 height 12
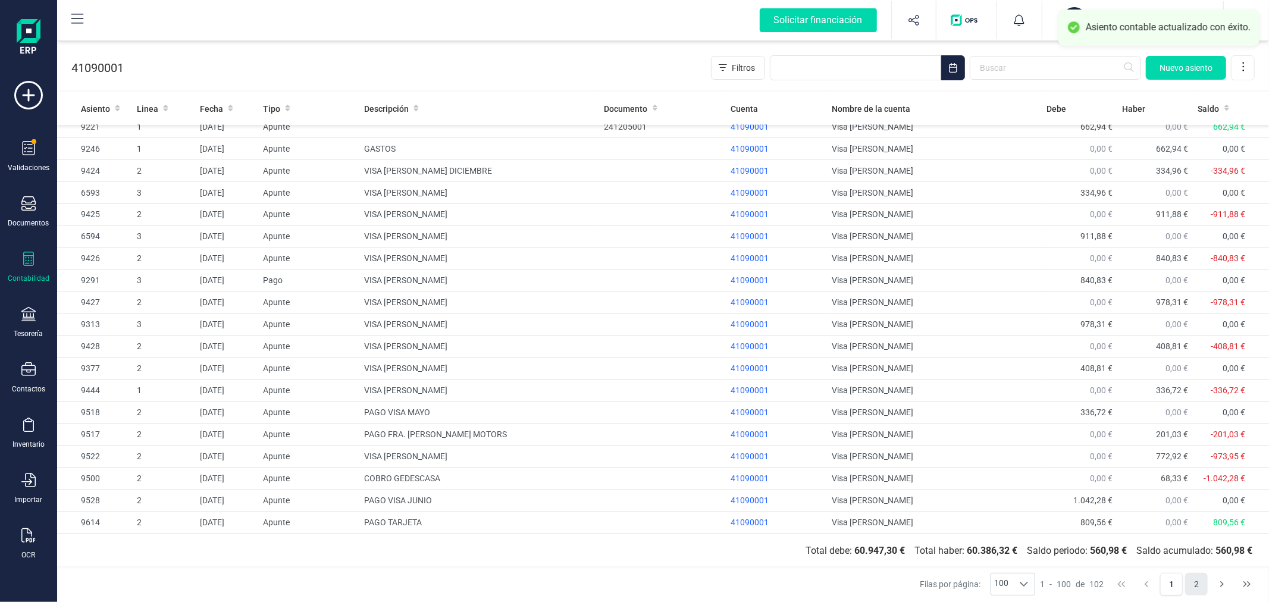
click at [1197, 589] on button "2" at bounding box center [1196, 584] width 23 height 23
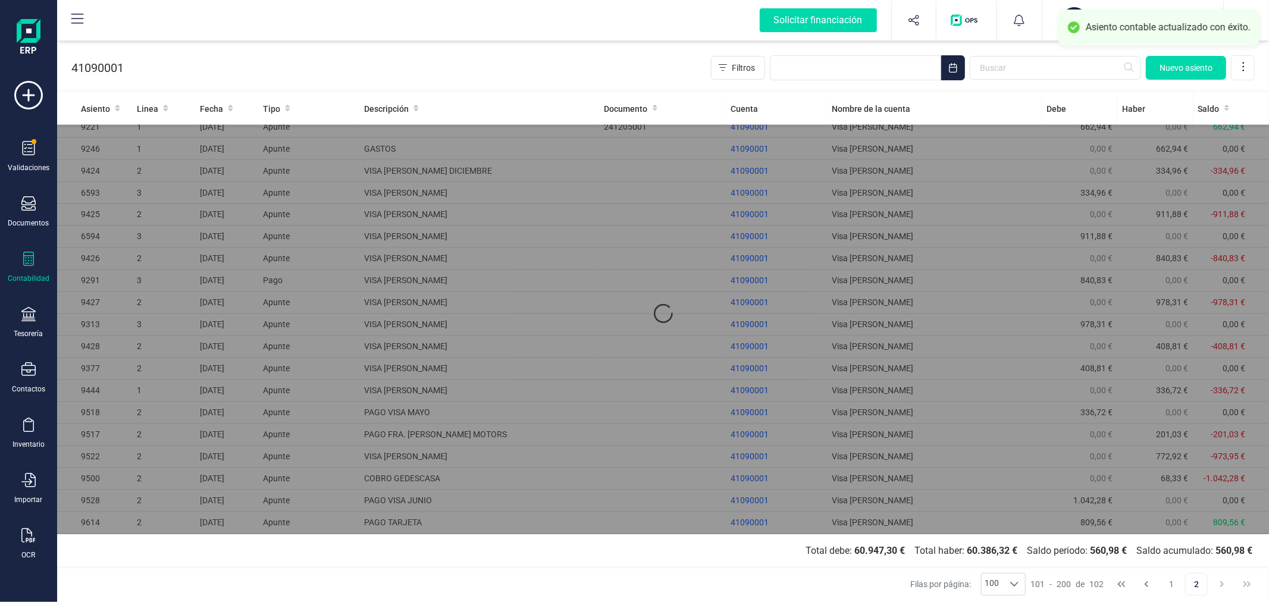
scroll to position [0, 0]
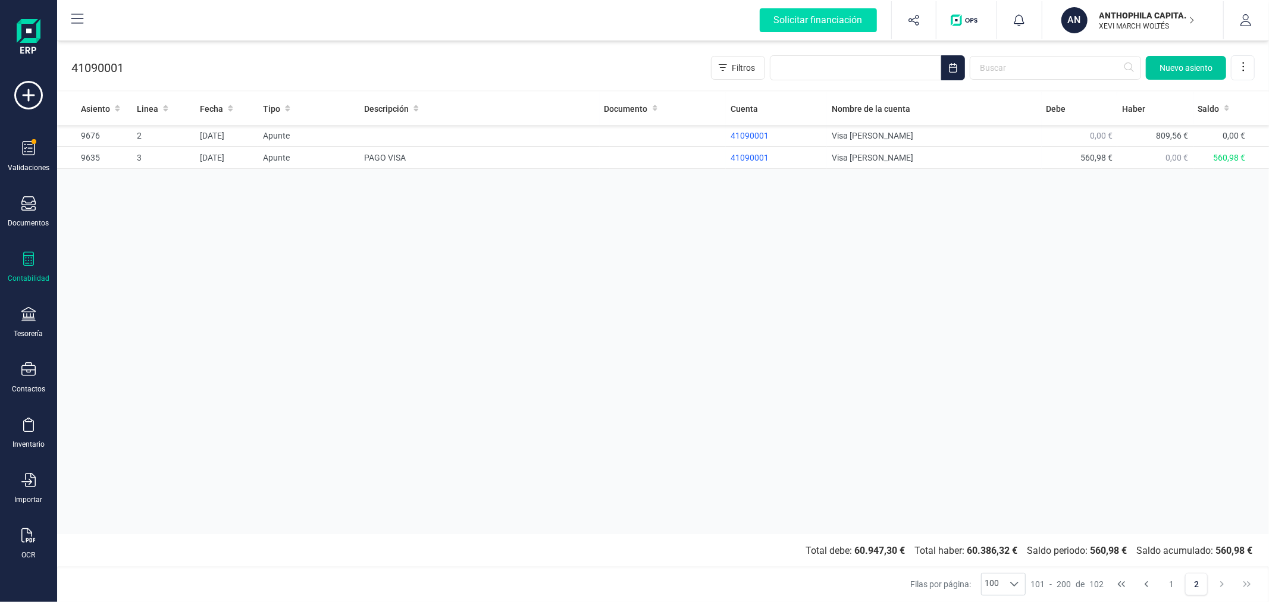
click at [1170, 70] on span "Nuevo asiento" at bounding box center [1186, 68] width 53 height 12
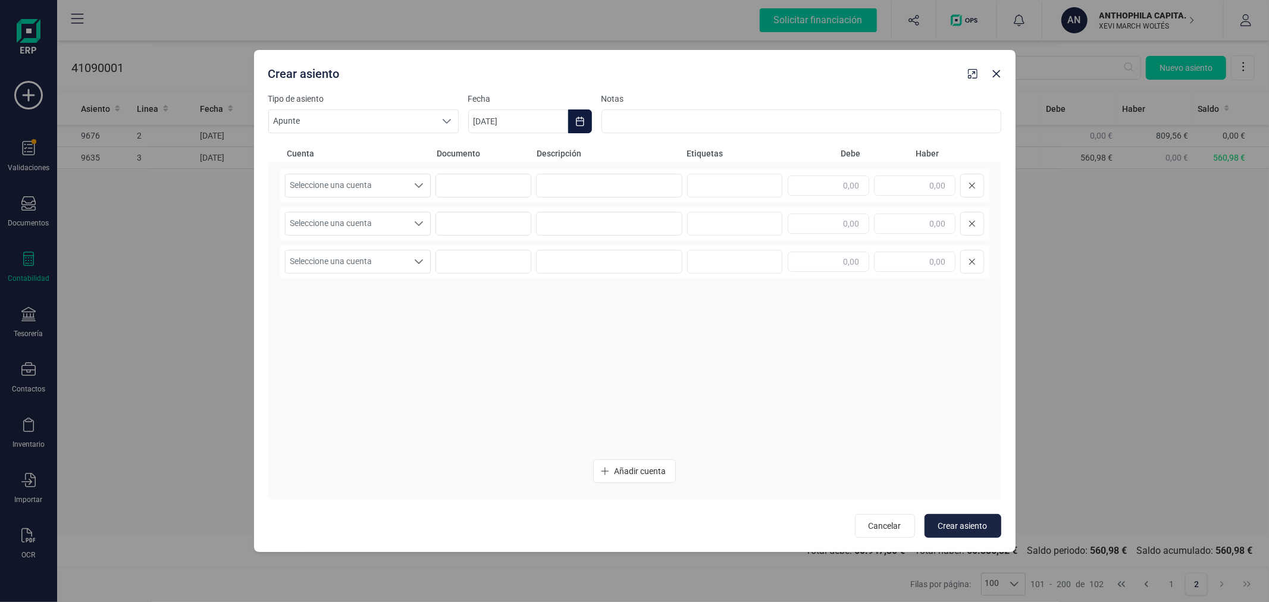
click at [583, 120] on icon "Choose Date" at bounding box center [580, 122] width 10 height 10
click at [494, 157] on icon "Previous Month" at bounding box center [492, 157] width 10 height 10
click at [541, 359] on span "30" at bounding box center [542, 360] width 24 height 24
type input "[DATE]"
click at [402, 184] on span "Seleccione una cuenta" at bounding box center [347, 185] width 123 height 23
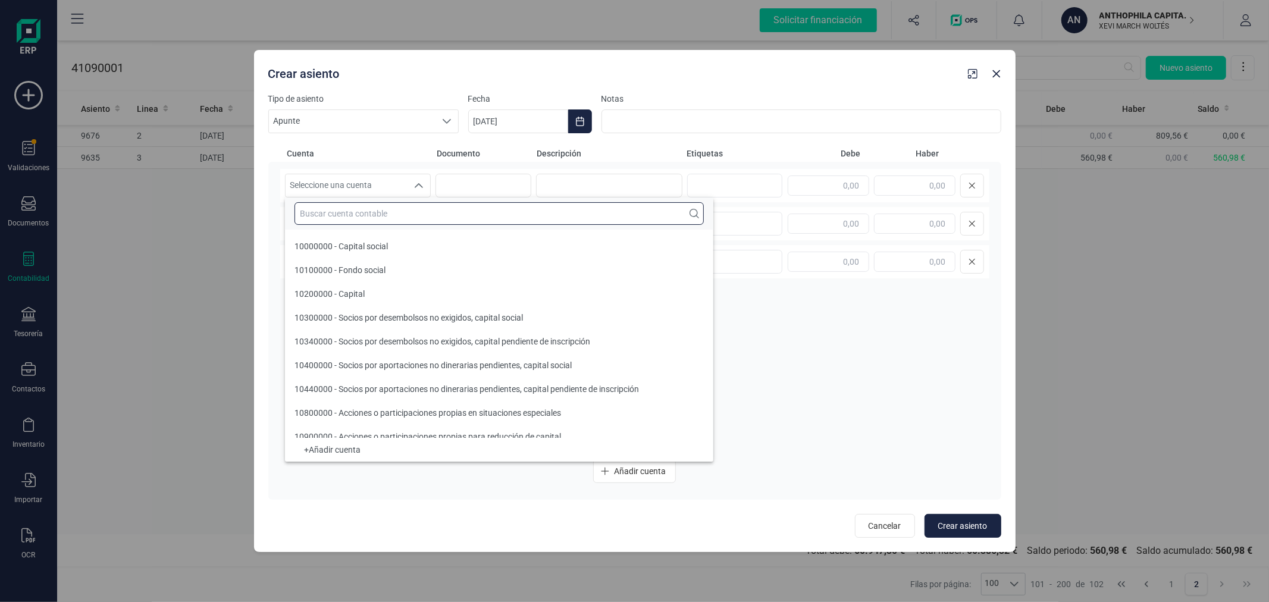
click at [397, 212] on input "text" at bounding box center [499, 213] width 409 height 23
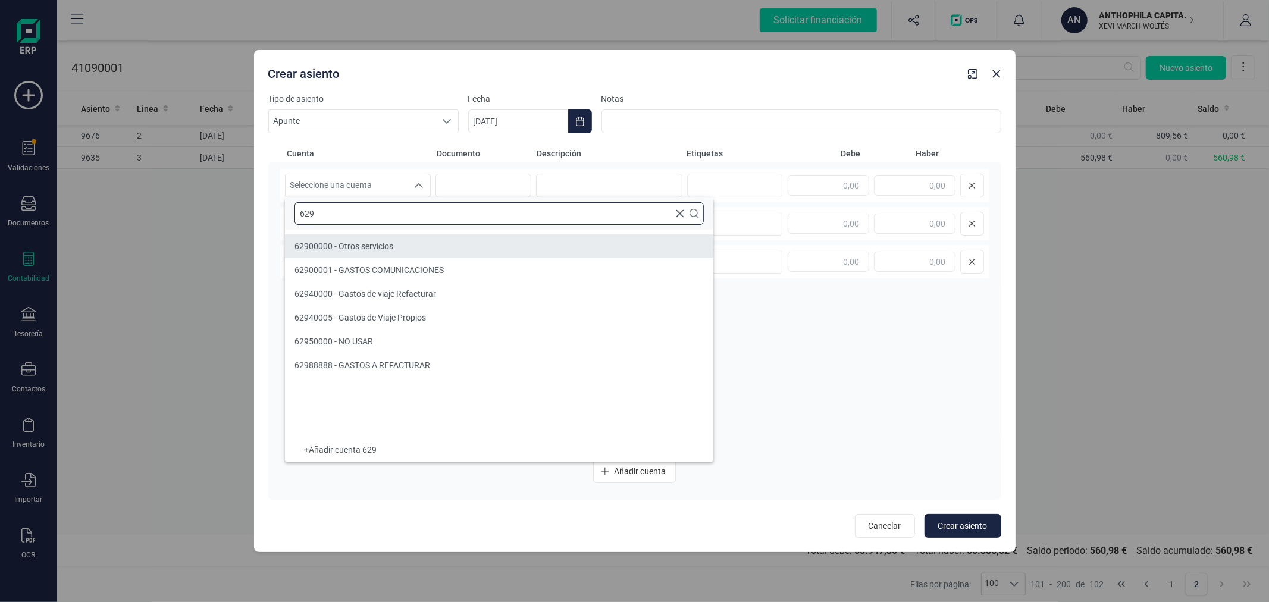
type input "629"
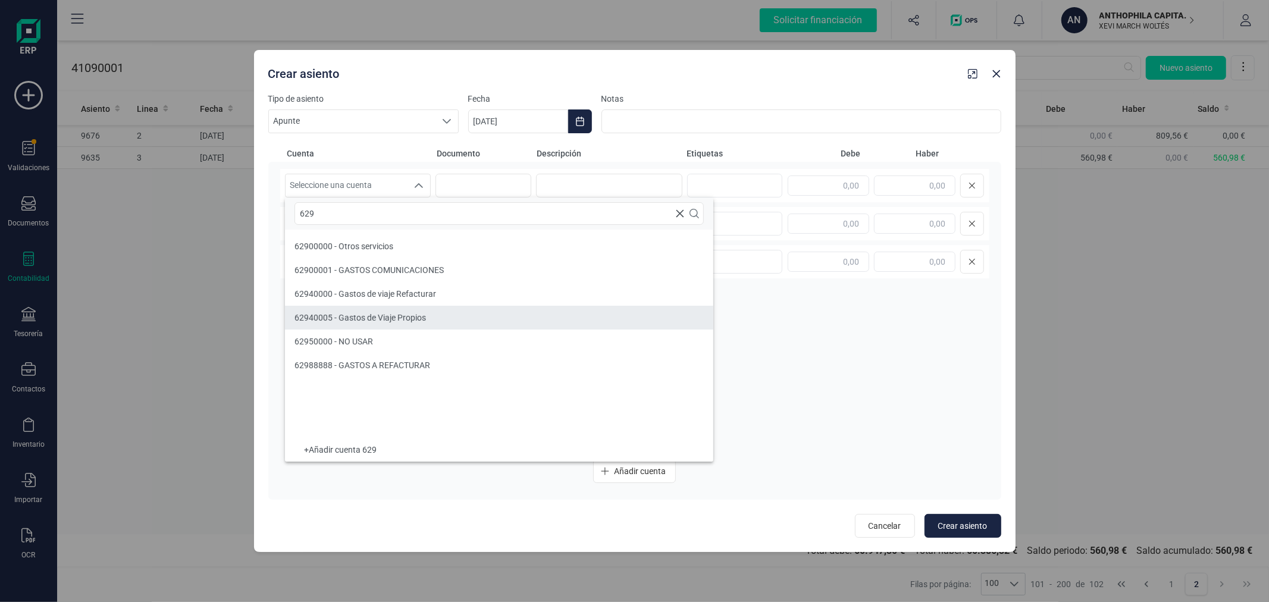
click at [426, 317] on span "62940005 - Gastos de Viaje Propios" at bounding box center [360, 318] width 131 height 10
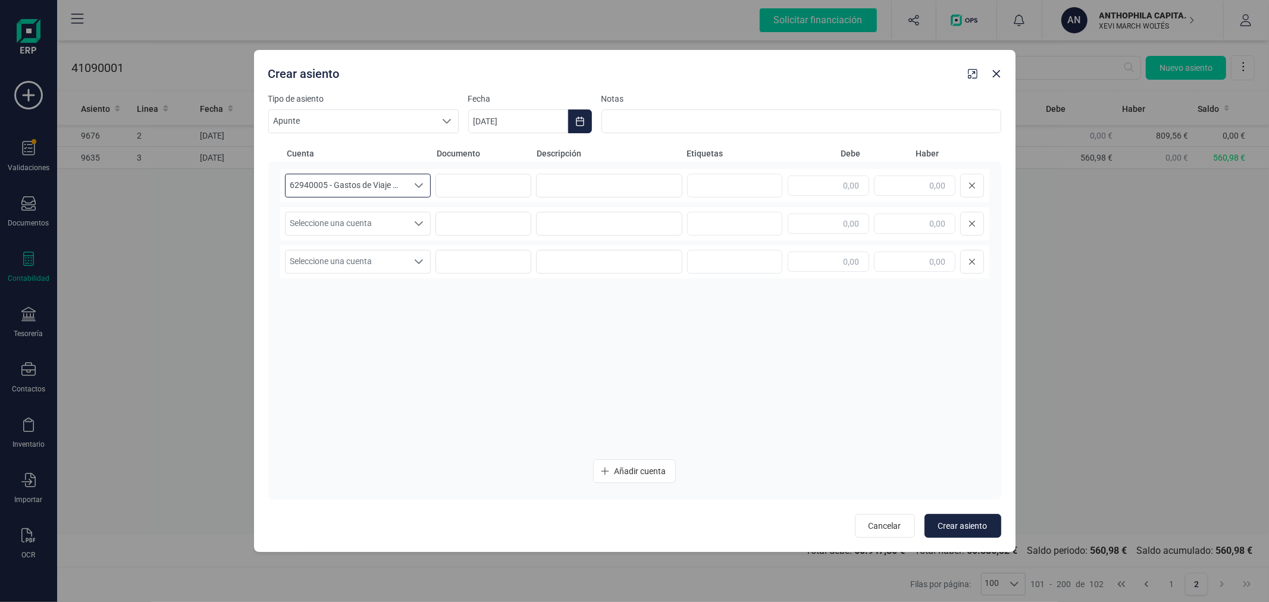
click at [842, 174] on div at bounding box center [886, 186] width 196 height 24
click at [829, 183] on input "text" at bounding box center [829, 186] width 82 height 20
type input "560,98"
click at [372, 216] on span "Seleccione una cuenta" at bounding box center [347, 223] width 123 height 23
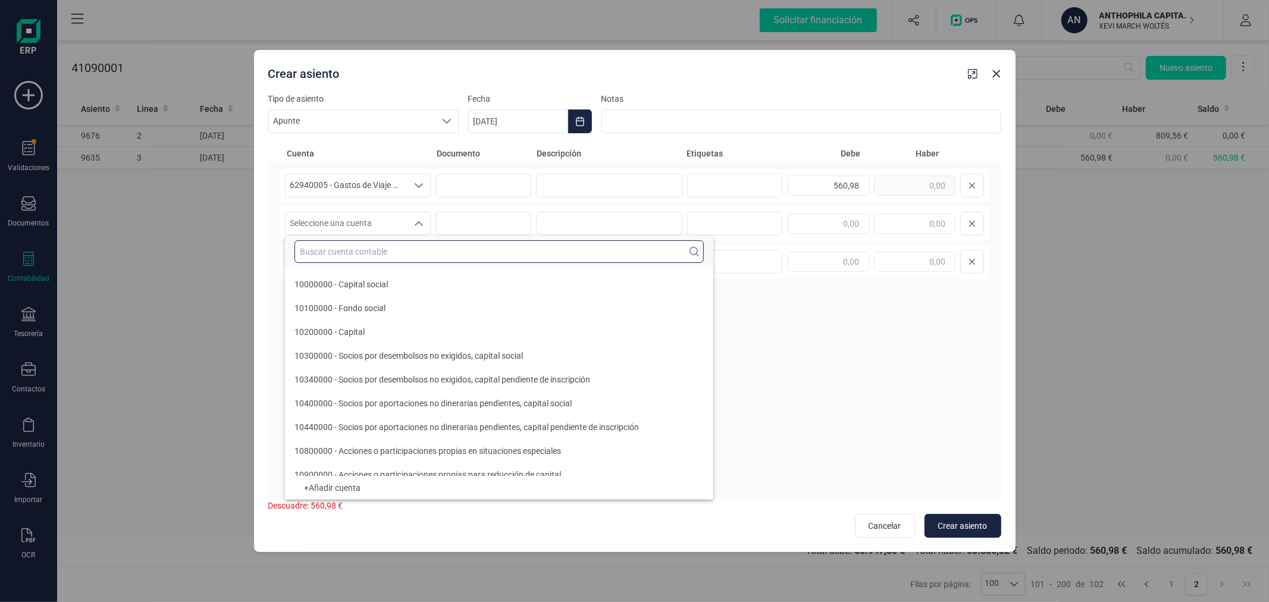
click at [380, 252] on input "text" at bounding box center [499, 251] width 409 height 23
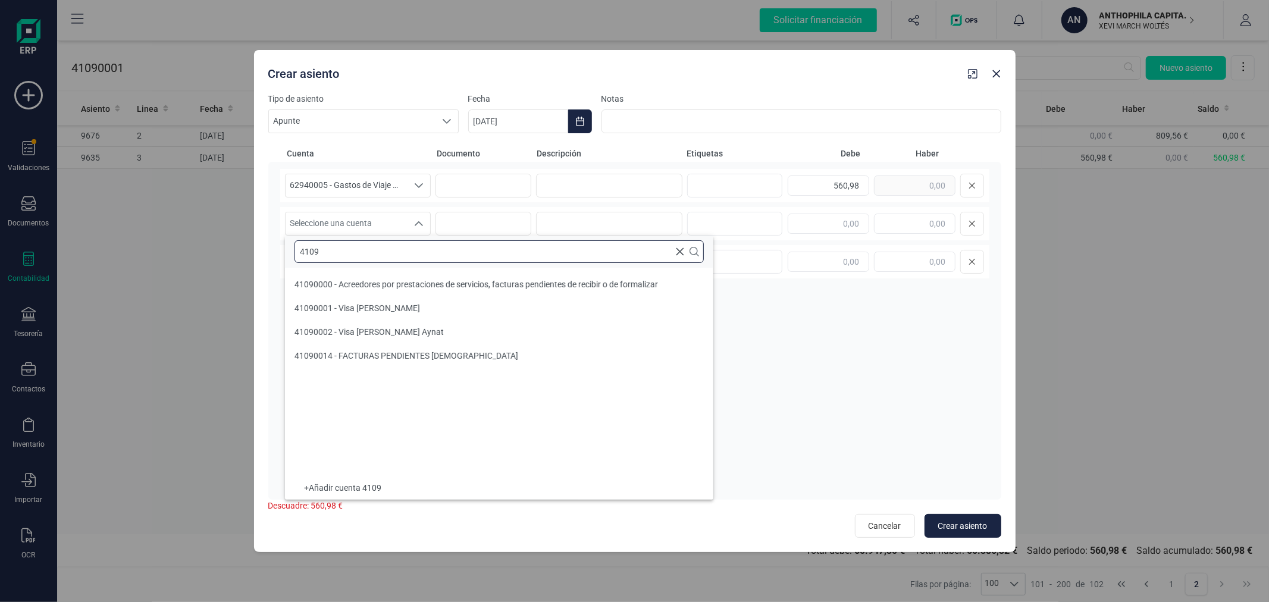
type input "4109"
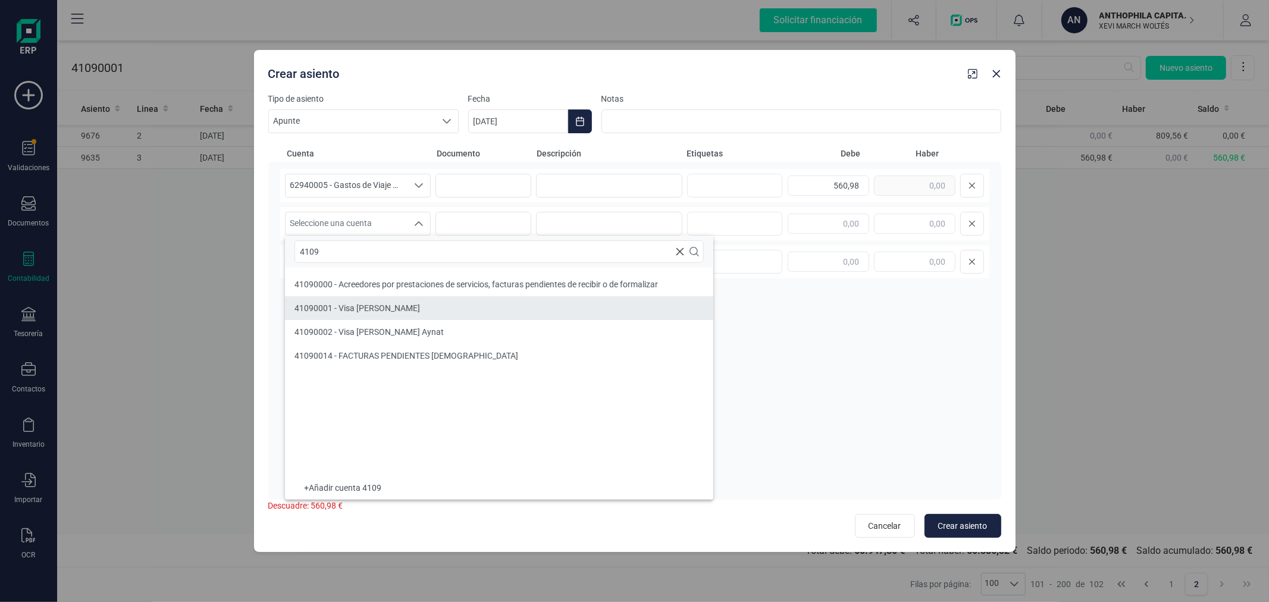
click at [402, 312] on span "41090001 - Visa [PERSON_NAME]" at bounding box center [358, 308] width 126 height 10
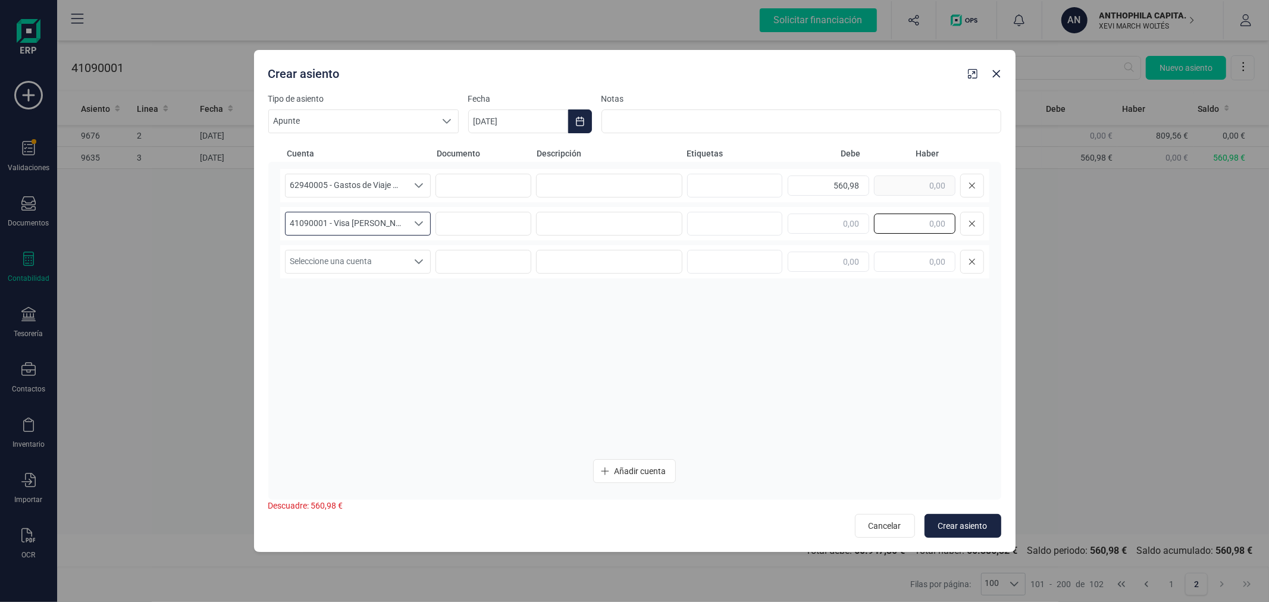
click at [907, 215] on input "text" at bounding box center [915, 224] width 82 height 20
type input "560,98"
click at [947, 520] on span "Crear asiento" at bounding box center [962, 526] width 49 height 12
type input "[DATE]"
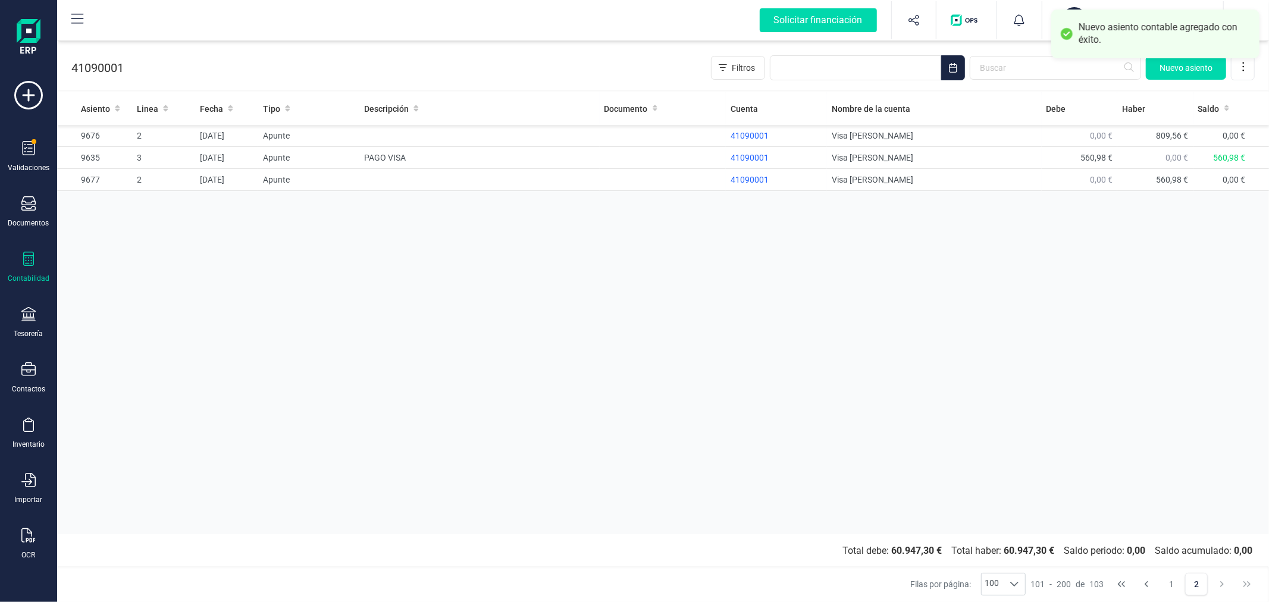
click at [857, 334] on div "Asiento Linea Fecha Tipo Descripción Documento Cuenta Nombre de la cuenta [PERS…" at bounding box center [663, 313] width 1212 height 442
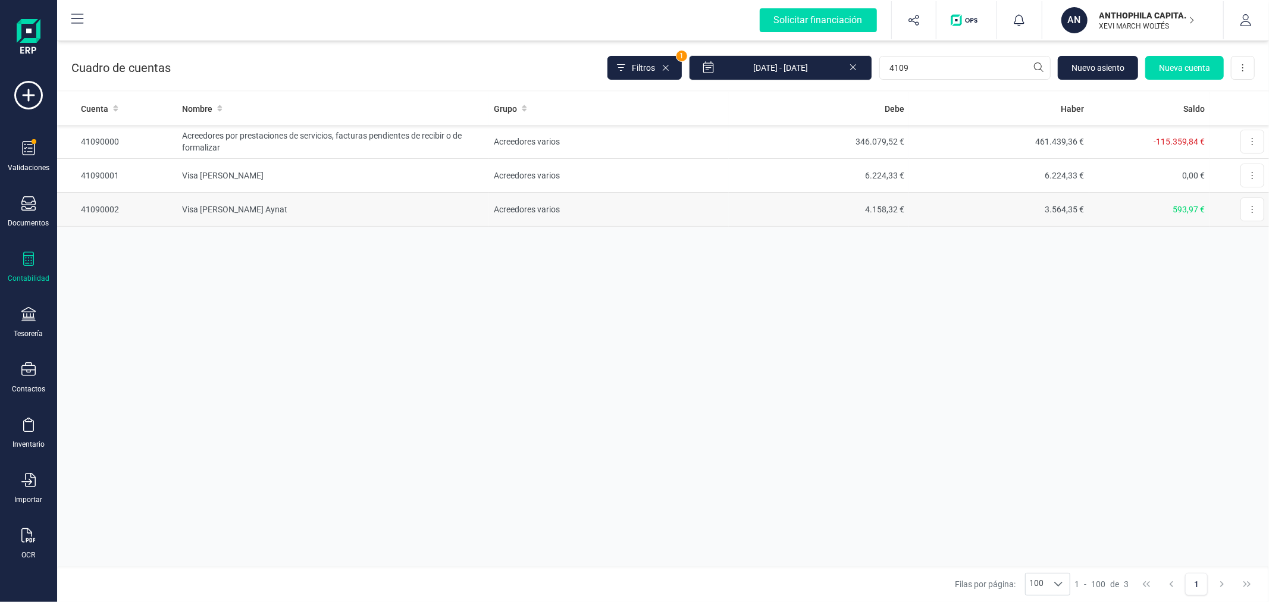
click at [294, 201] on td "Visa [PERSON_NAME] Aynat" at bounding box center [333, 210] width 312 height 34
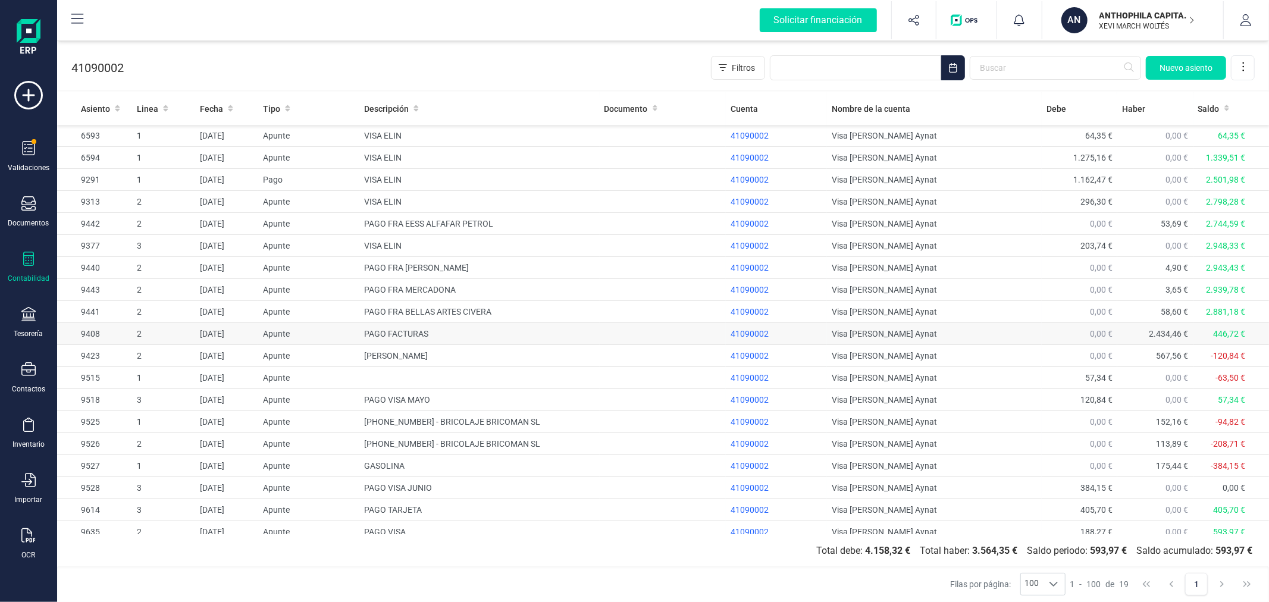
scroll to position [9, 0]
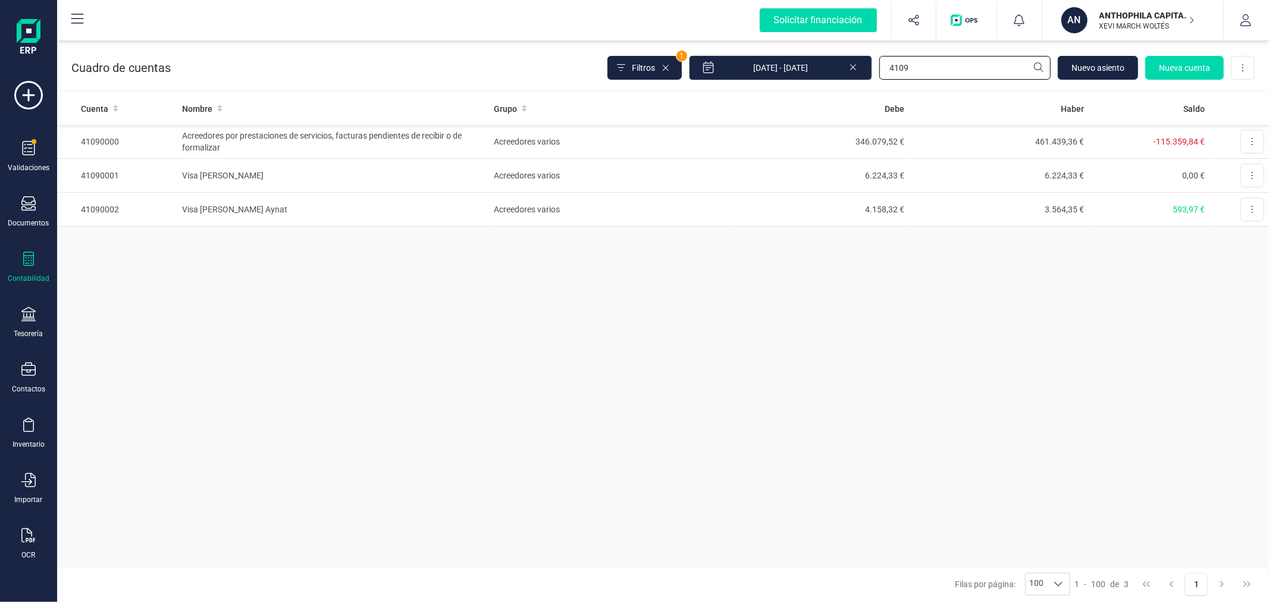
click at [929, 69] on input "4109" at bounding box center [964, 68] width 171 height 24
type input "ALBUF"
click at [738, 143] on td "8.833,00 €" at bounding box center [819, 142] width 180 height 34
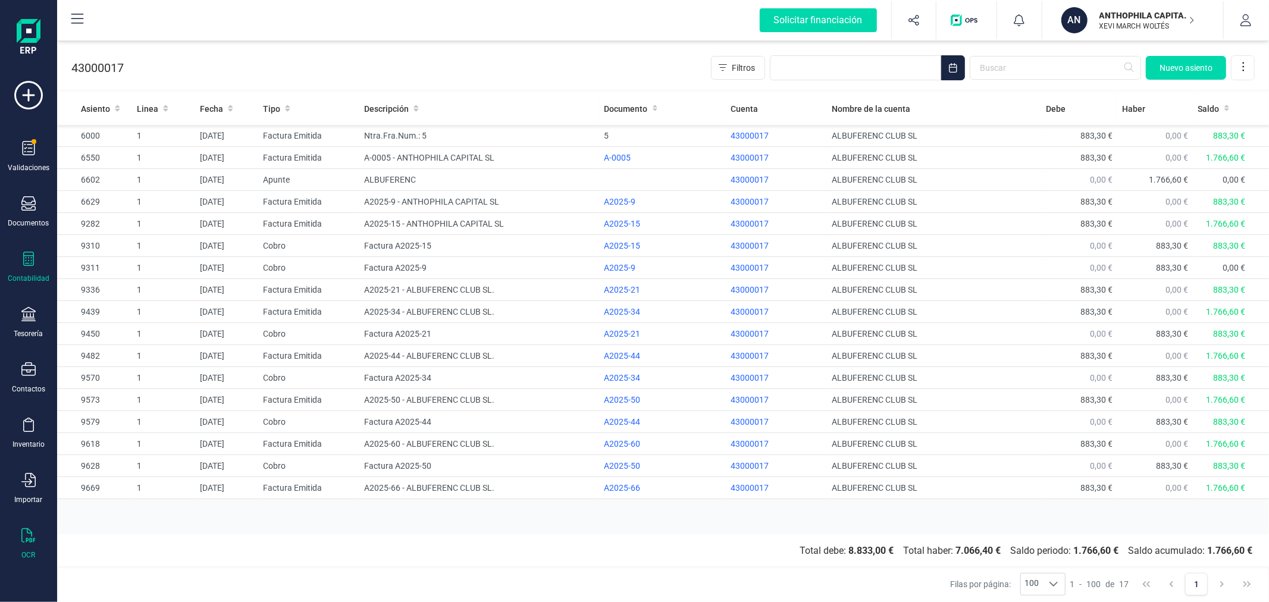
click at [37, 536] on div "OCR" at bounding box center [29, 544] width 48 height 32
